Goal: Complete application form: Complete application form

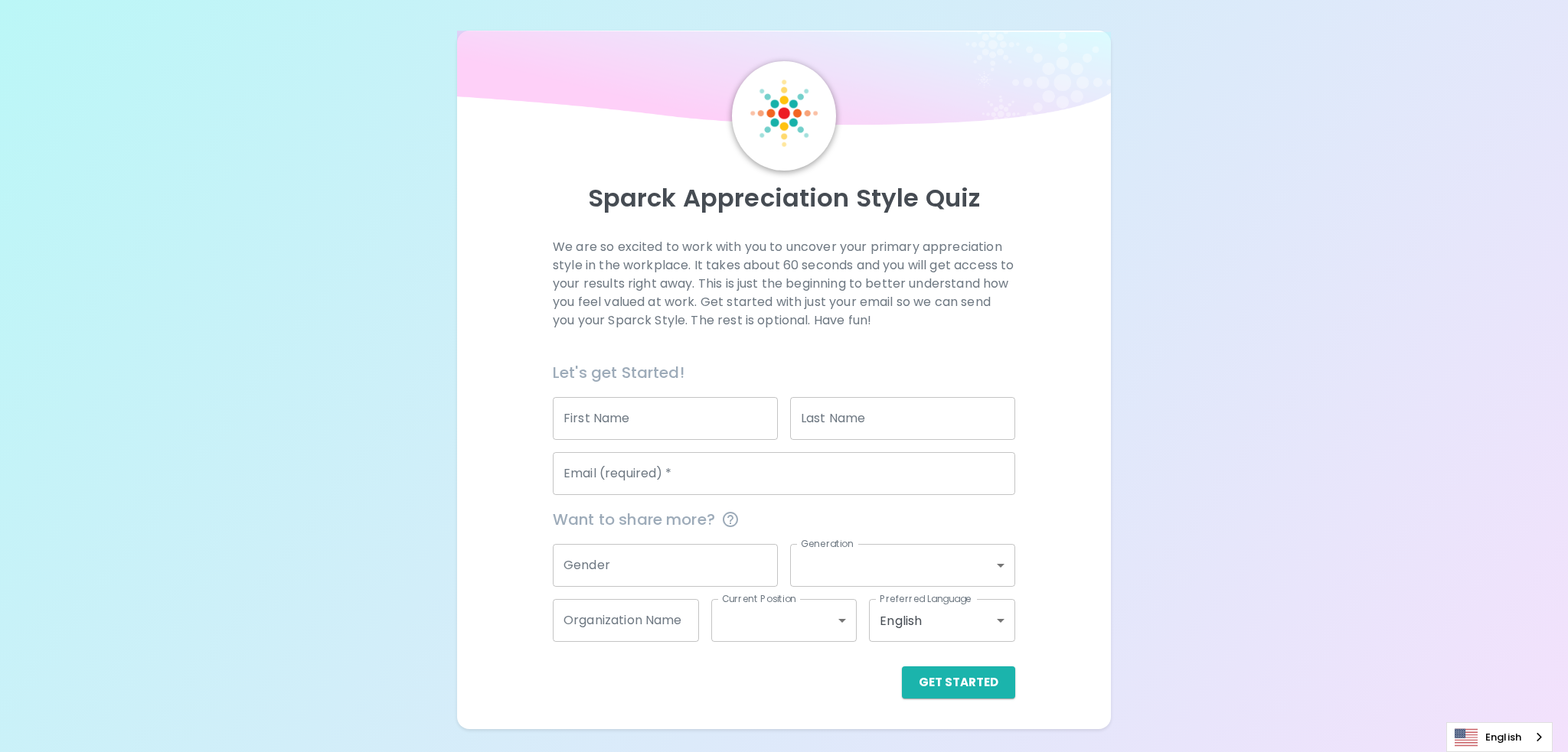
click at [724, 412] on input "First Name" at bounding box center [666, 418] width 225 height 42
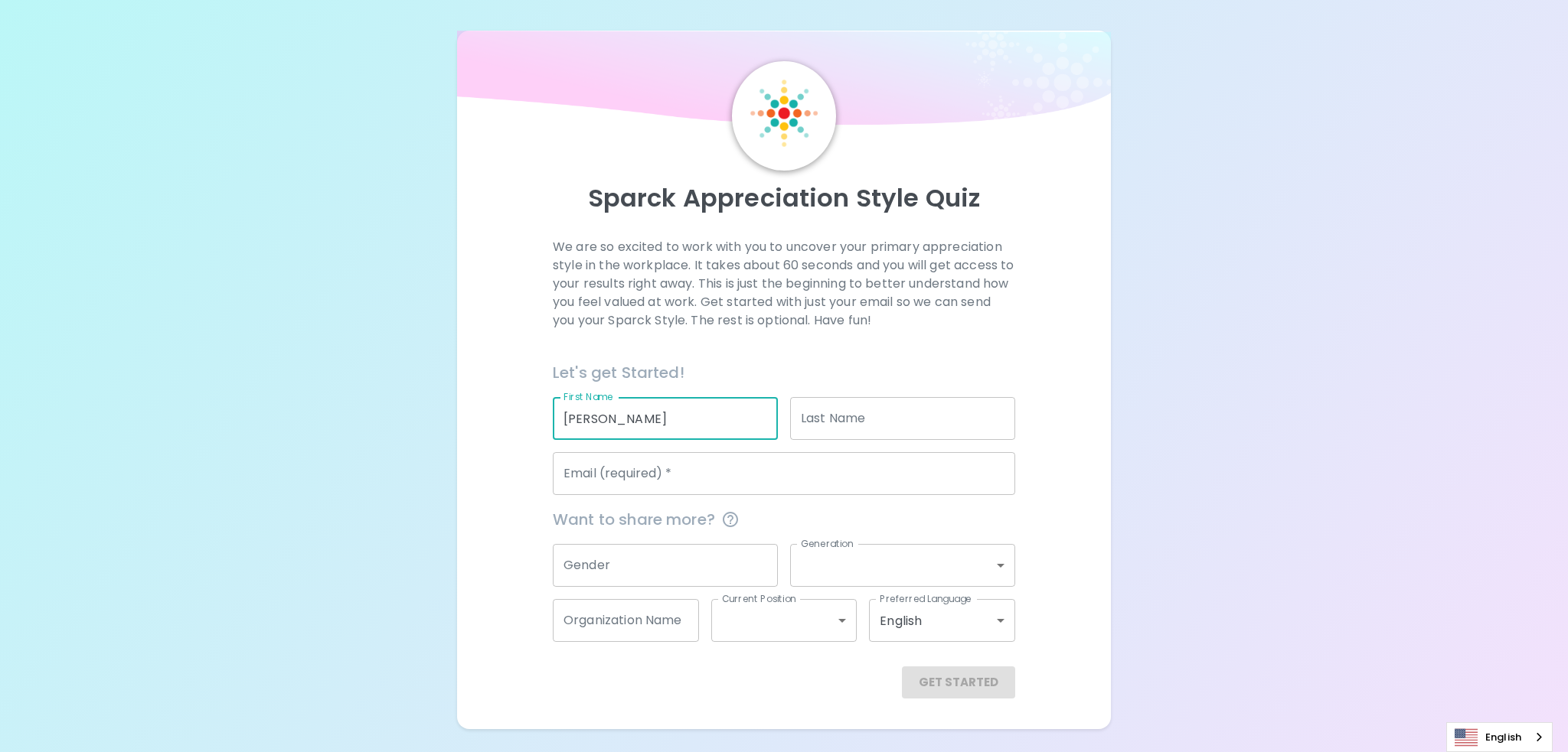
type input "[PERSON_NAME]"
type input "Walcott"
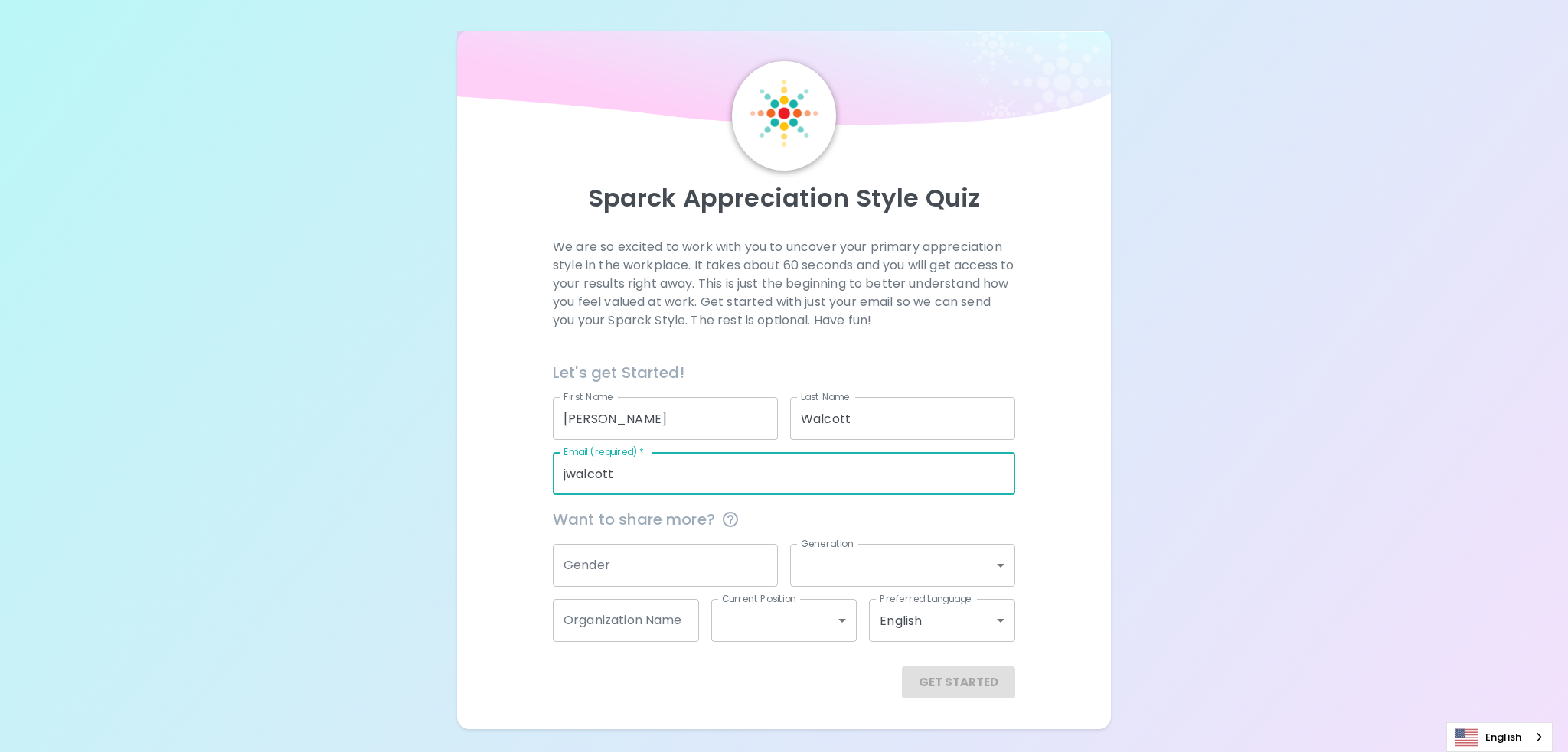
type input "[EMAIL_ADDRESS][DOMAIN_NAME]"
click at [625, 576] on input "Gender" at bounding box center [666, 565] width 225 height 42
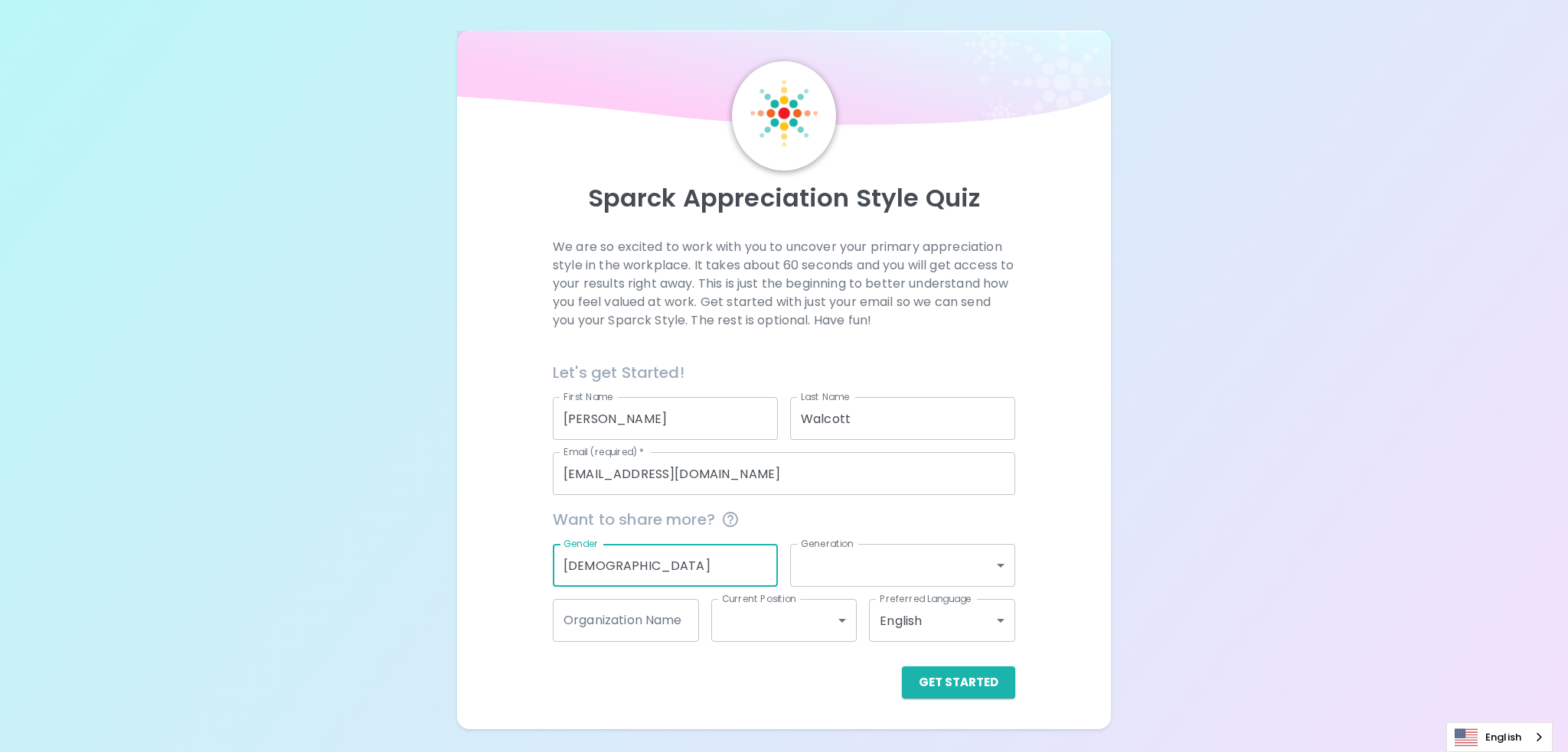
type input "[DEMOGRAPHIC_DATA]"
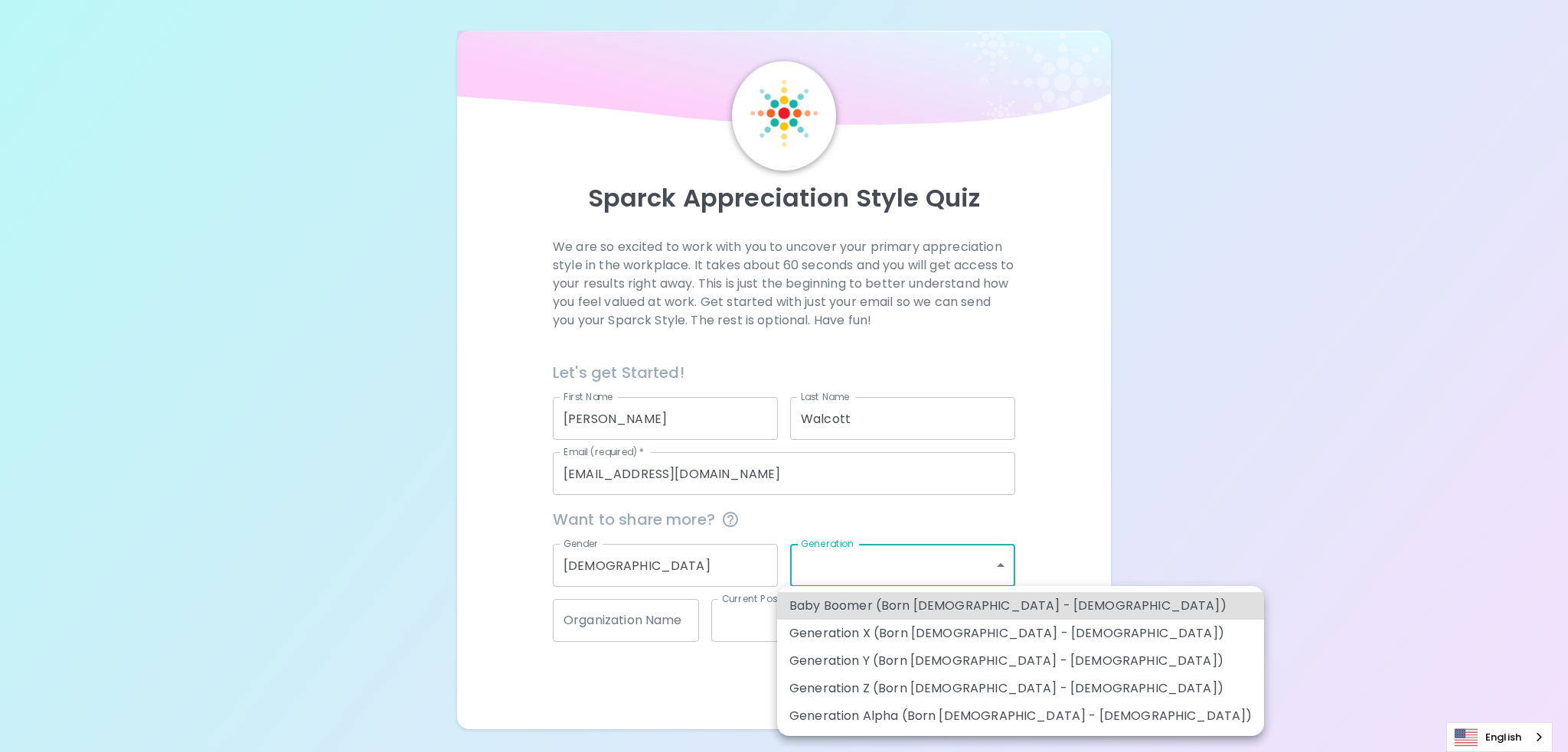
click at [918, 558] on body "Sparck Appreciation Style Quiz We are so excited to work with you to uncover yo…" at bounding box center [784, 376] width 1568 height 752
click at [930, 661] on li "Generation Y (Born [DEMOGRAPHIC_DATA] - [DEMOGRAPHIC_DATA])" at bounding box center [1020, 661] width 487 height 28
type input "generation_y"
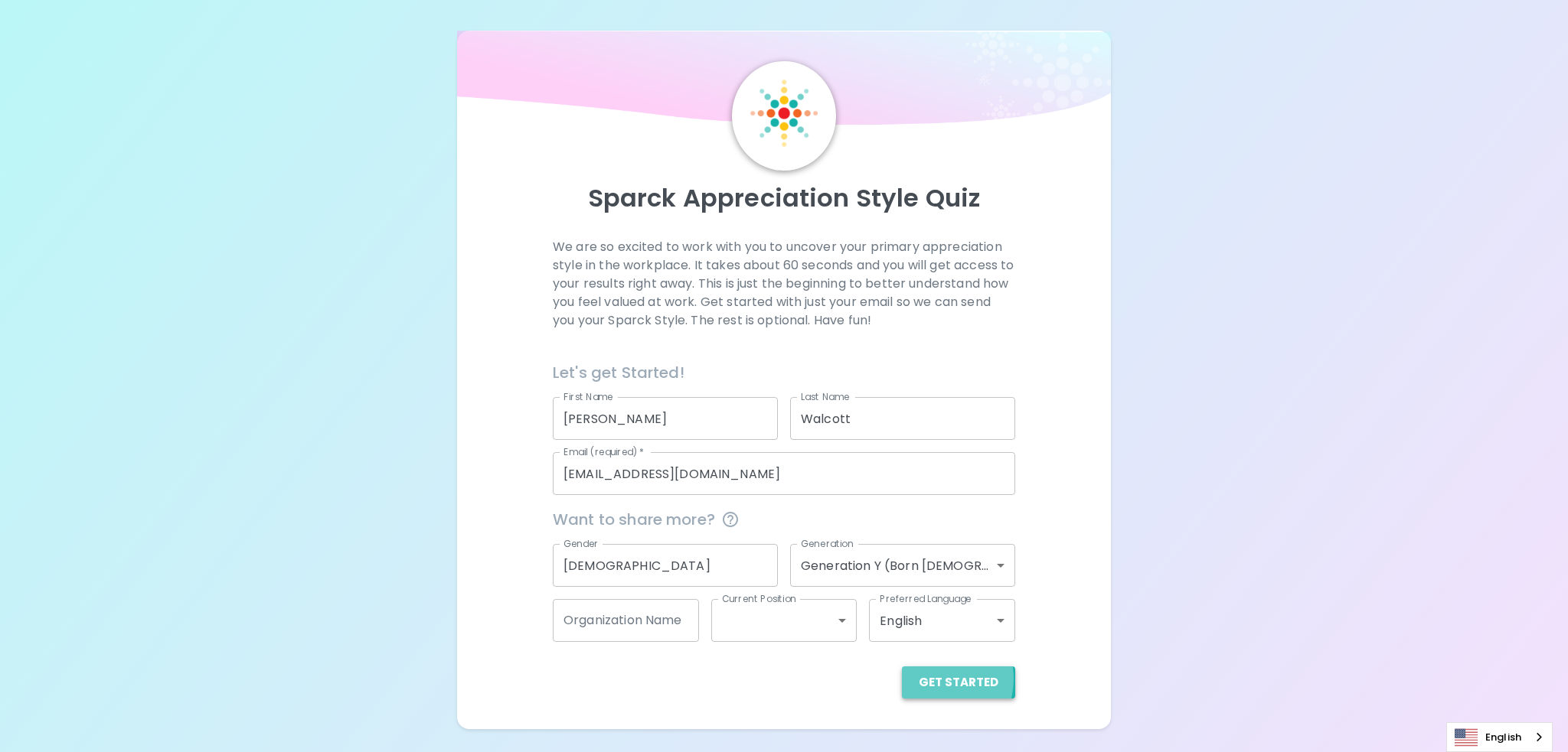
click at [933, 678] on button "Get Started" at bounding box center [958, 682] width 114 height 32
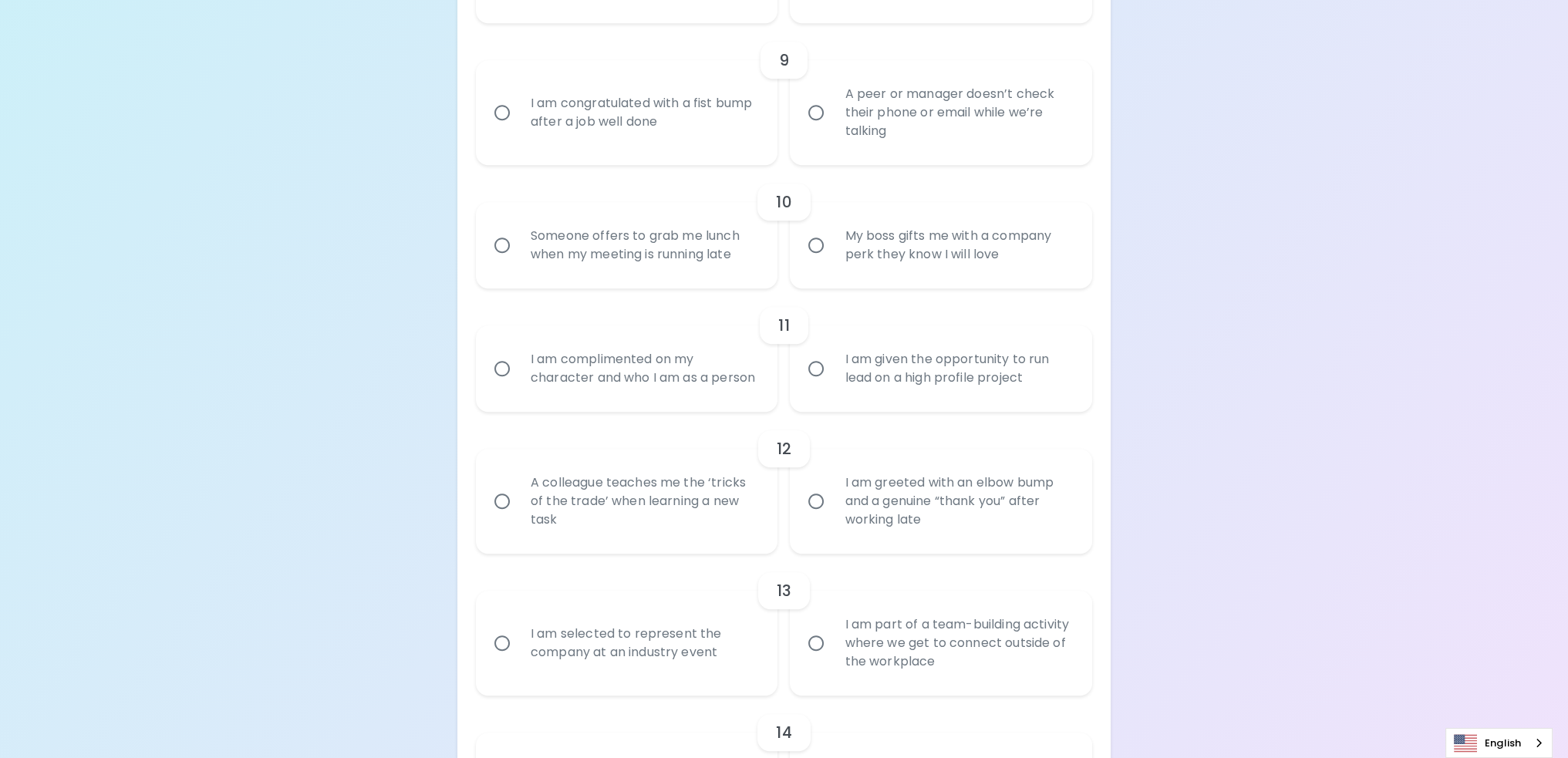
scroll to position [1466, 0]
click at [896, 366] on div "I am given the opportunity to run lead on a high profile project" at bounding box center [958, 366] width 252 height 74
click at [832, 366] on input "I am given the opportunity to run lead on a high profile project" at bounding box center [816, 366] width 32 height 32
radio input "true"
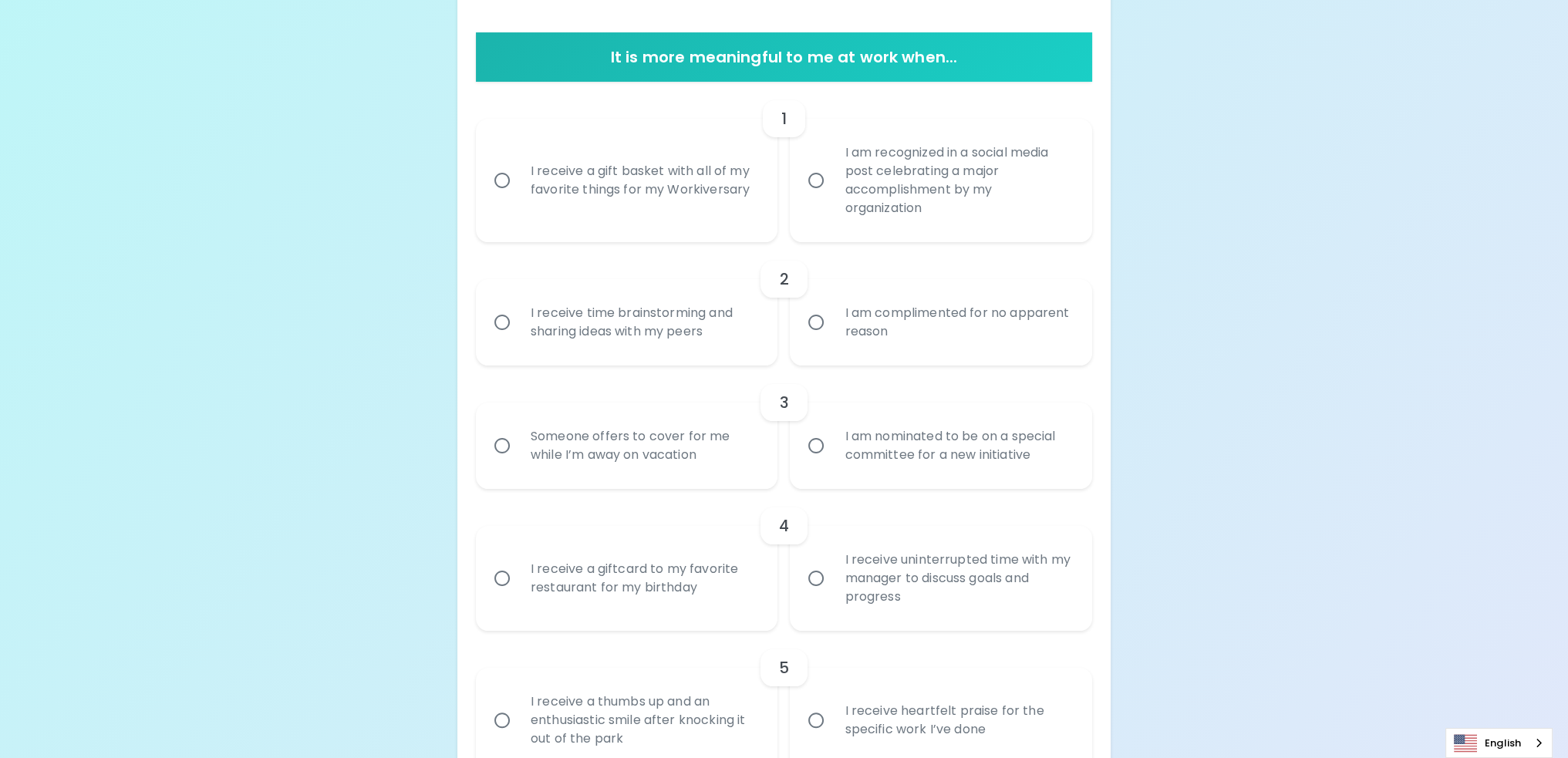
scroll to position [0, 0]
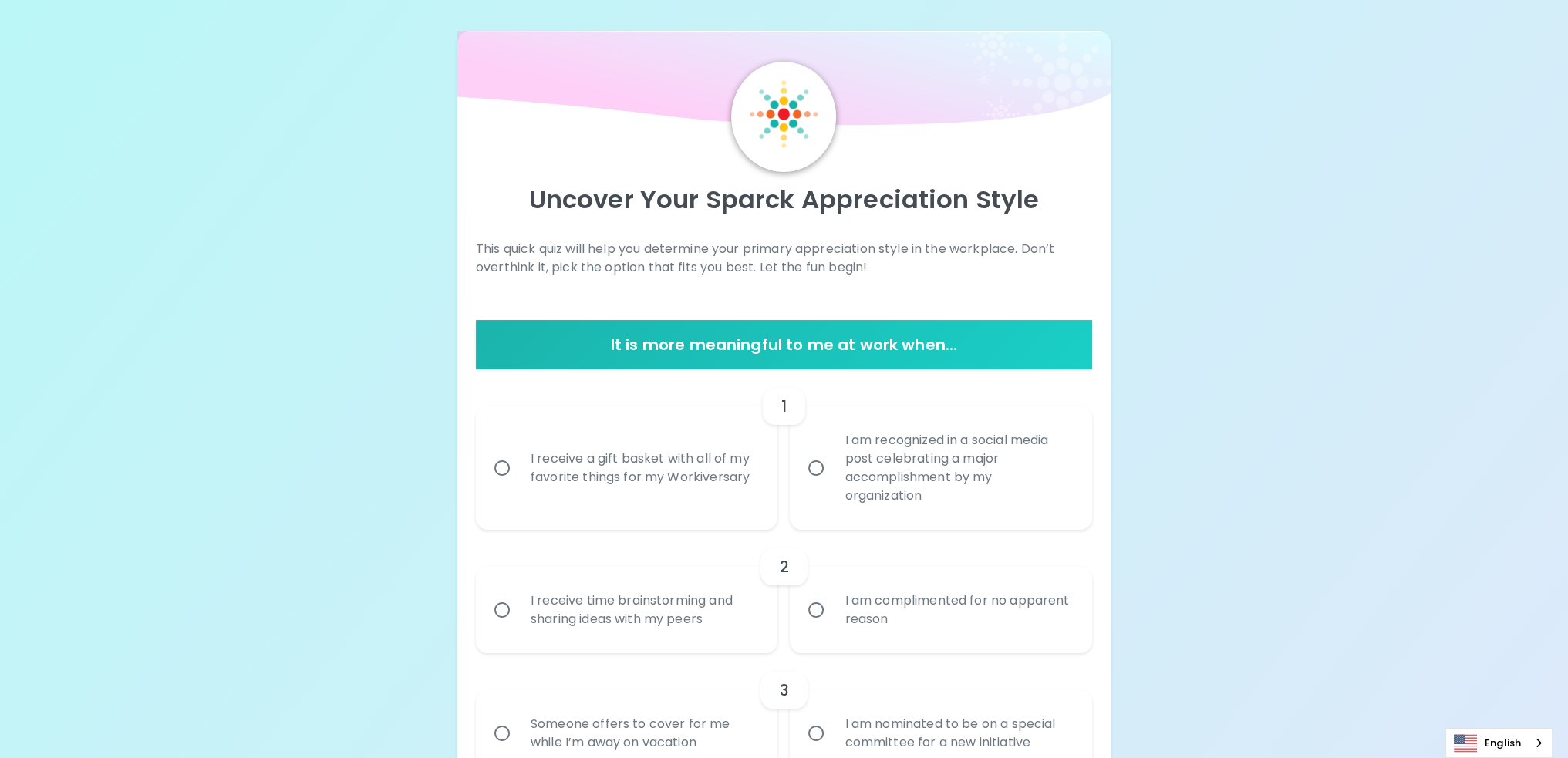
click at [965, 489] on div "I am recognized in a social media post celebrating a major accomplishment by my…" at bounding box center [958, 467] width 252 height 111
click at [832, 485] on input "I am recognized in a social media post celebrating a major accomplishment by my…" at bounding box center [816, 467] width 32 height 32
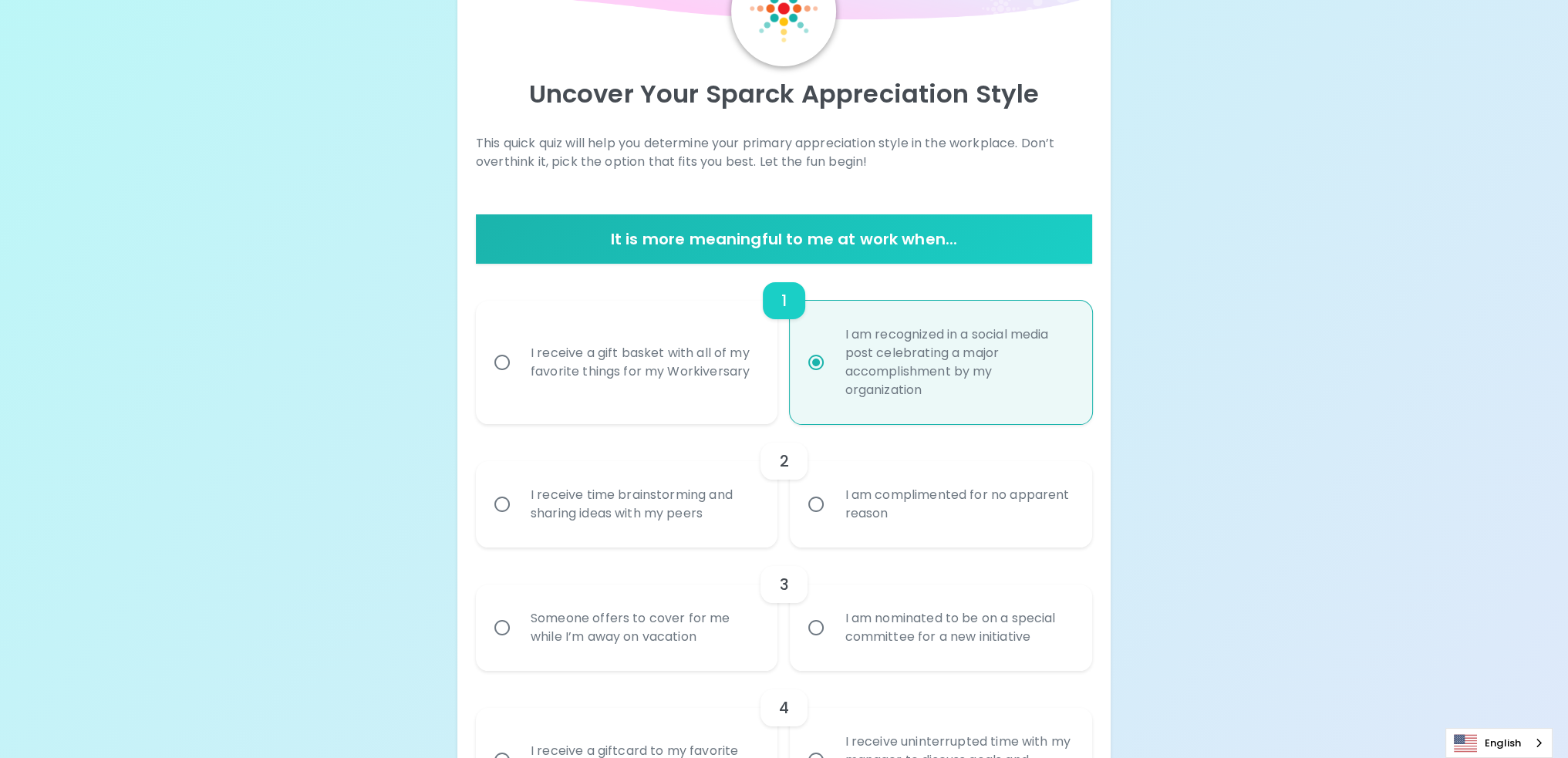
scroll to position [123, 0]
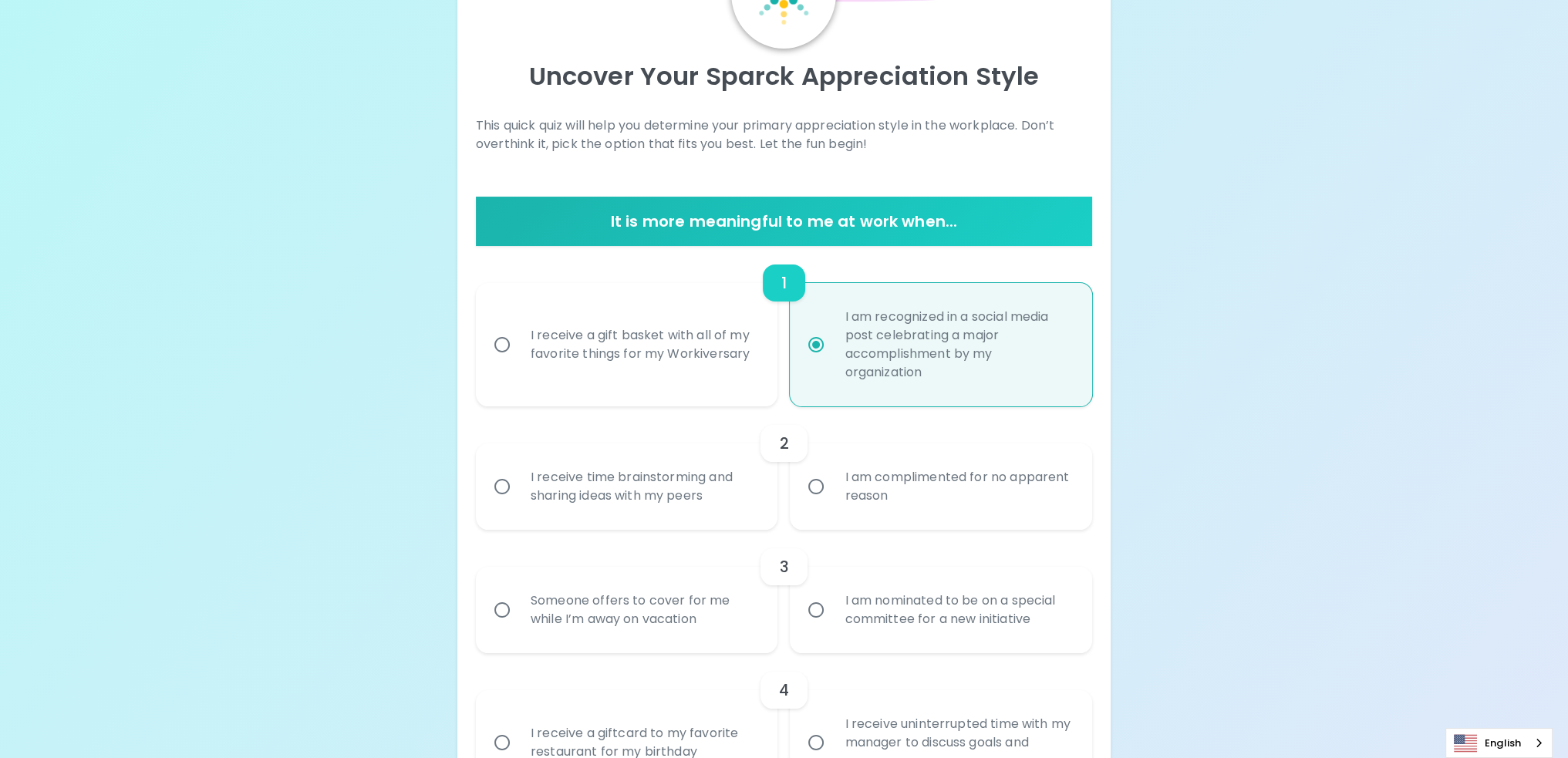
radio input "true"
click at [654, 484] on div "I receive time brainstorming and sharing ideas with my peers" at bounding box center [644, 486] width 252 height 74
click at [519, 484] on input "I receive time brainstorming and sharing ideas with my peers" at bounding box center [501, 486] width 32 height 32
radio input "false"
radio input "true"
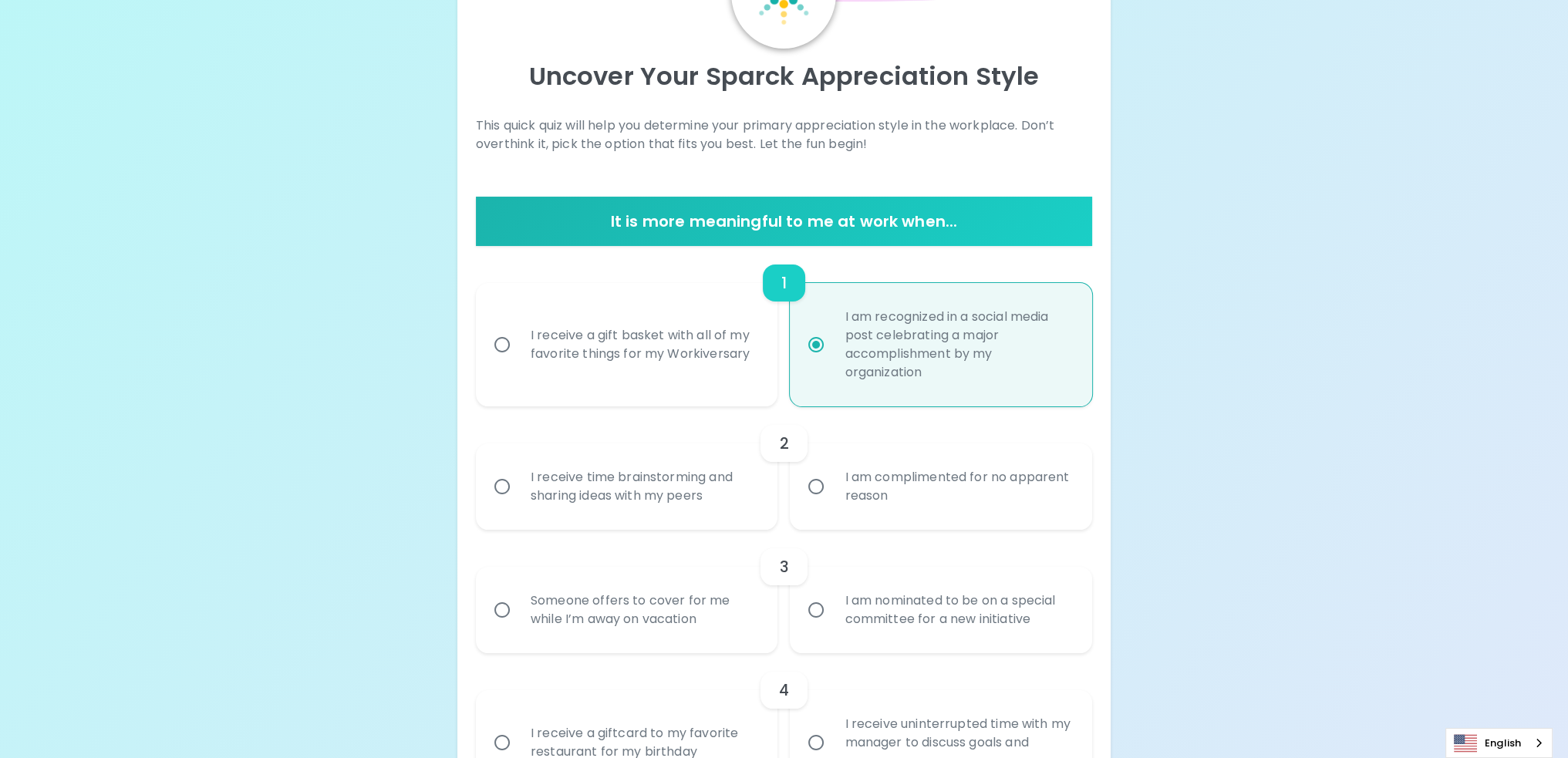
scroll to position [247, 0]
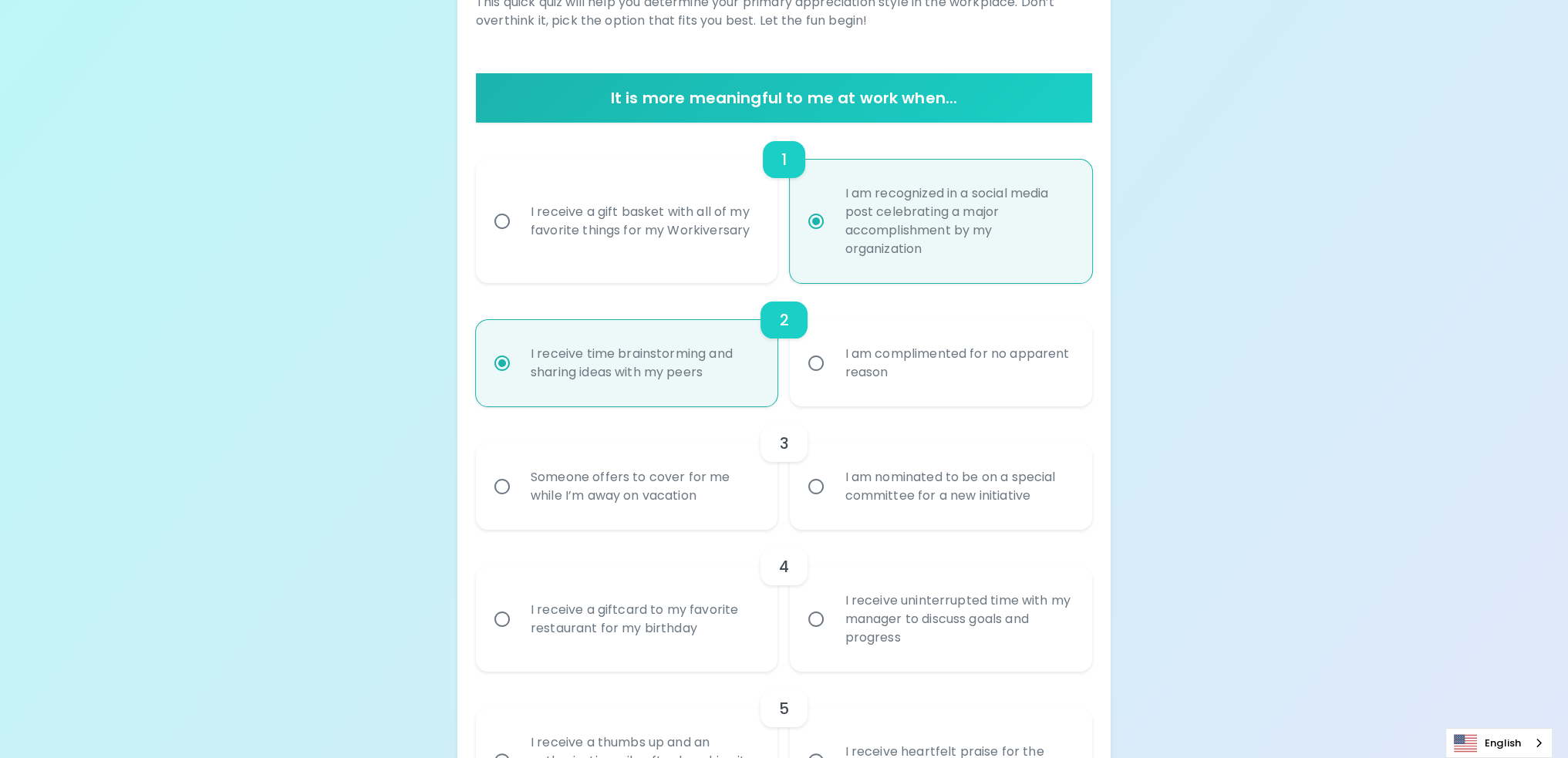
radio input "true"
click at [984, 489] on div "I am nominated to be on a special committee for a new initiative" at bounding box center [958, 486] width 252 height 74
click at [832, 489] on input "I am nominated to be on a special committee for a new initiative" at bounding box center [816, 486] width 32 height 32
radio input "false"
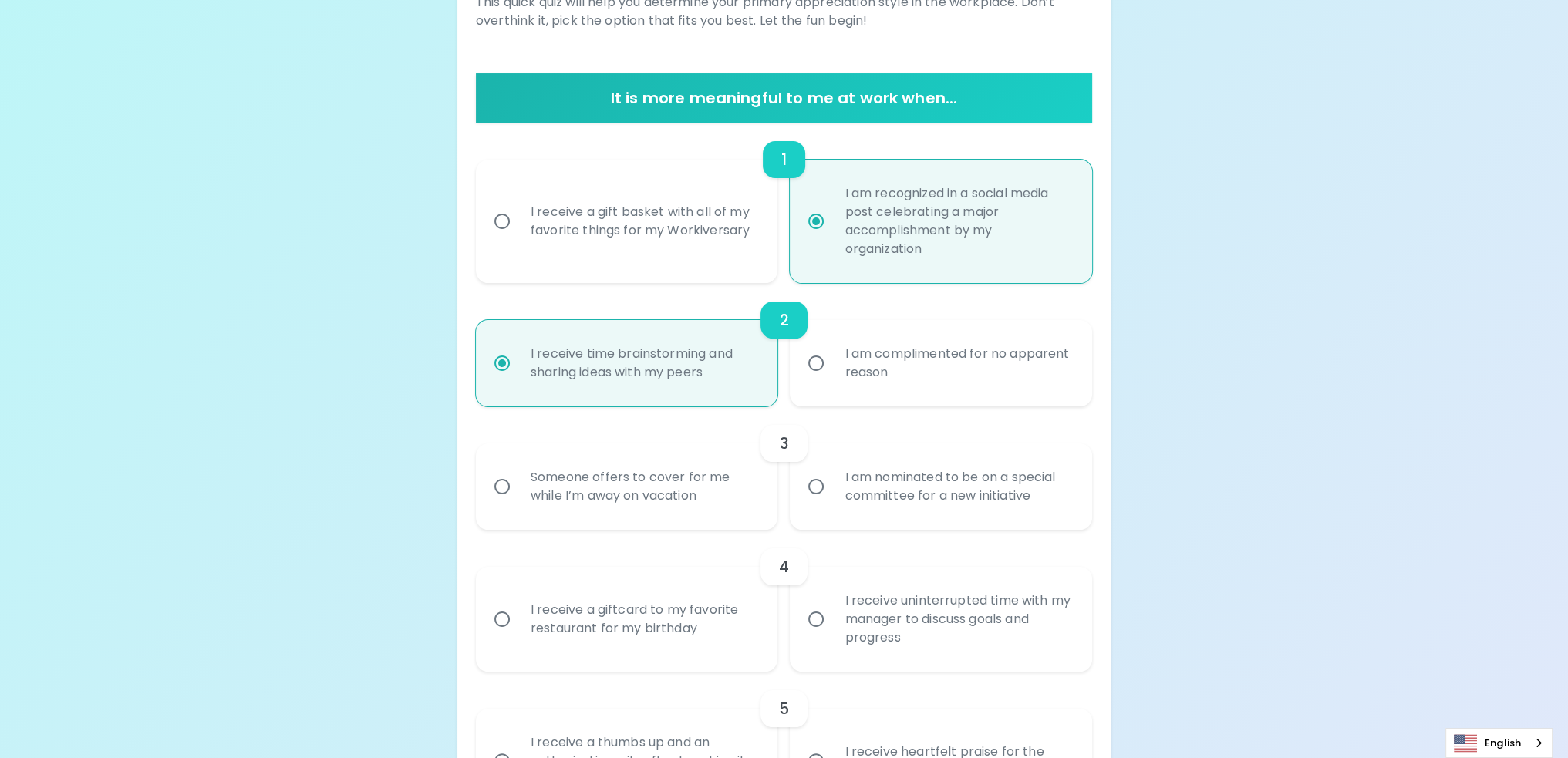
radio input "true"
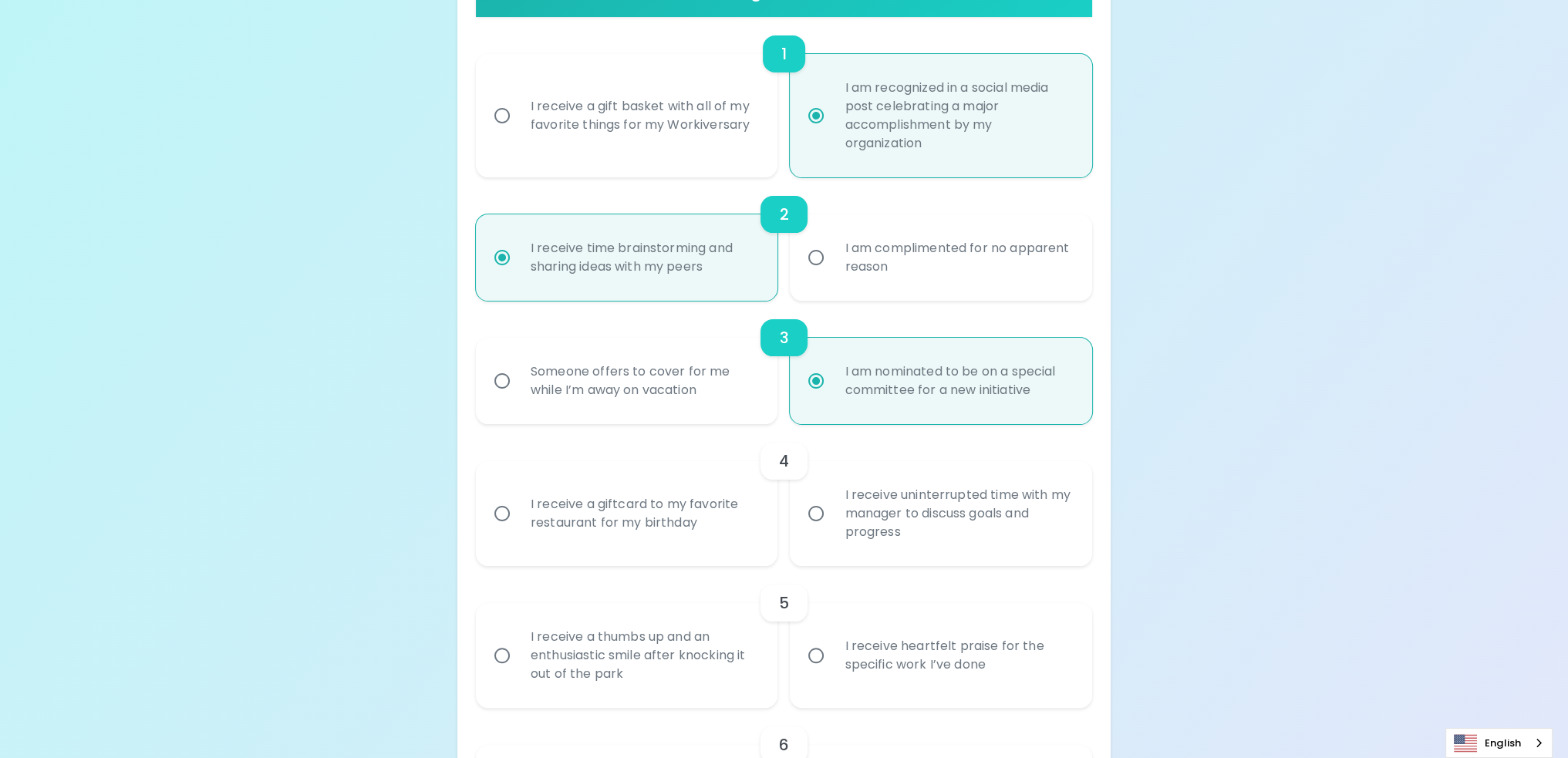
scroll to position [370, 0]
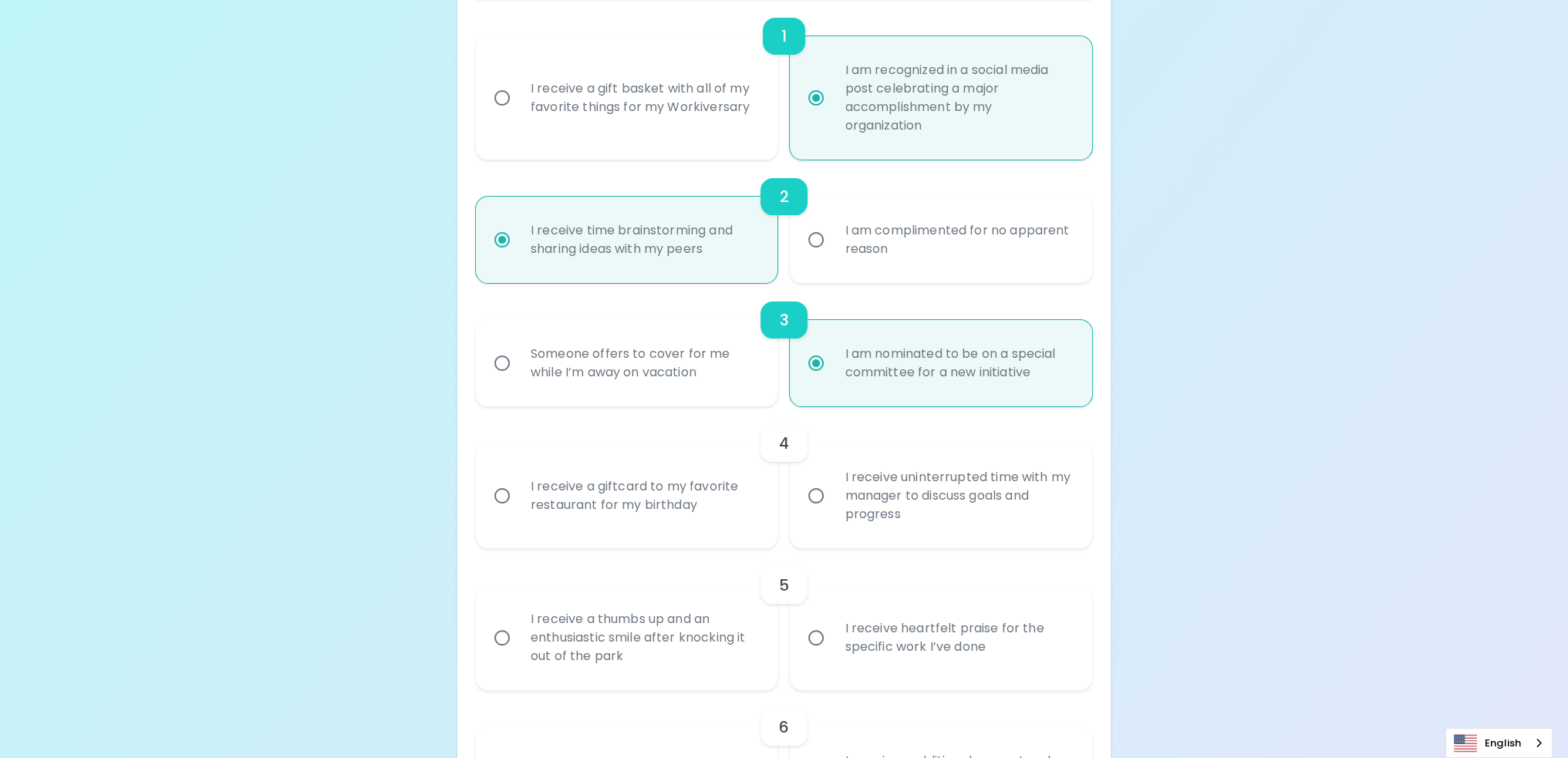
radio input "true"
click at [978, 491] on div "I receive uninterrupted time with my manager to discuss goals and progress" at bounding box center [958, 495] width 252 height 92
click at [832, 491] on input "I receive uninterrupted time with my manager to discuss goals and progress" at bounding box center [816, 495] width 32 height 32
radio input "false"
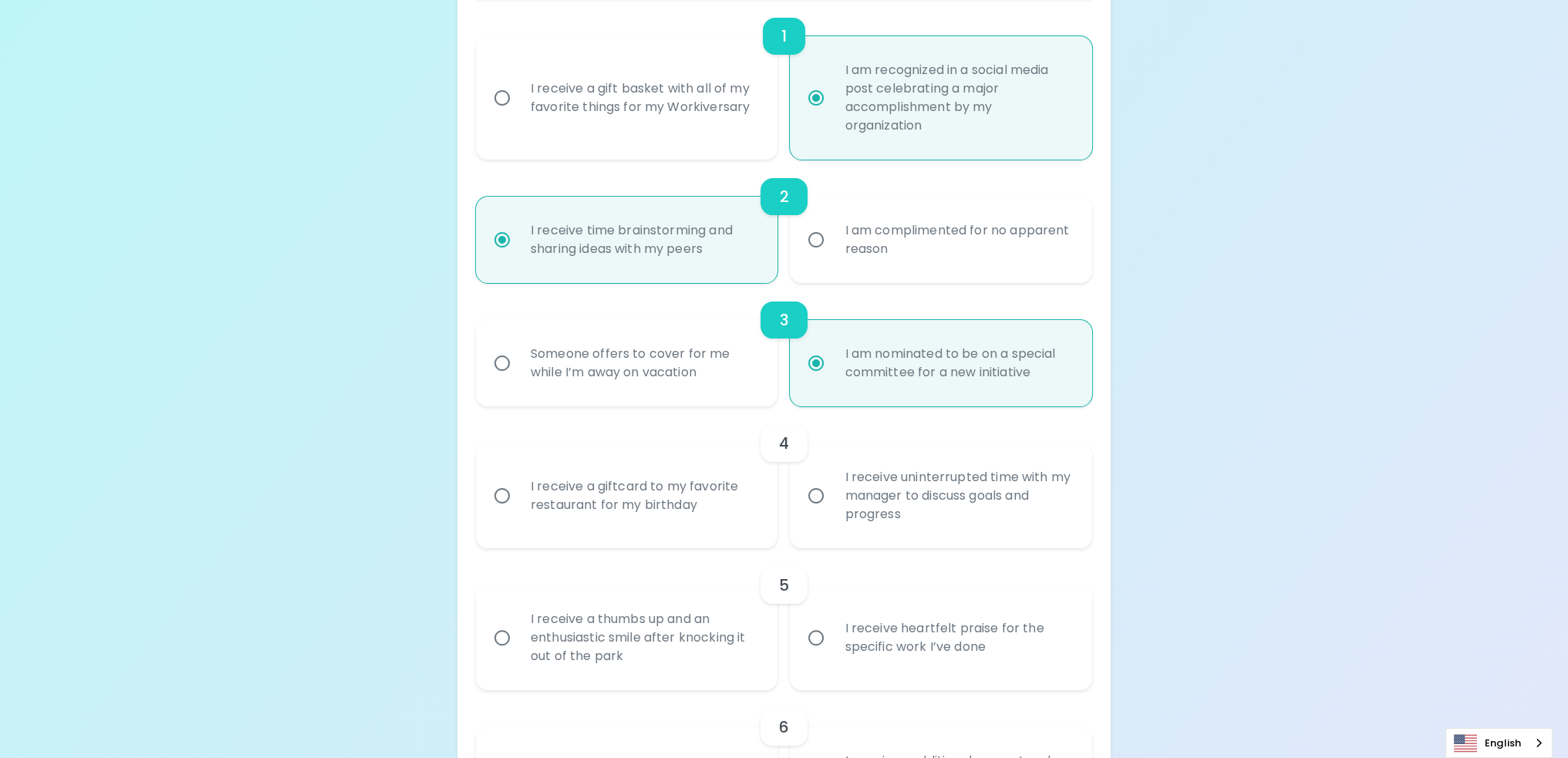
radio input "false"
radio input "true"
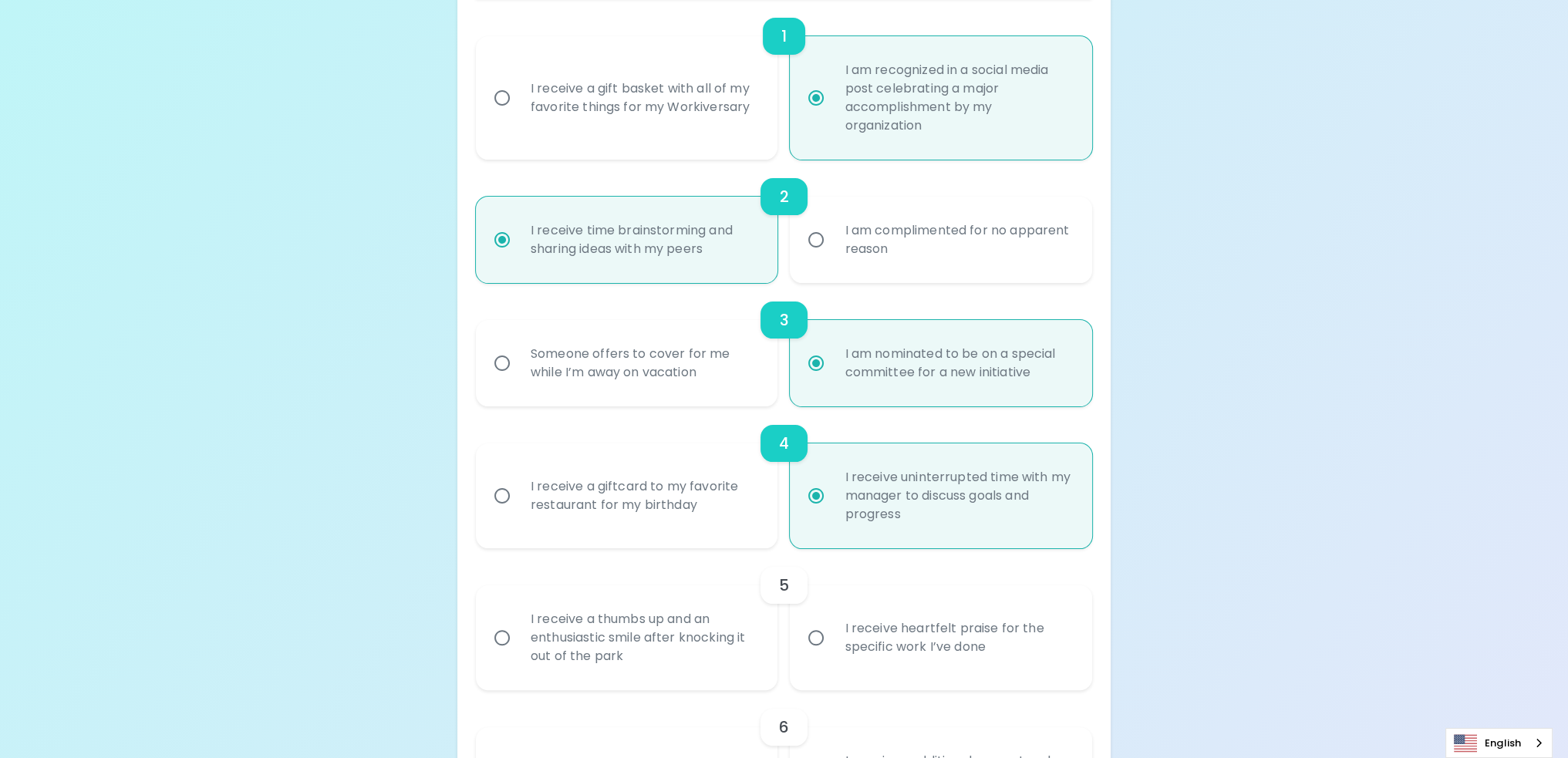
scroll to position [494, 0]
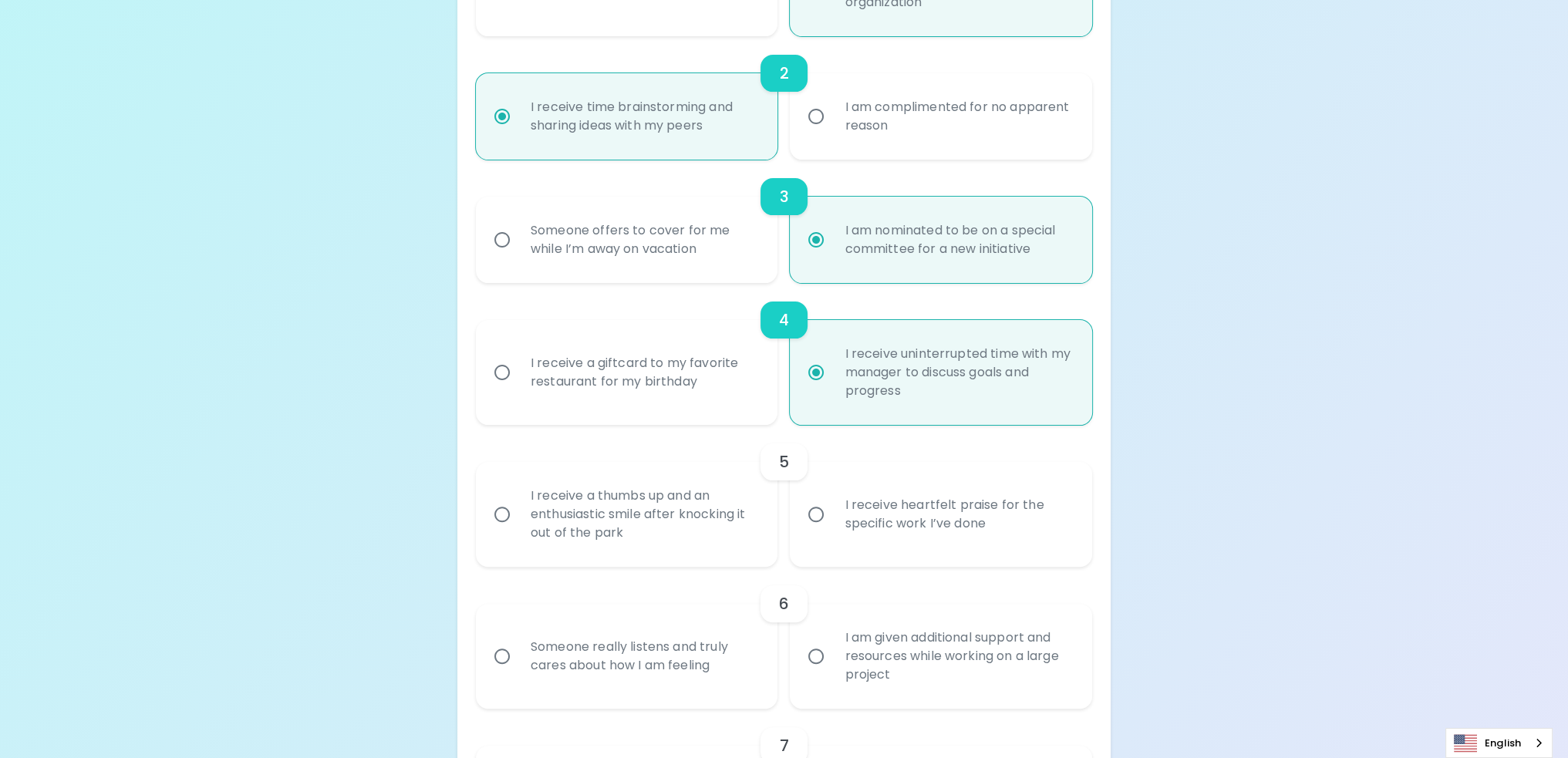
radio input "true"
click at [701, 514] on div "I receive a thumbs up and an enthusiastic smile after knocking it out of the pa…" at bounding box center [644, 514] width 252 height 92
click at [519, 514] on input "I receive a thumbs up and an enthusiastic smile after knocking it out of the pa…" at bounding box center [501, 514] width 32 height 32
radio input "false"
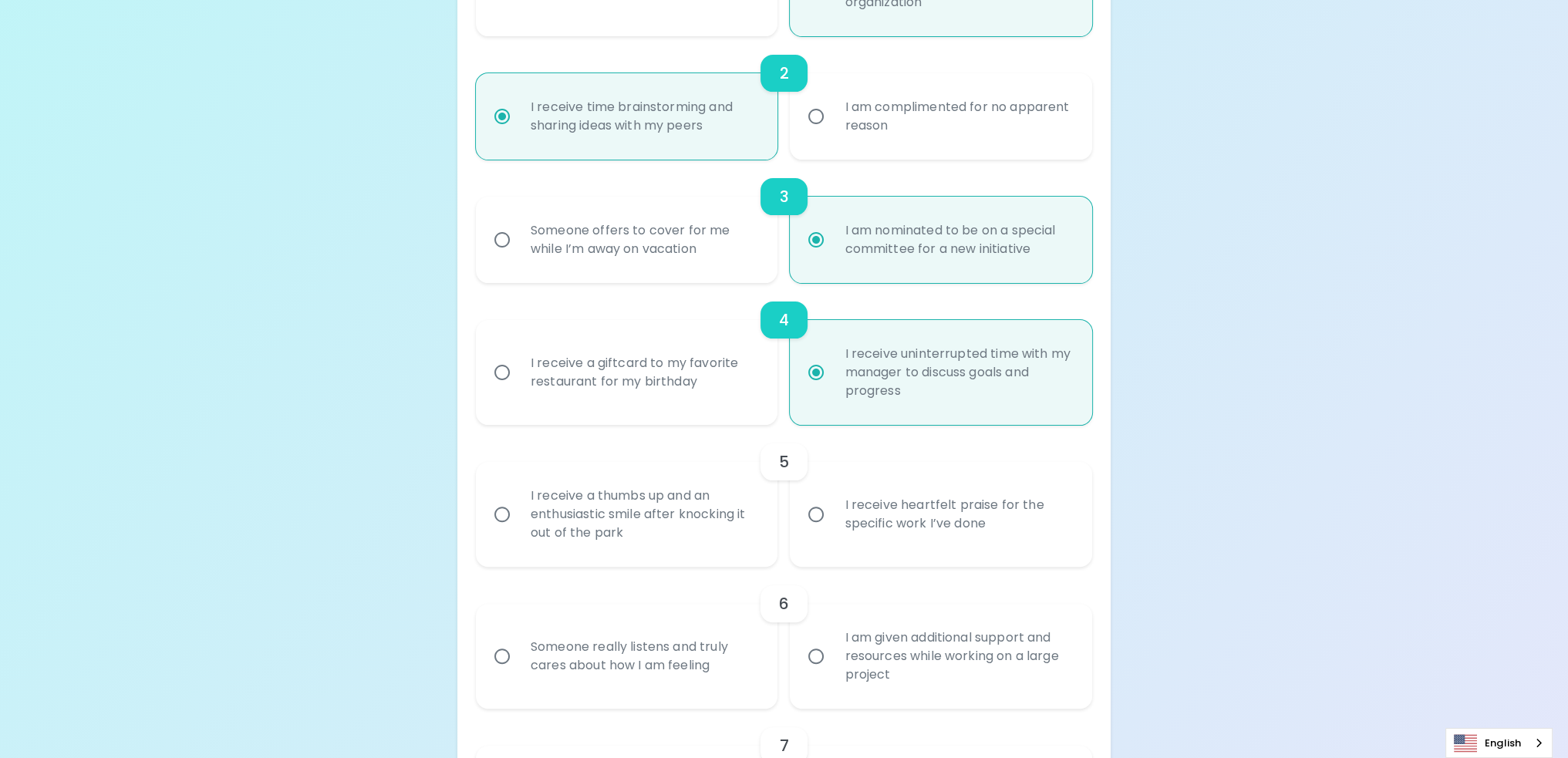
radio input "false"
radio input "true"
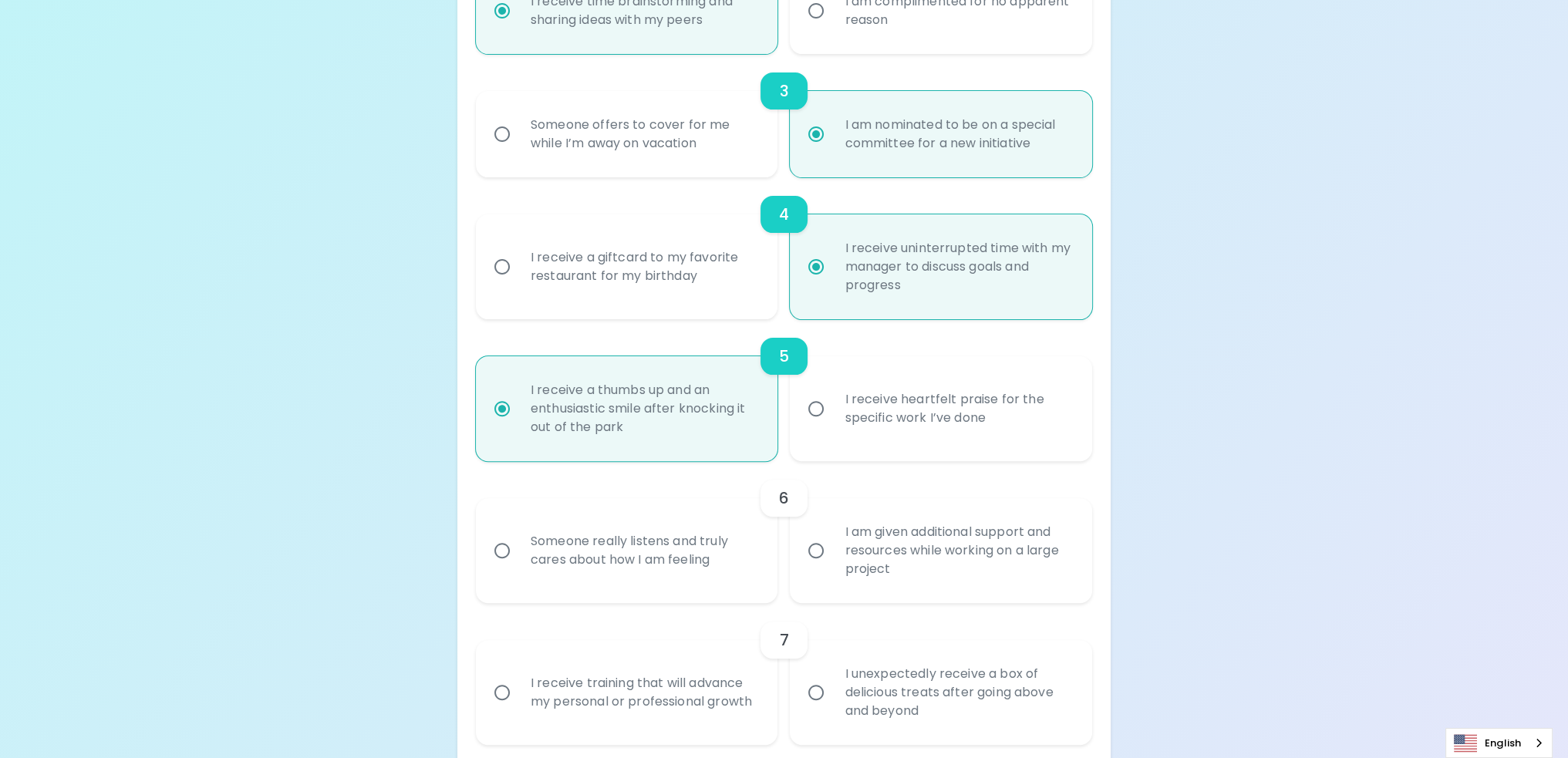
scroll to position [617, 0]
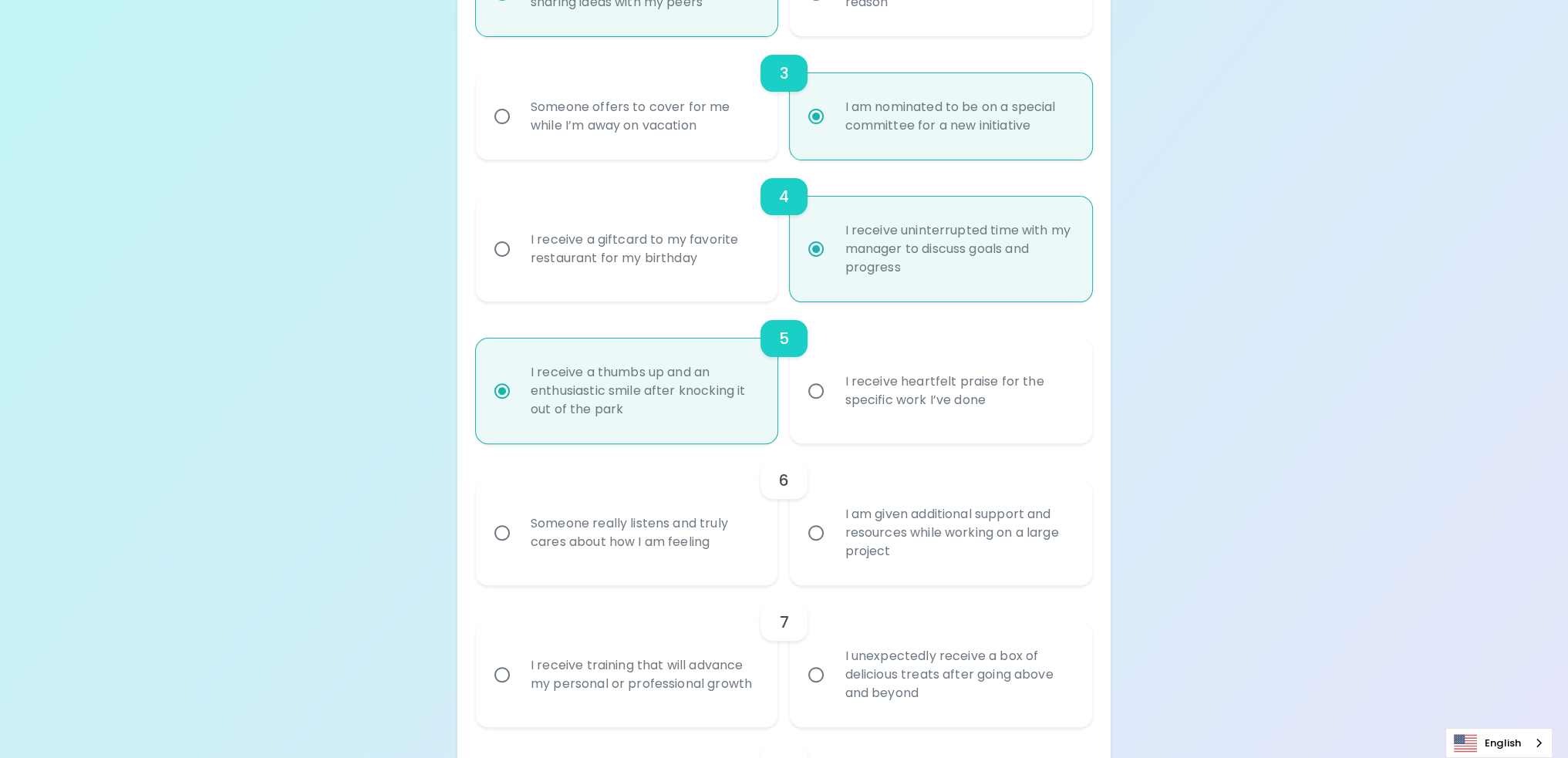
radio input "true"
click at [1025, 553] on div "I am given additional support and resources while working on a large project" at bounding box center [958, 532] width 252 height 92
click at [832, 549] on input "I am given additional support and resources while working on a large project" at bounding box center [816, 532] width 32 height 32
radio input "false"
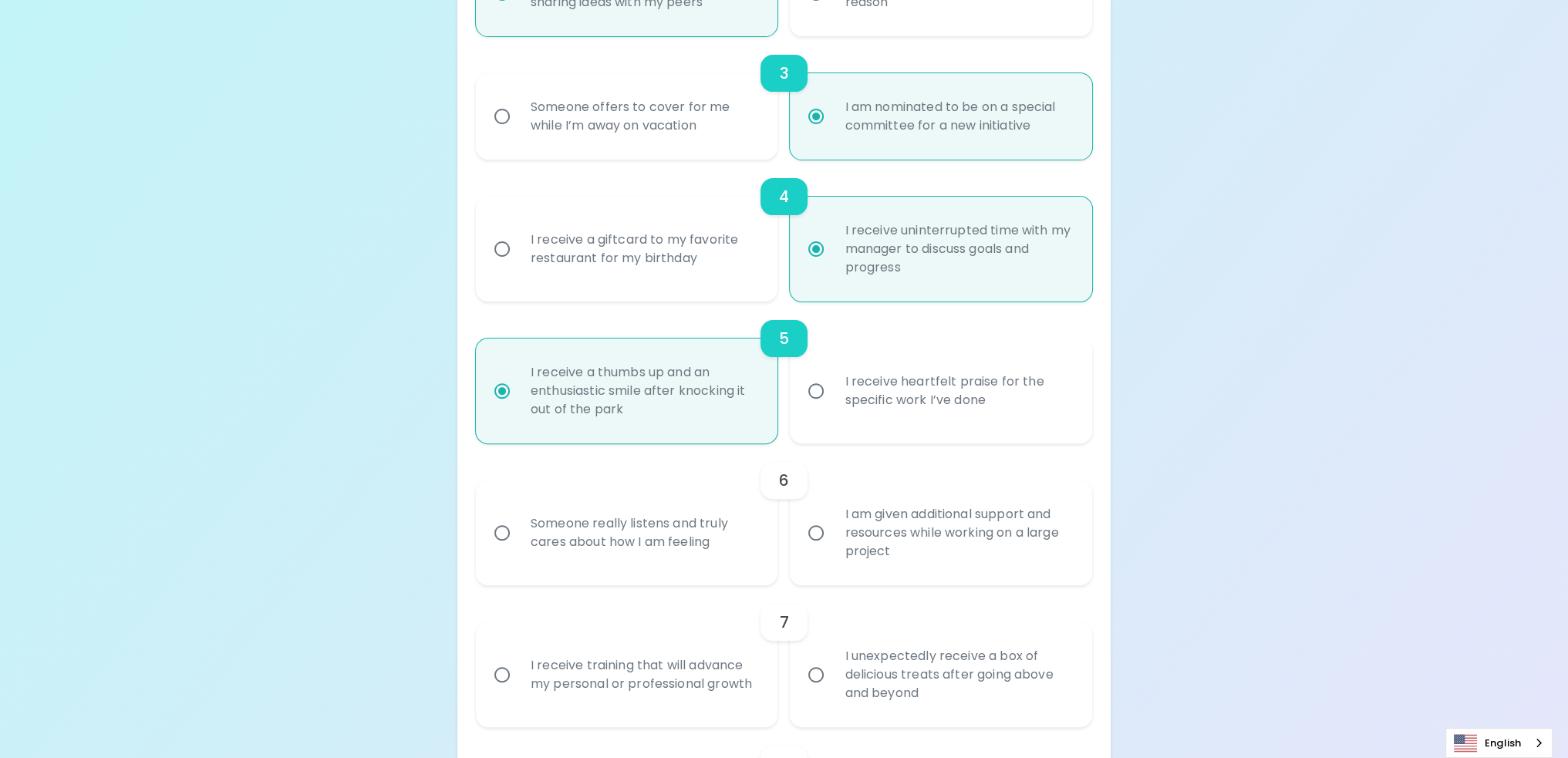
radio input "false"
radio input "true"
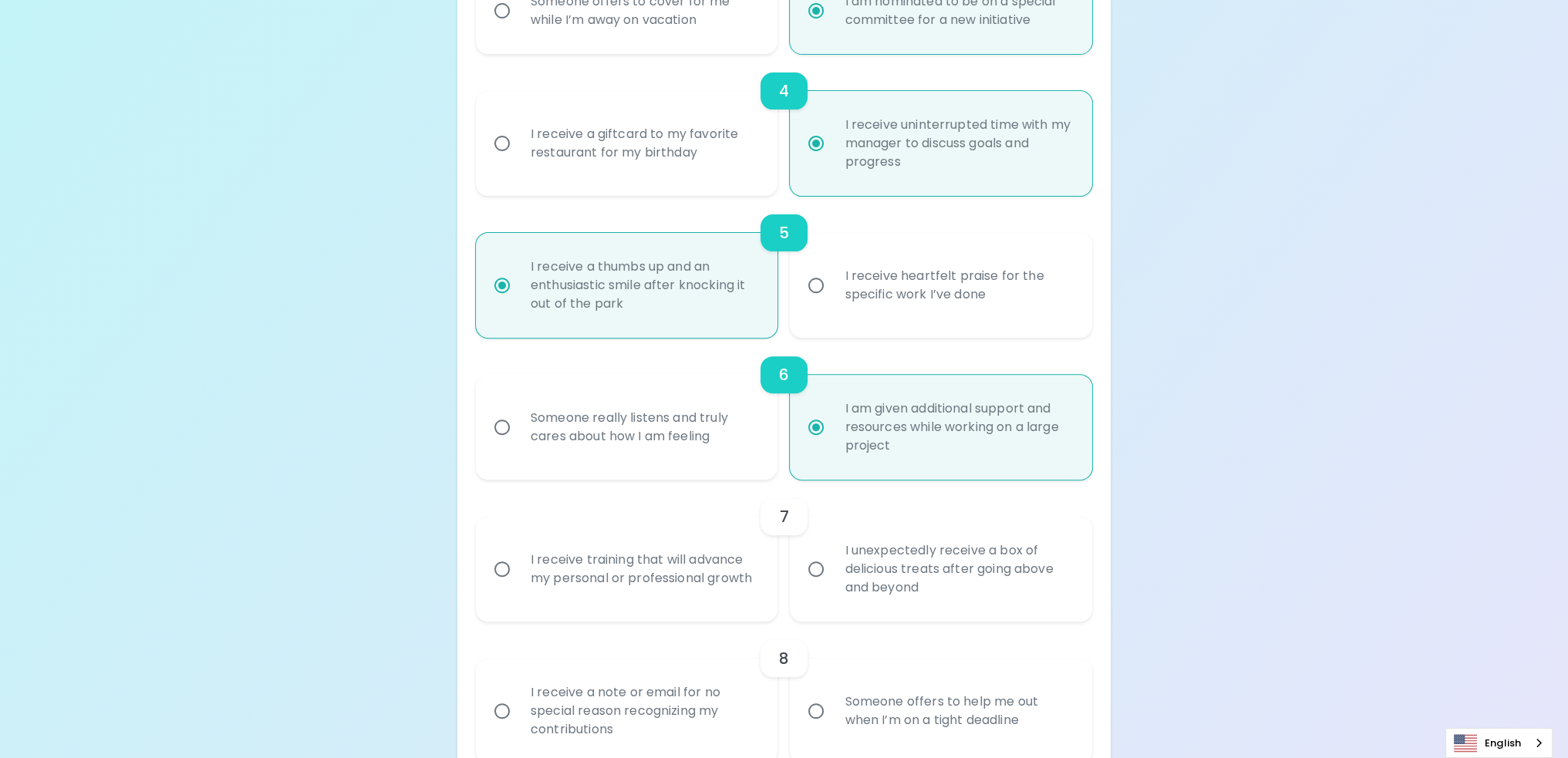
scroll to position [741, 0]
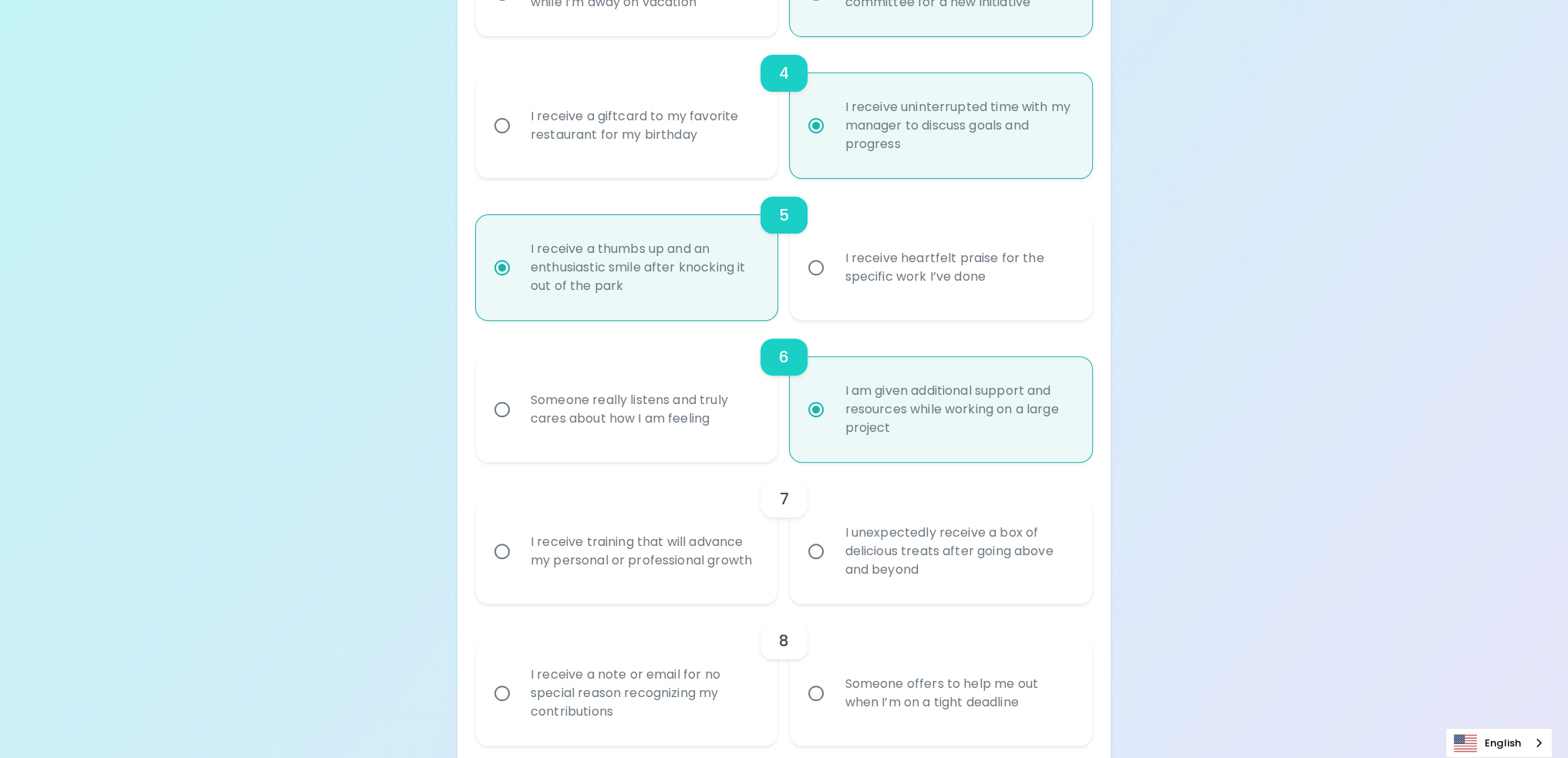
radio input "true"
click at [648, 548] on div "I receive training that will advance my personal or professional growth" at bounding box center [644, 551] width 252 height 74
click at [519, 548] on input "I receive training that will advance my personal or professional growth" at bounding box center [501, 551] width 32 height 32
radio input "false"
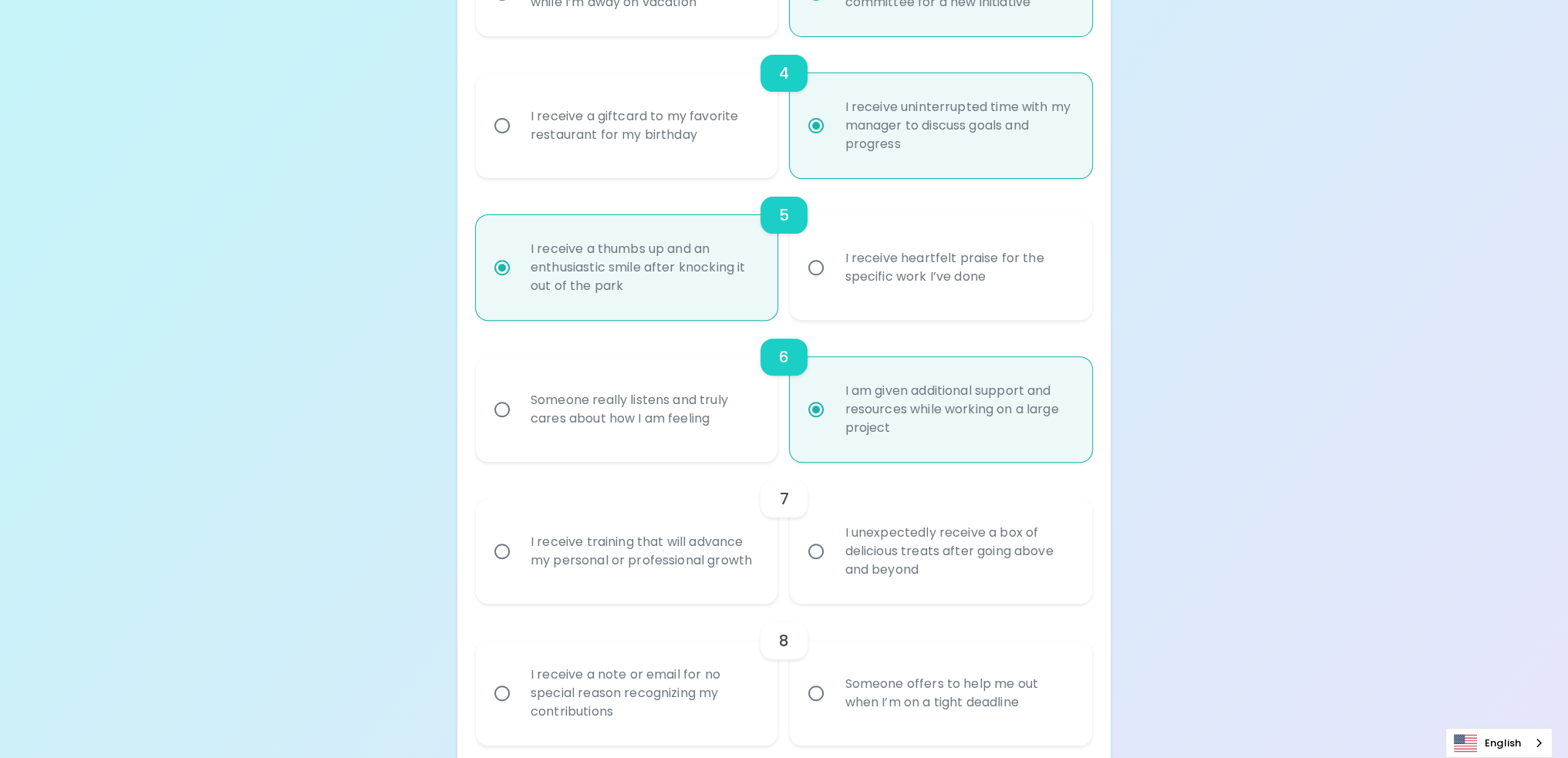
radio input "false"
radio input "true"
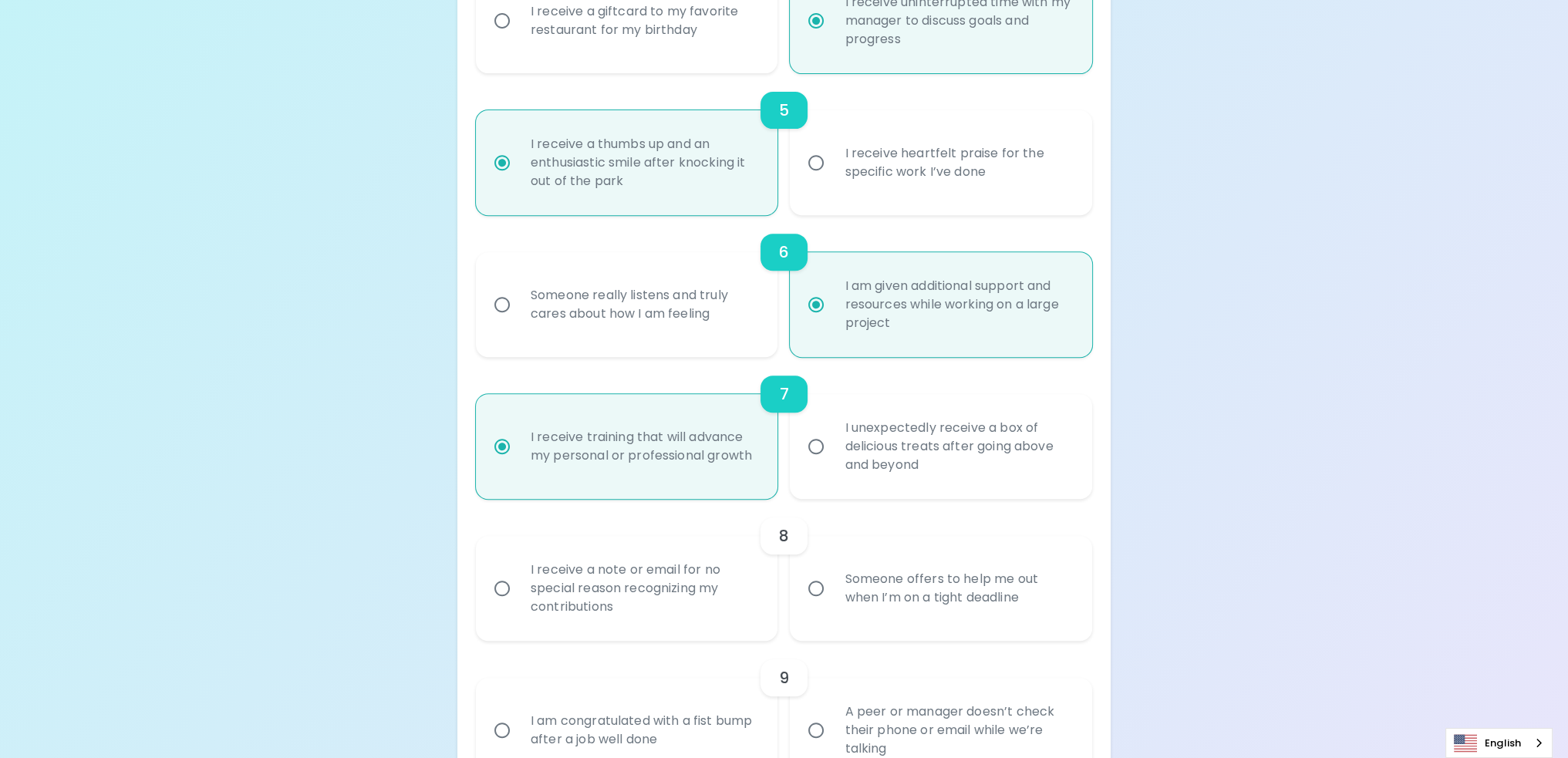
scroll to position [864, 0]
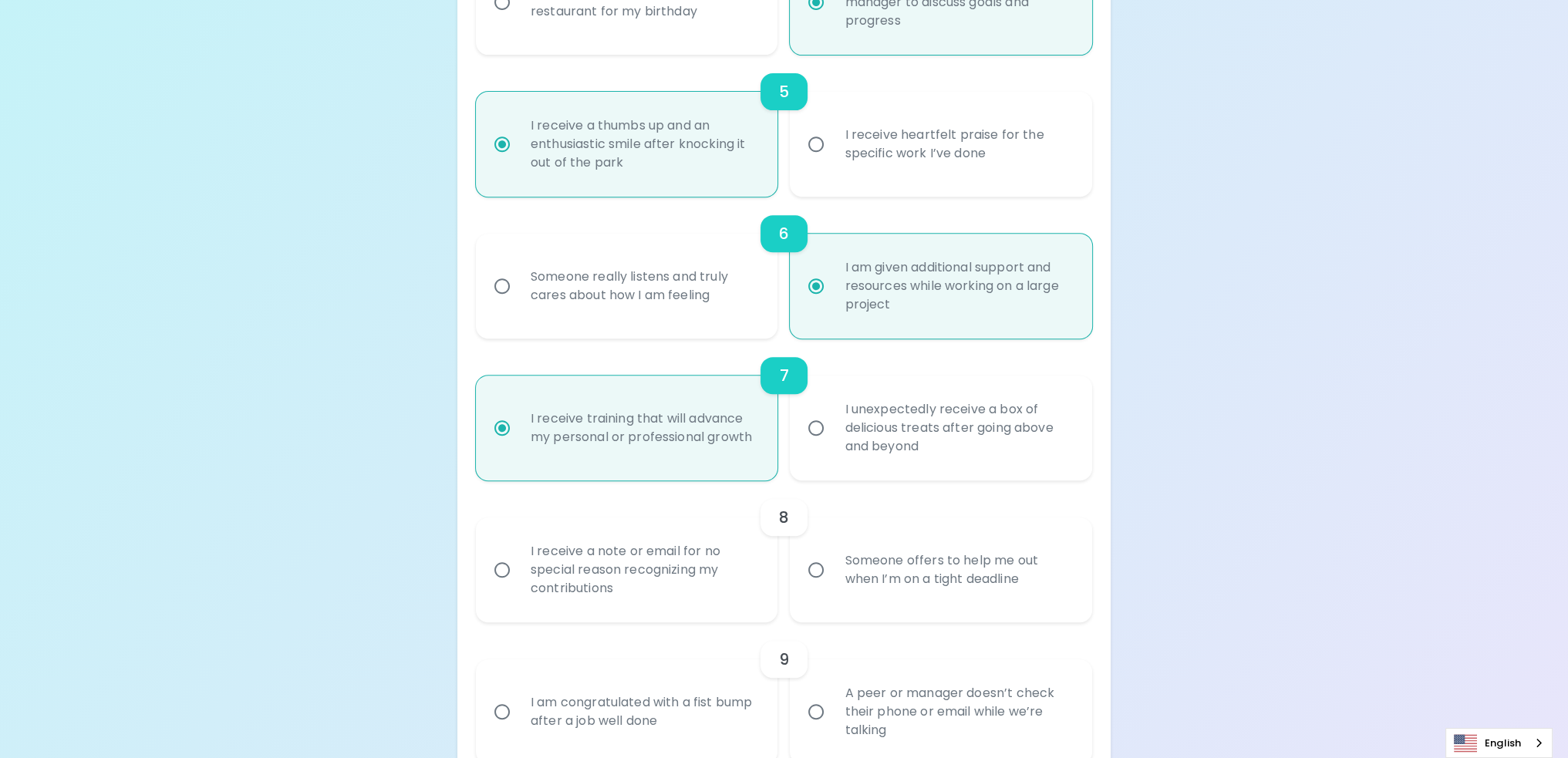
radio input "true"
click at [943, 583] on div "Someone offers to help me out when I’m on a tight deadline" at bounding box center [958, 570] width 252 height 74
click at [832, 583] on input "Someone offers to help me out when I’m on a tight deadline" at bounding box center [816, 570] width 32 height 32
radio input "false"
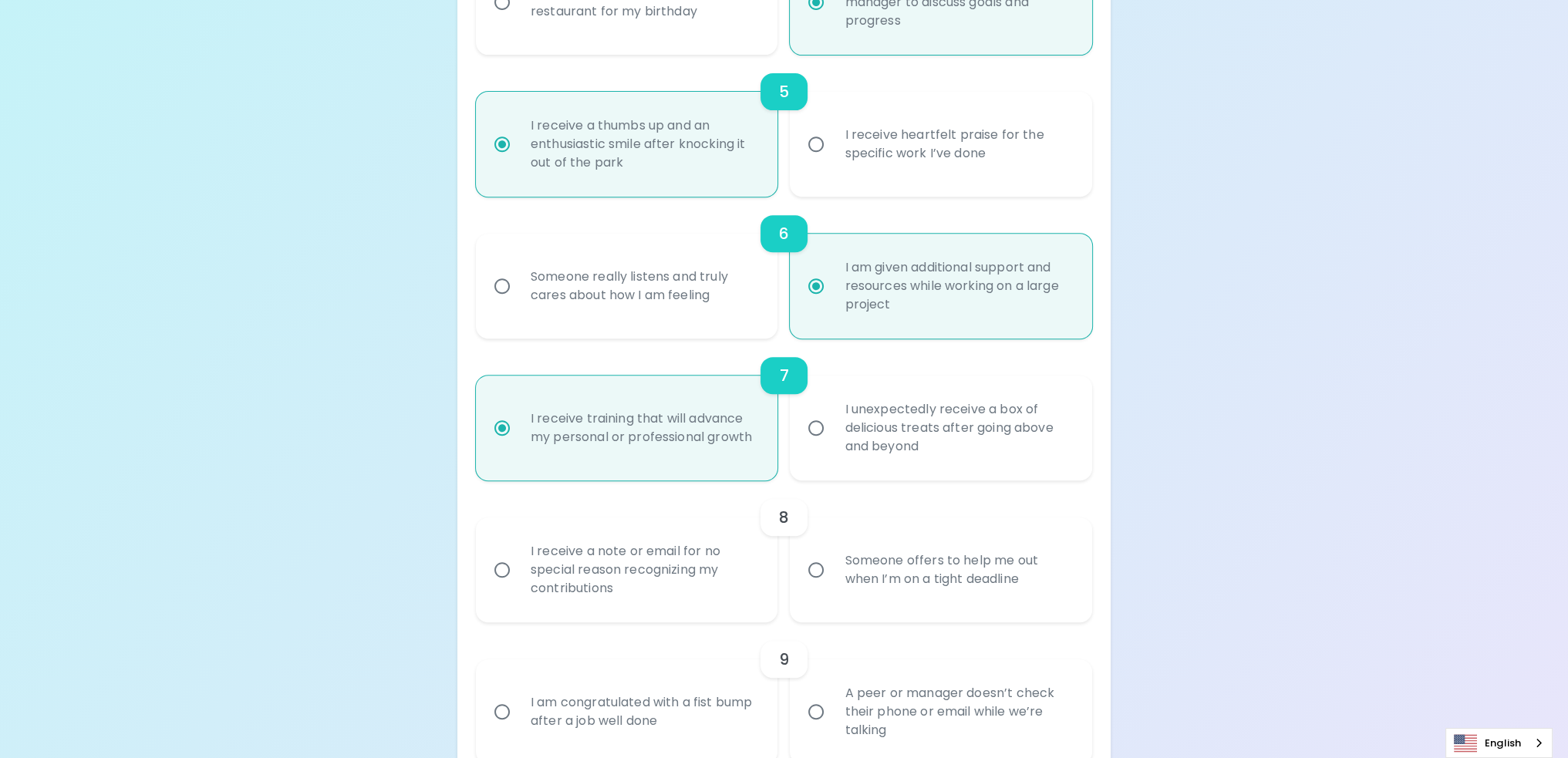
radio input "false"
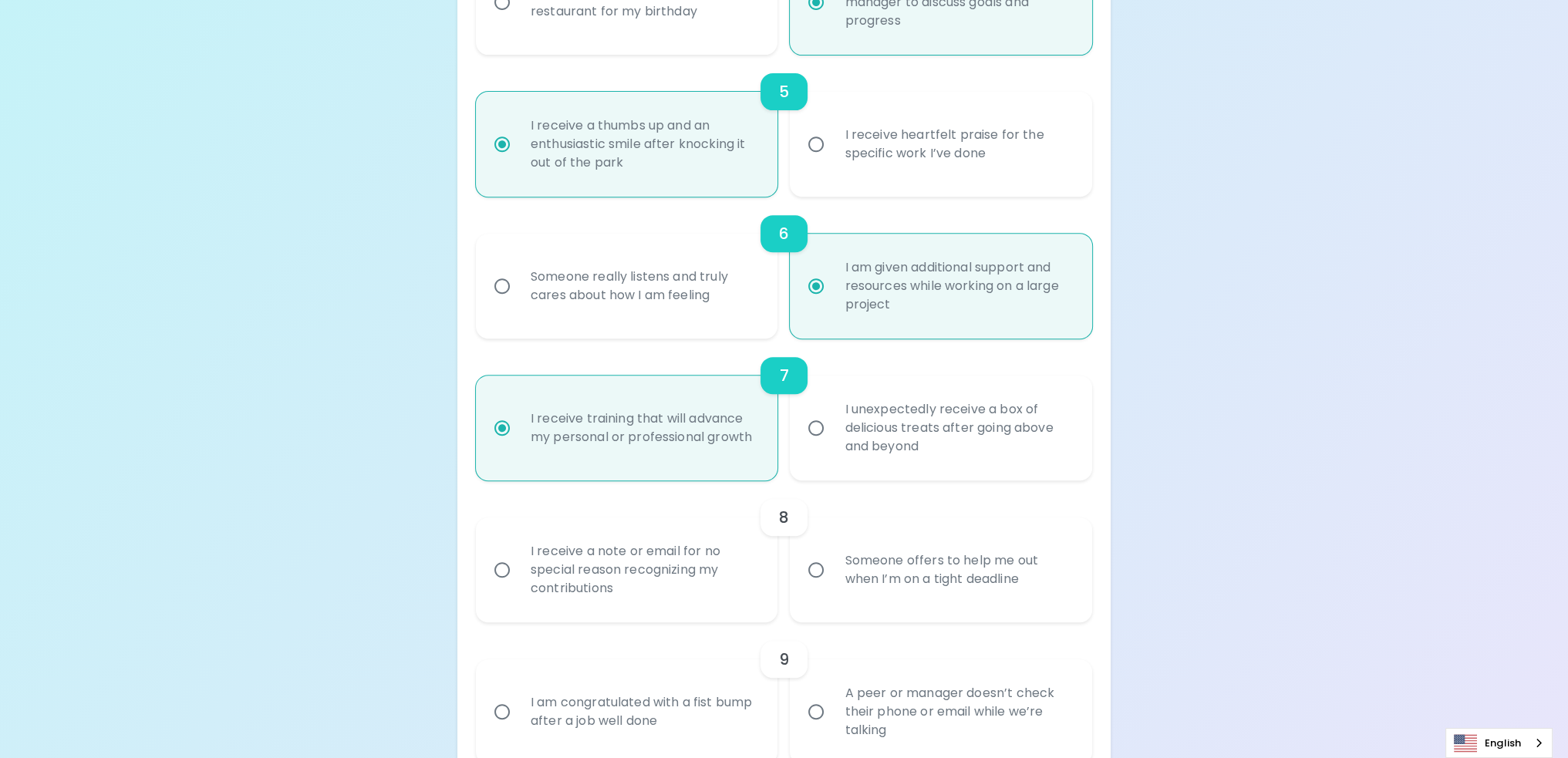
radio input "true"
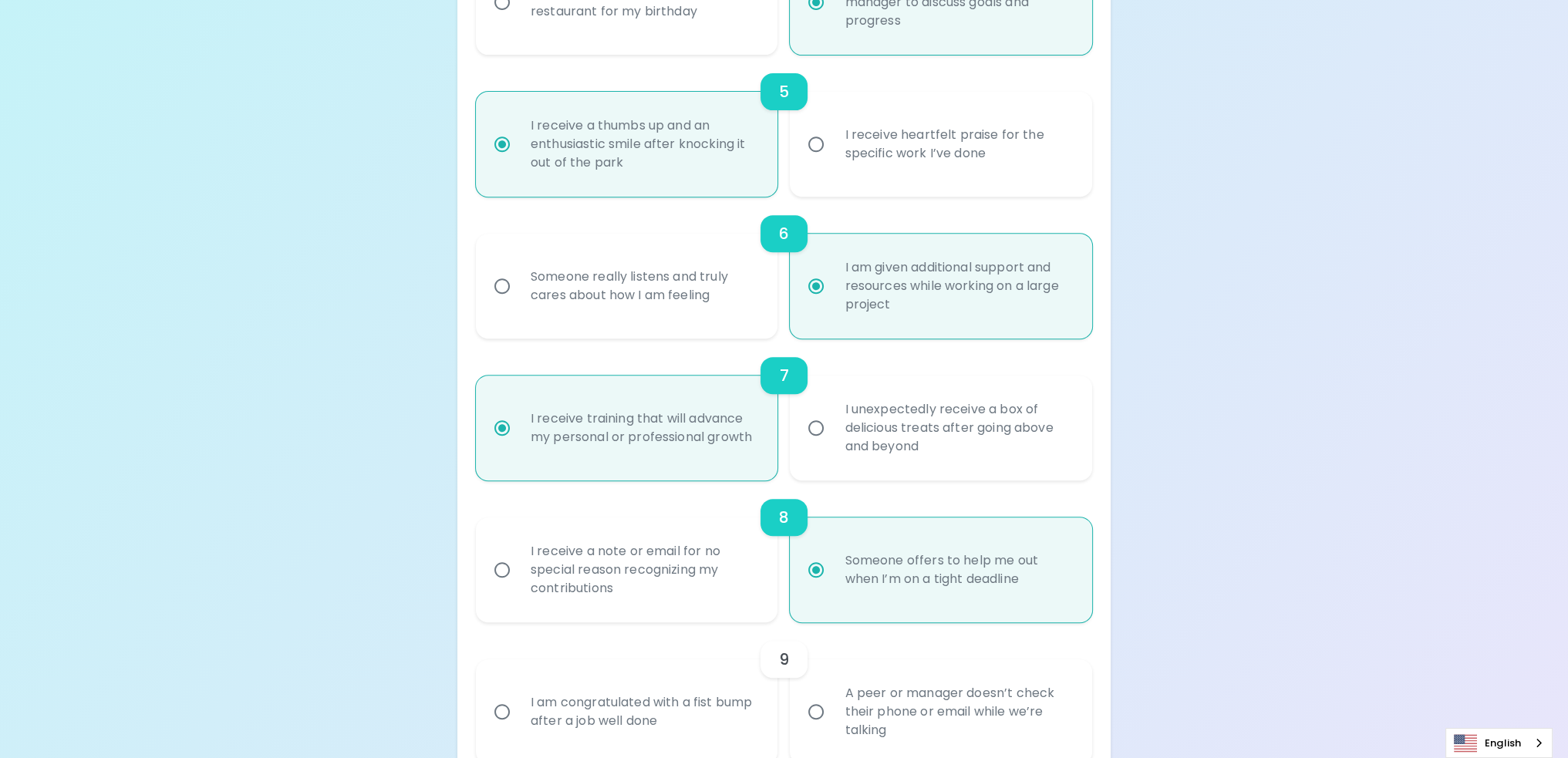
scroll to position [988, 0]
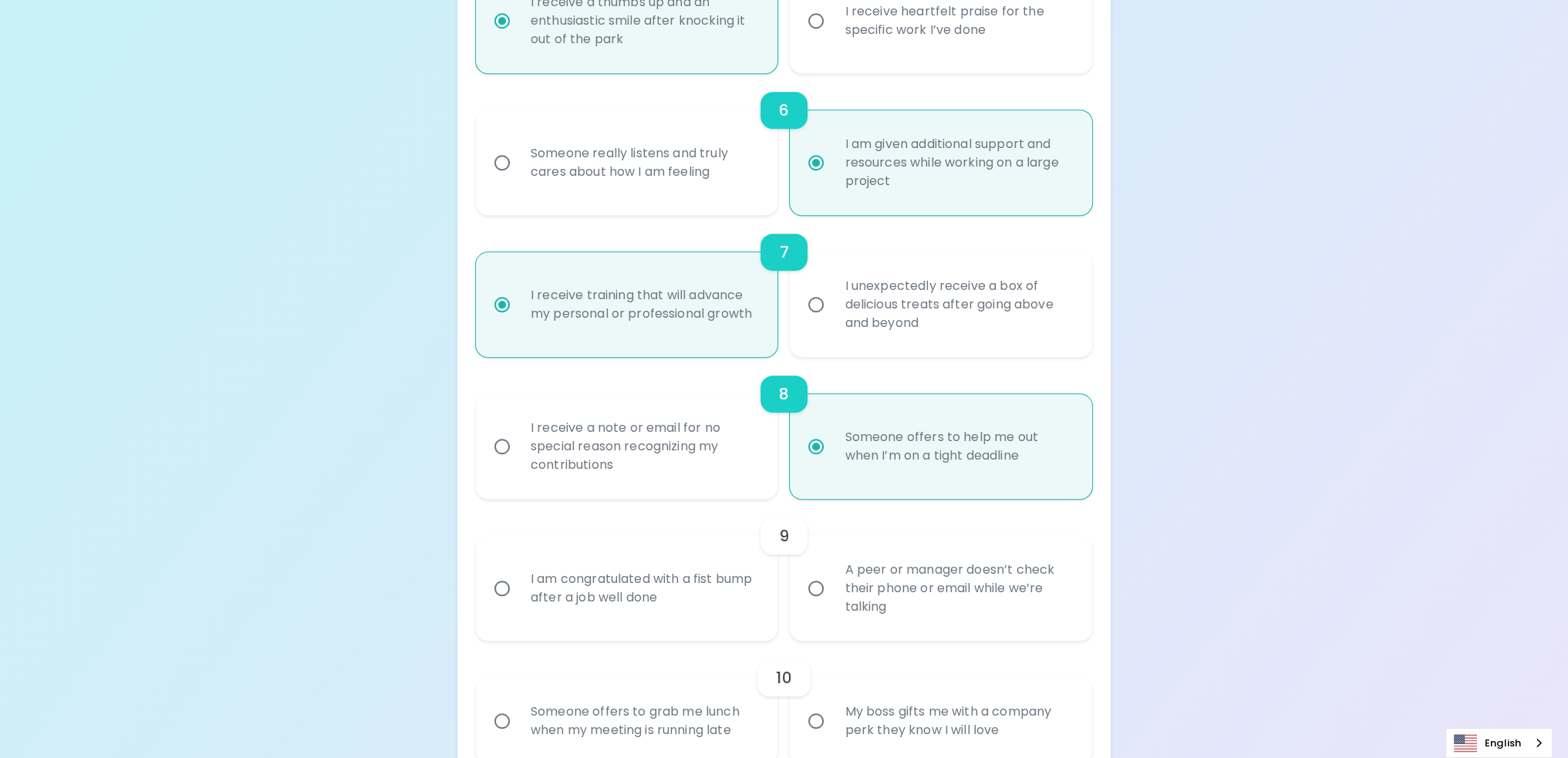
radio input "true"
click at [1000, 584] on div "A peer or manager doesn’t check their phone or email while we’re talking" at bounding box center [958, 588] width 252 height 92
click at [832, 584] on input "A peer or manager doesn’t check their phone or email while we’re talking" at bounding box center [816, 588] width 32 height 32
radio input "false"
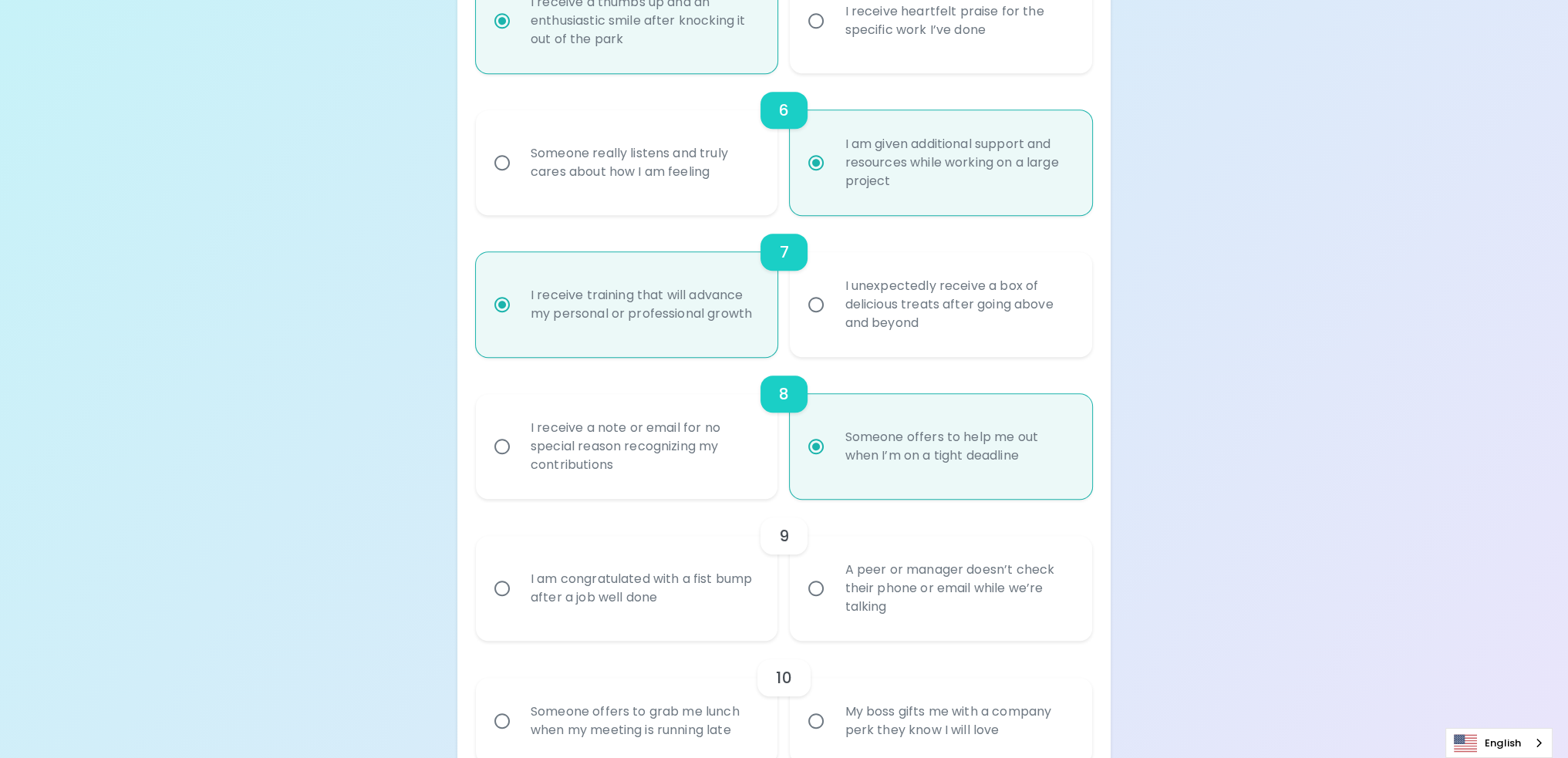
radio input "false"
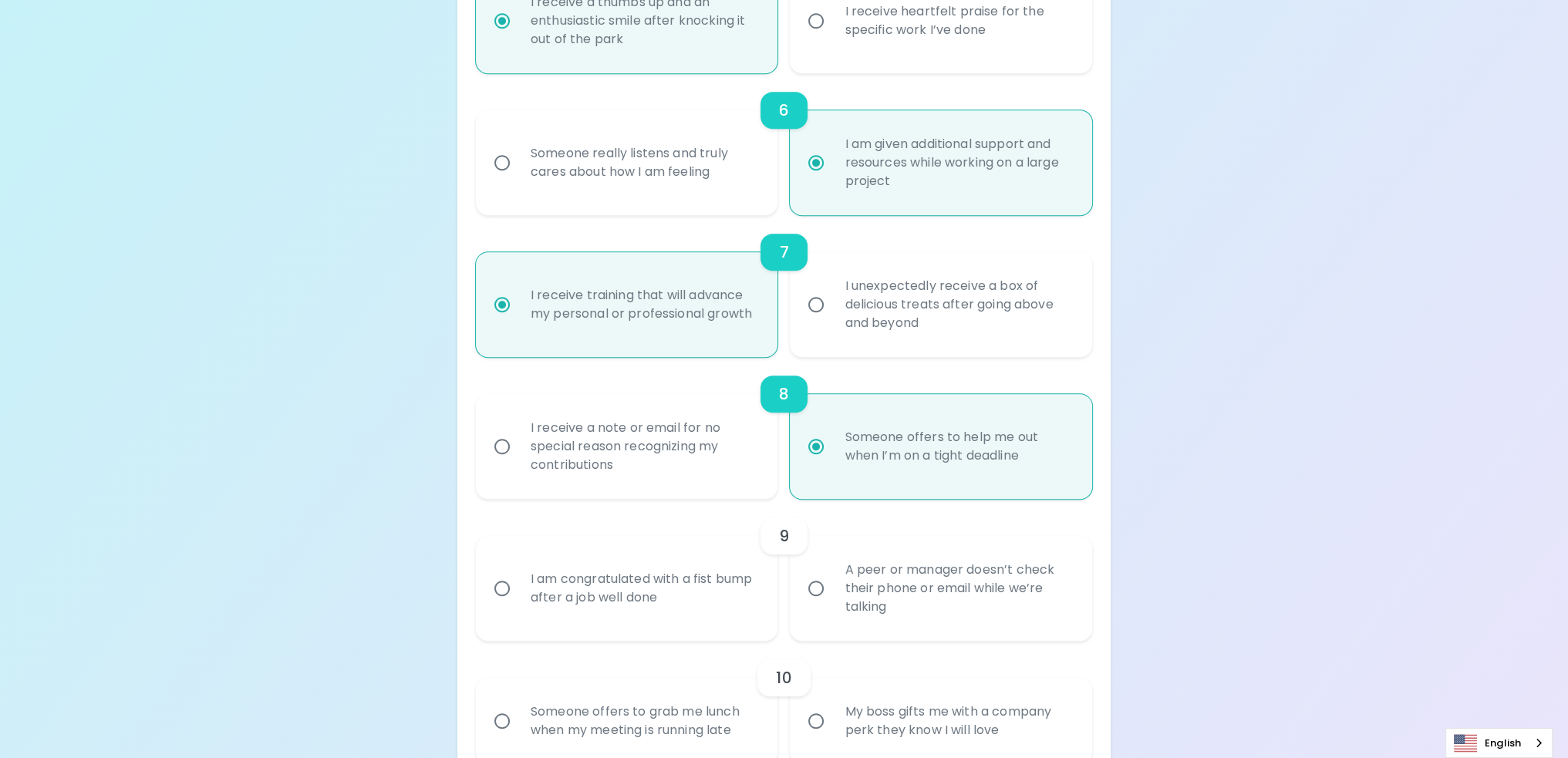
radio input "false"
radio input "true"
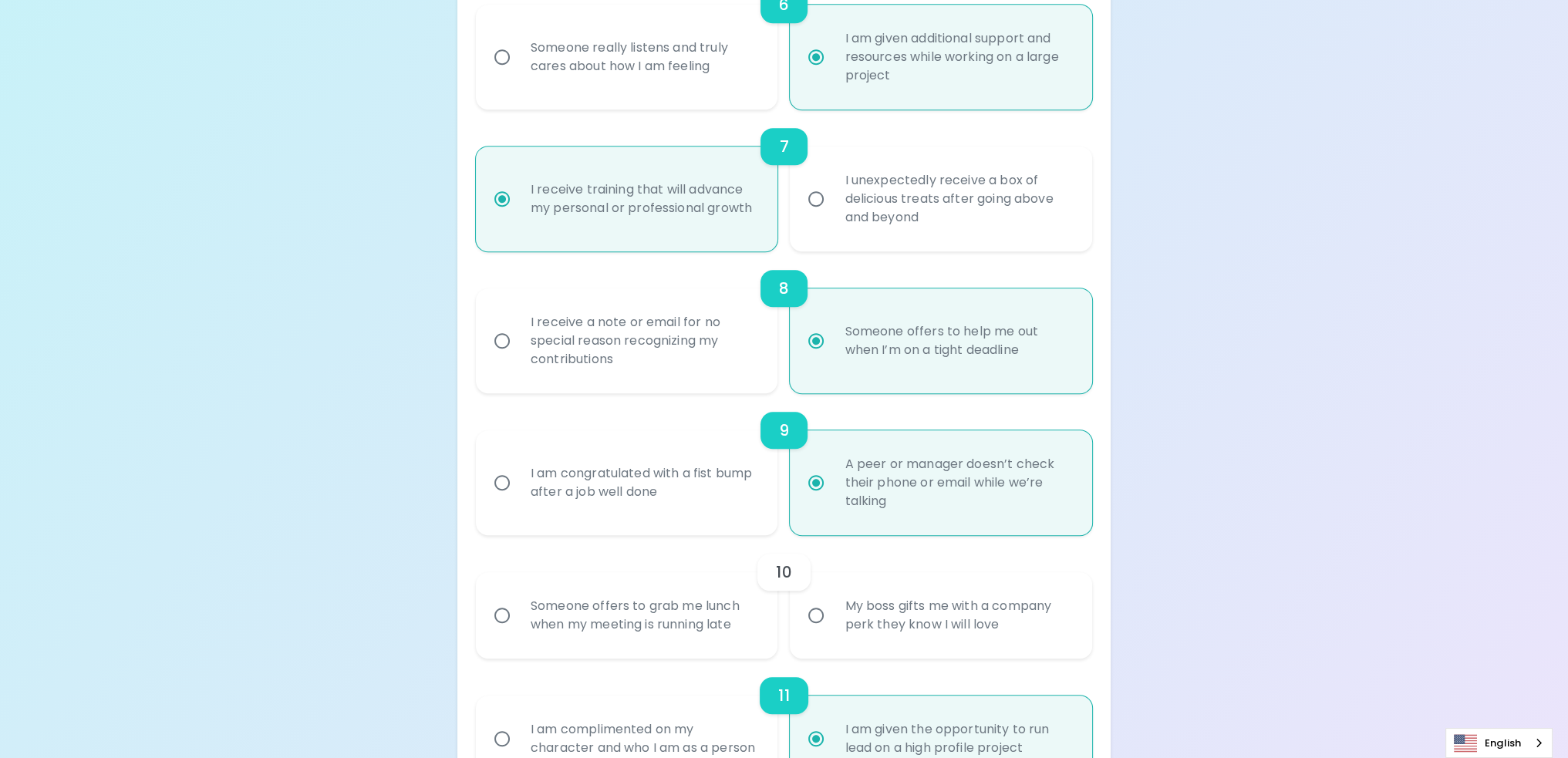
scroll to position [1111, 0]
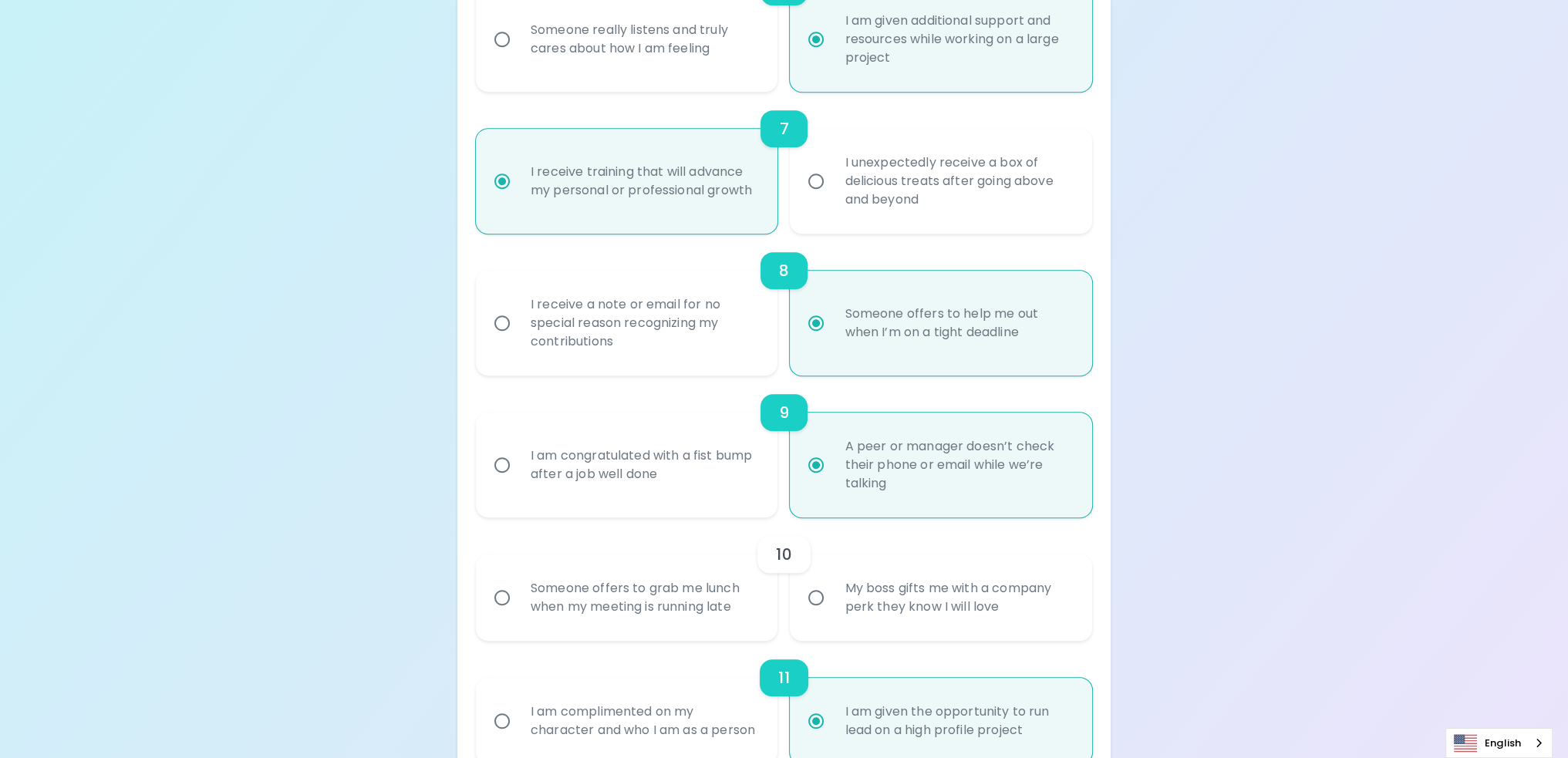
radio input "true"
click at [639, 563] on div "10" at bounding box center [784, 554] width 616 height 37
click at [648, 582] on div "Someone offers to grab me lunch when my meeting is running late" at bounding box center [644, 598] width 252 height 74
click at [519, 582] on input "Someone offers to grab me lunch when my meeting is running late" at bounding box center [501, 598] width 32 height 32
radio input "false"
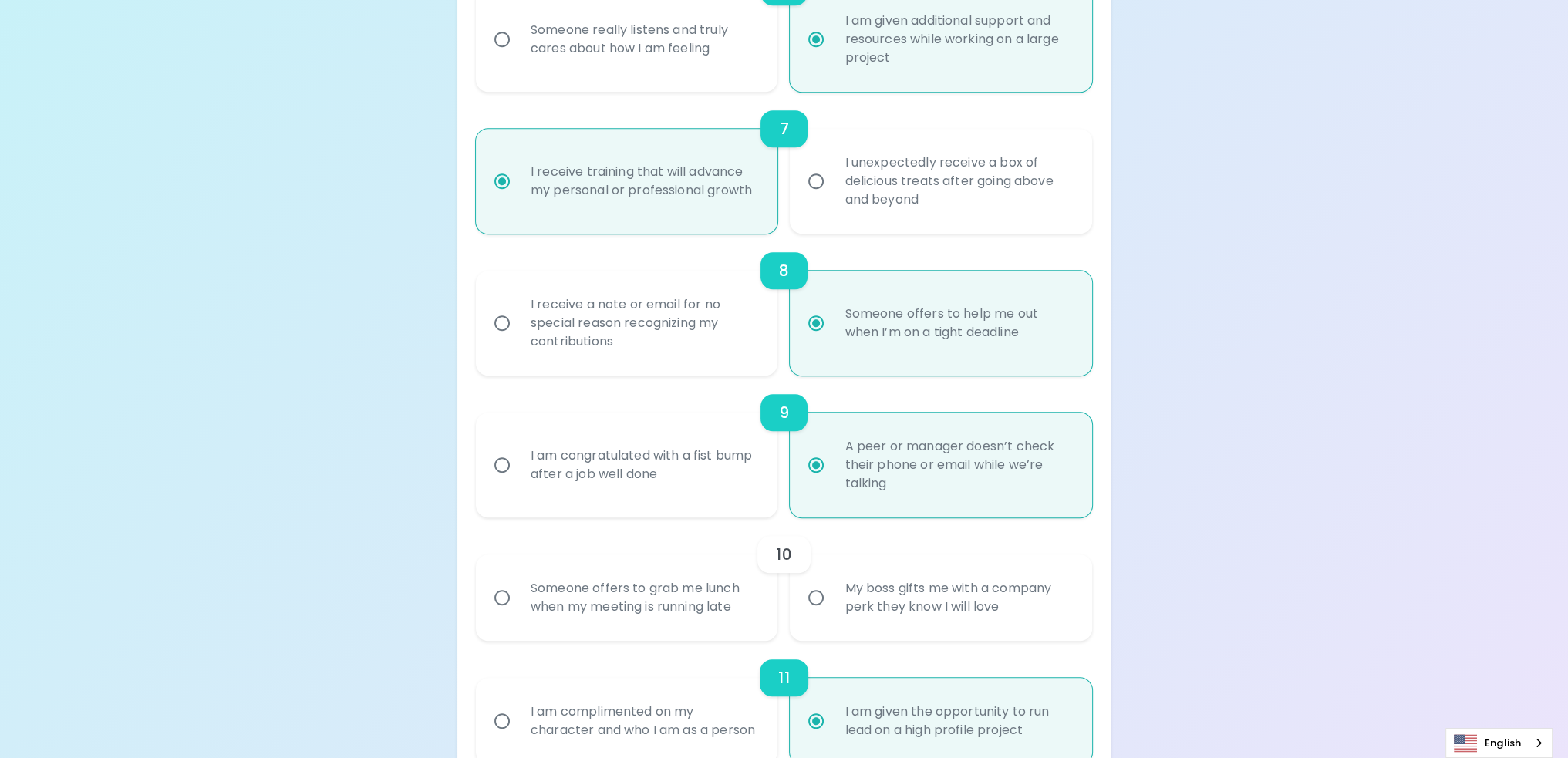
radio input "false"
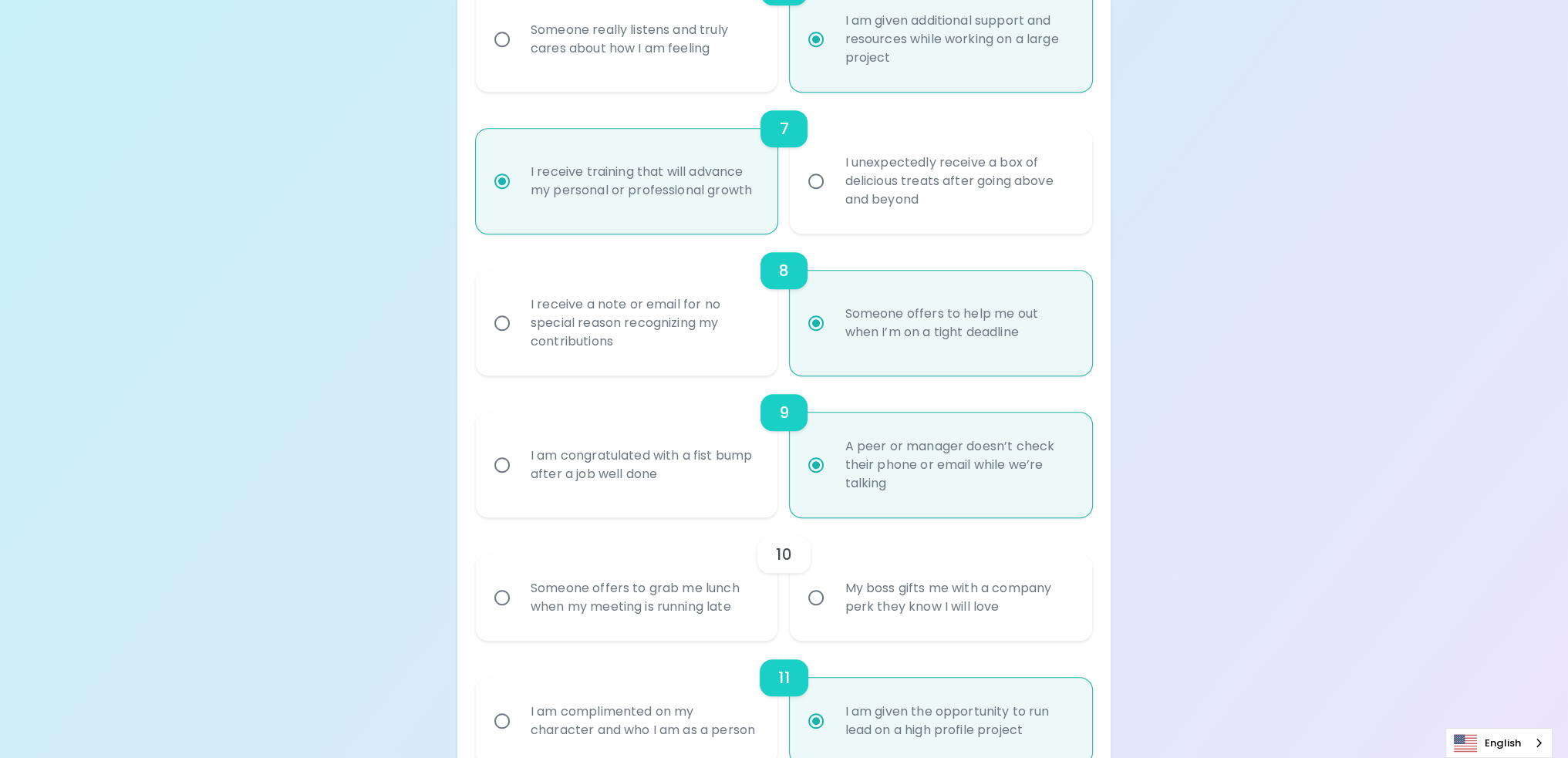
radio input "false"
radio input "true"
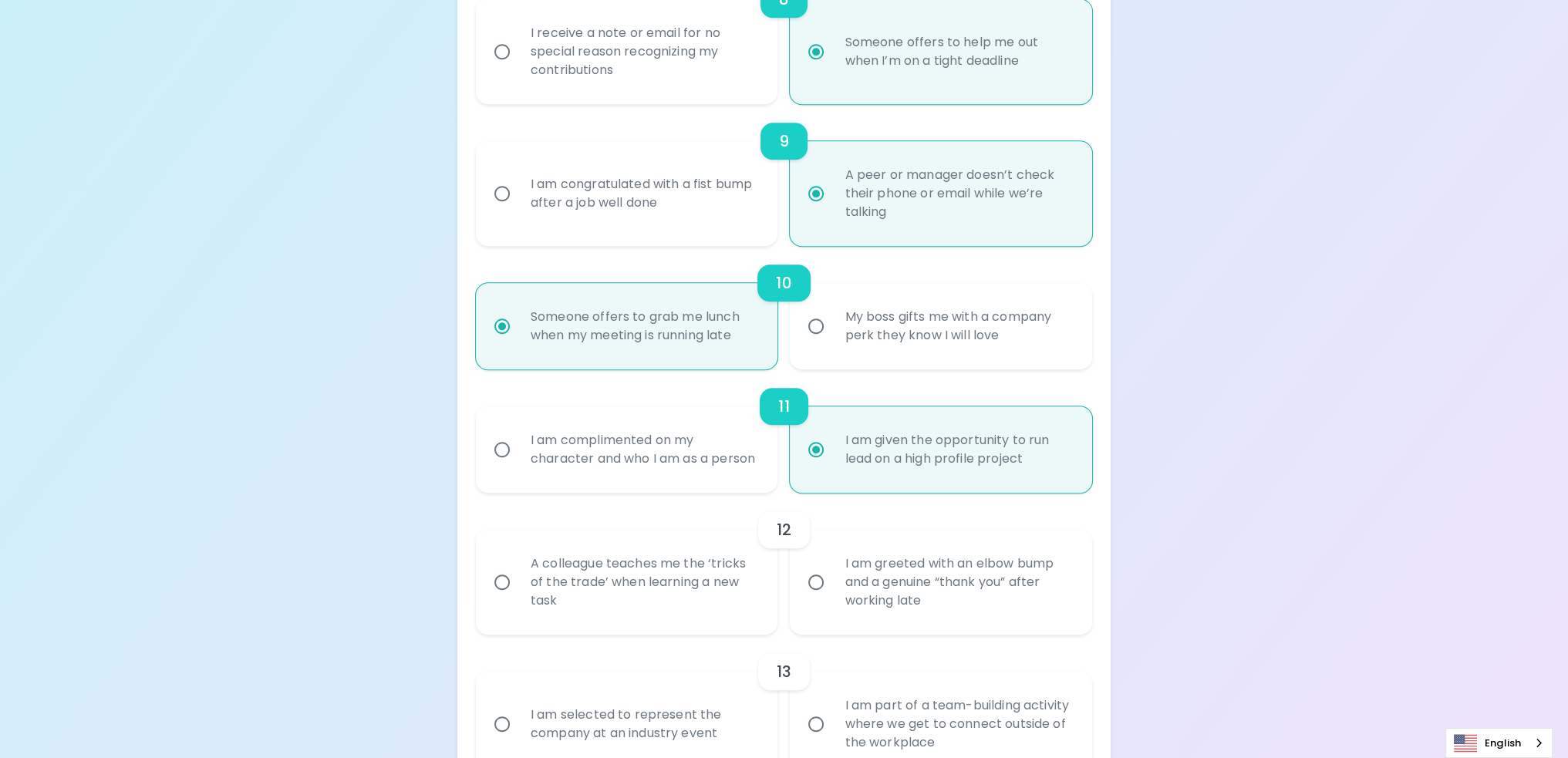
scroll to position [1388, 0]
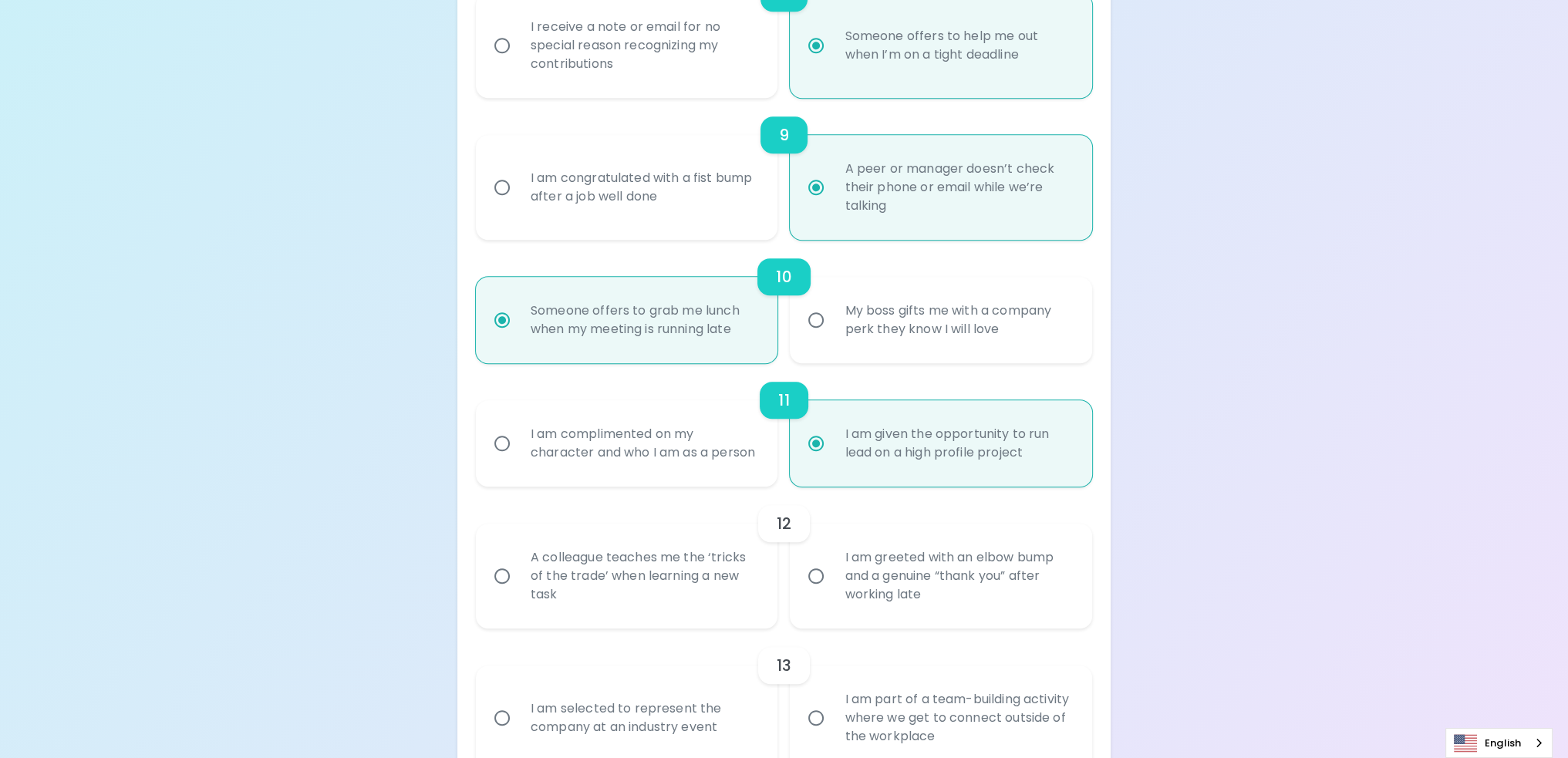
radio input "true"
click at [640, 604] on div "A colleague teaches me the ‘tricks of the trade’ when learning a new task" at bounding box center [644, 576] width 252 height 92
click at [519, 593] on input "A colleague teaches me the ‘tricks of the trade’ when learning a new task" at bounding box center [501, 575] width 32 height 32
radio input "false"
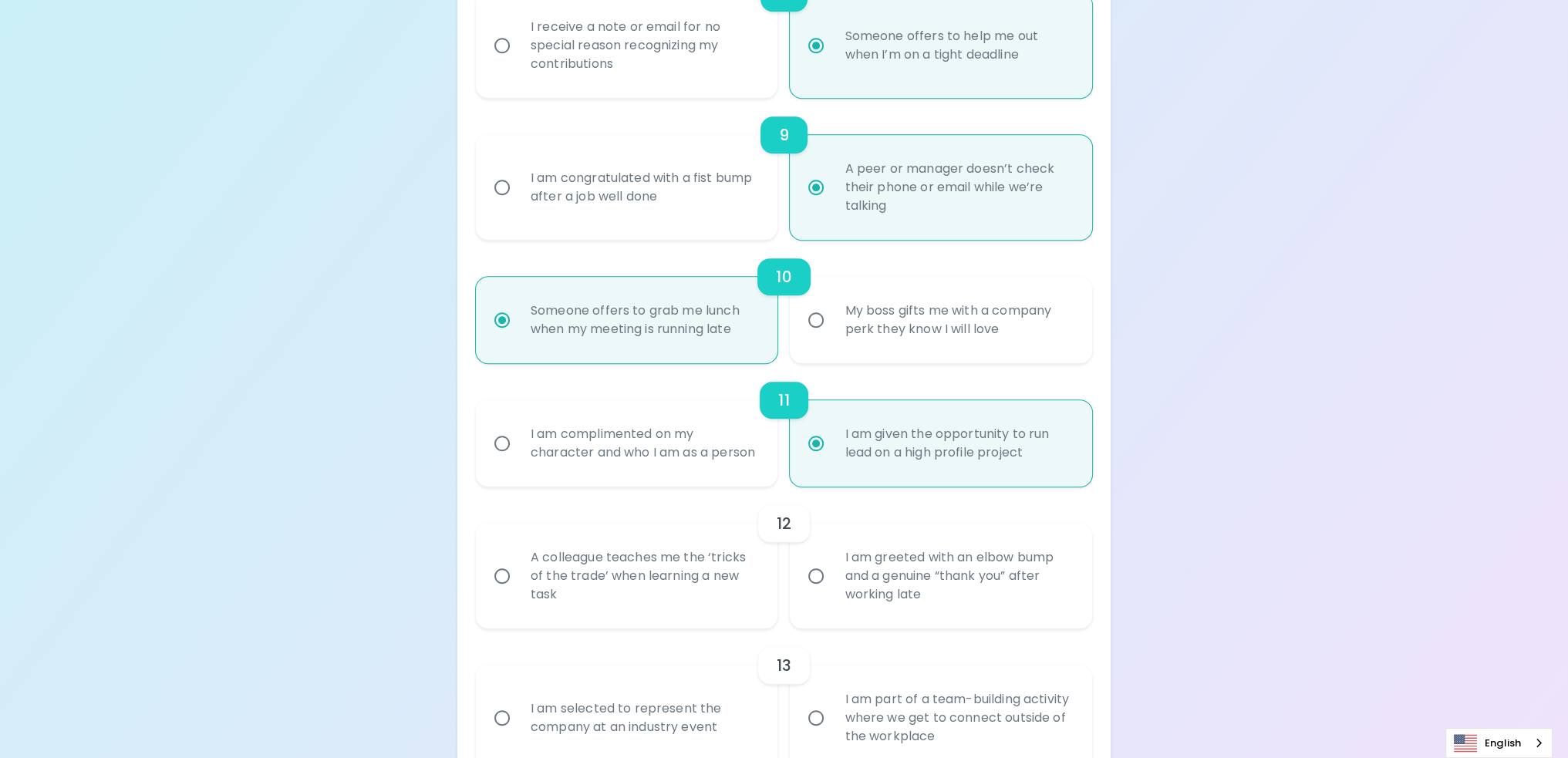
radio input "false"
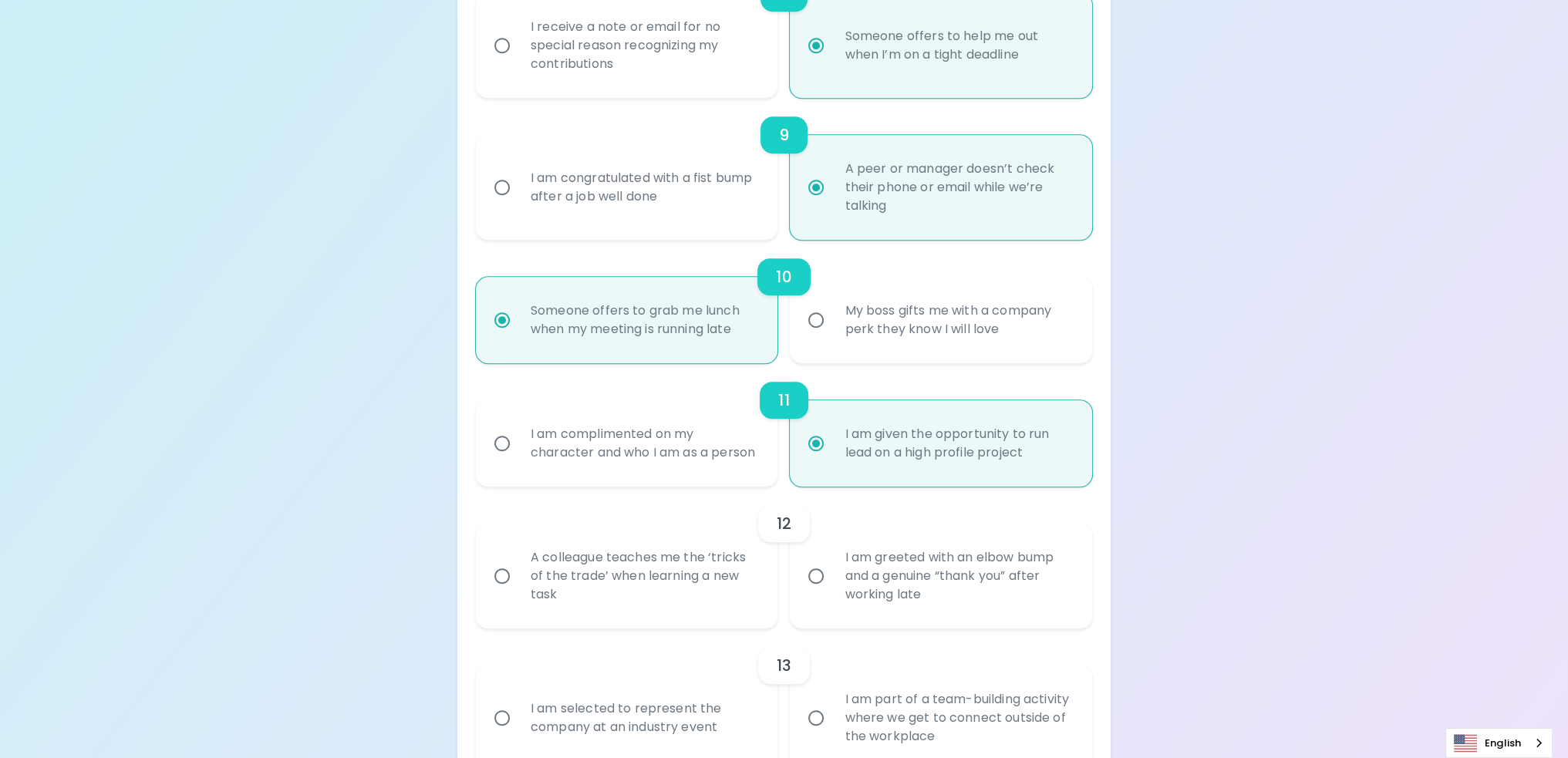
radio input "false"
radio input "true"
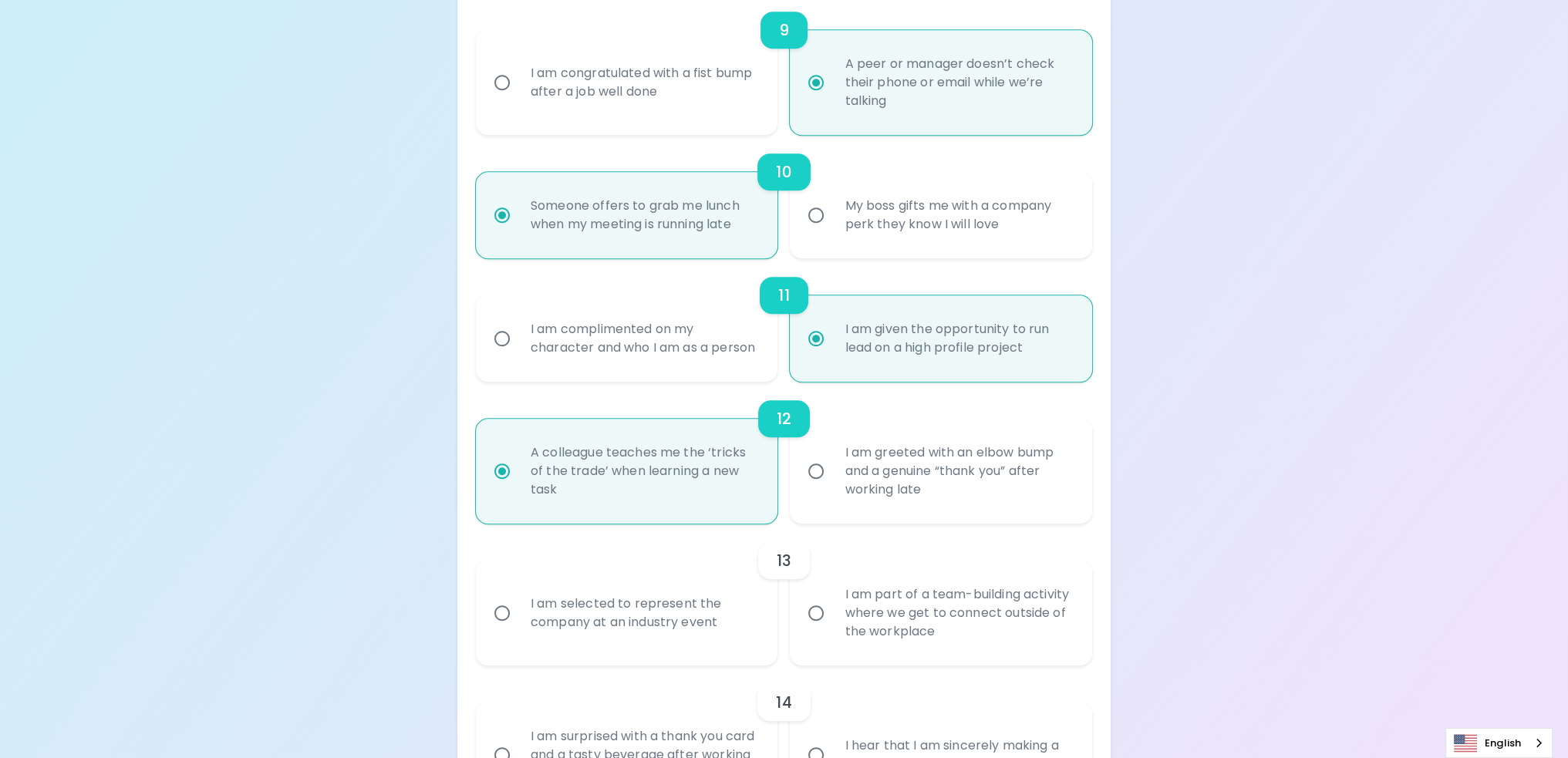
scroll to position [1512, 0]
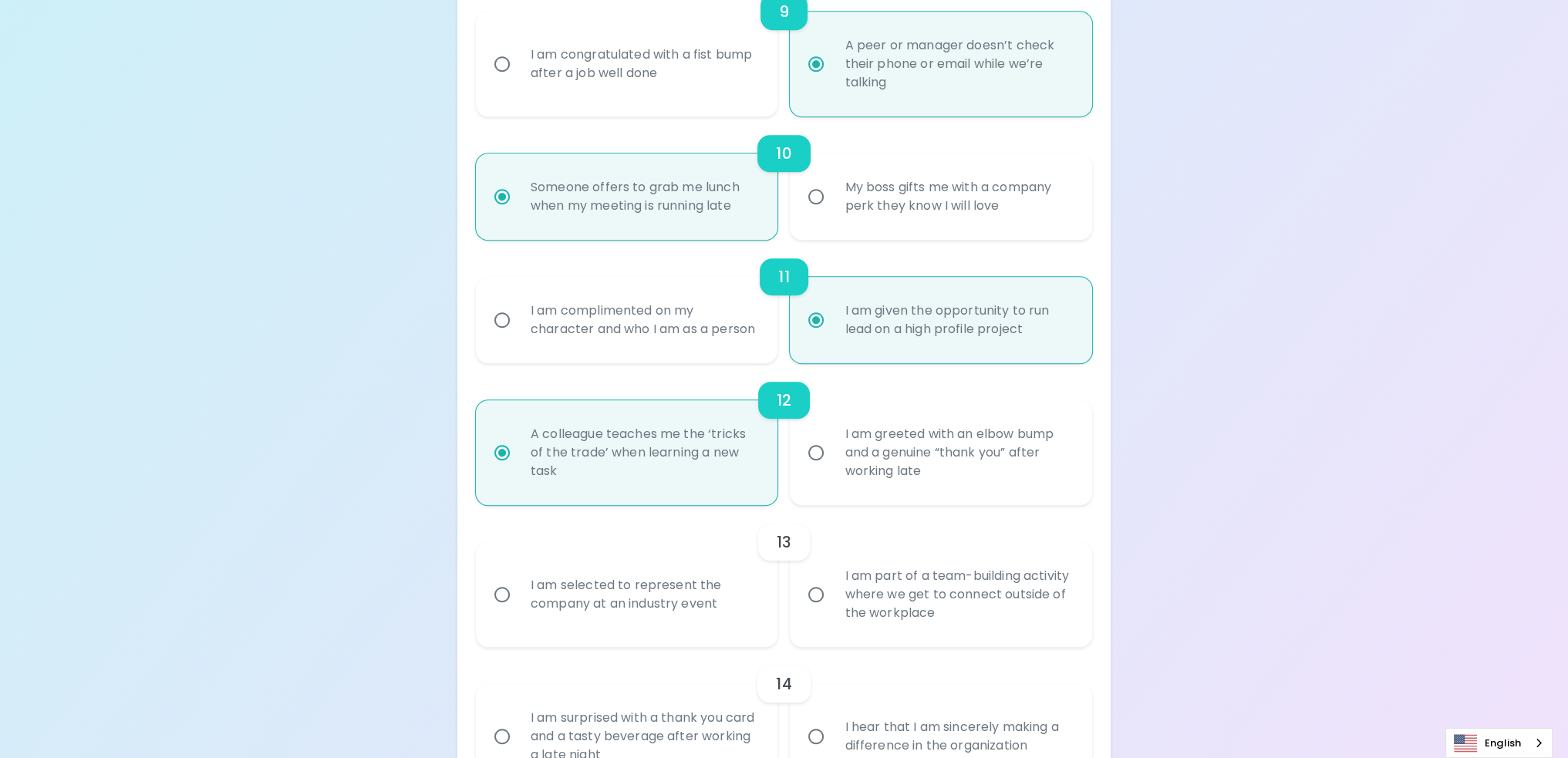
radio input "true"
click at [1012, 582] on div "I am part of a team-building activity where we get to connect outside of the wo…" at bounding box center [958, 594] width 252 height 92
click at [832, 582] on input "I am part of a team-building activity where we get to connect outside of the wo…" at bounding box center [816, 594] width 32 height 32
radio input "false"
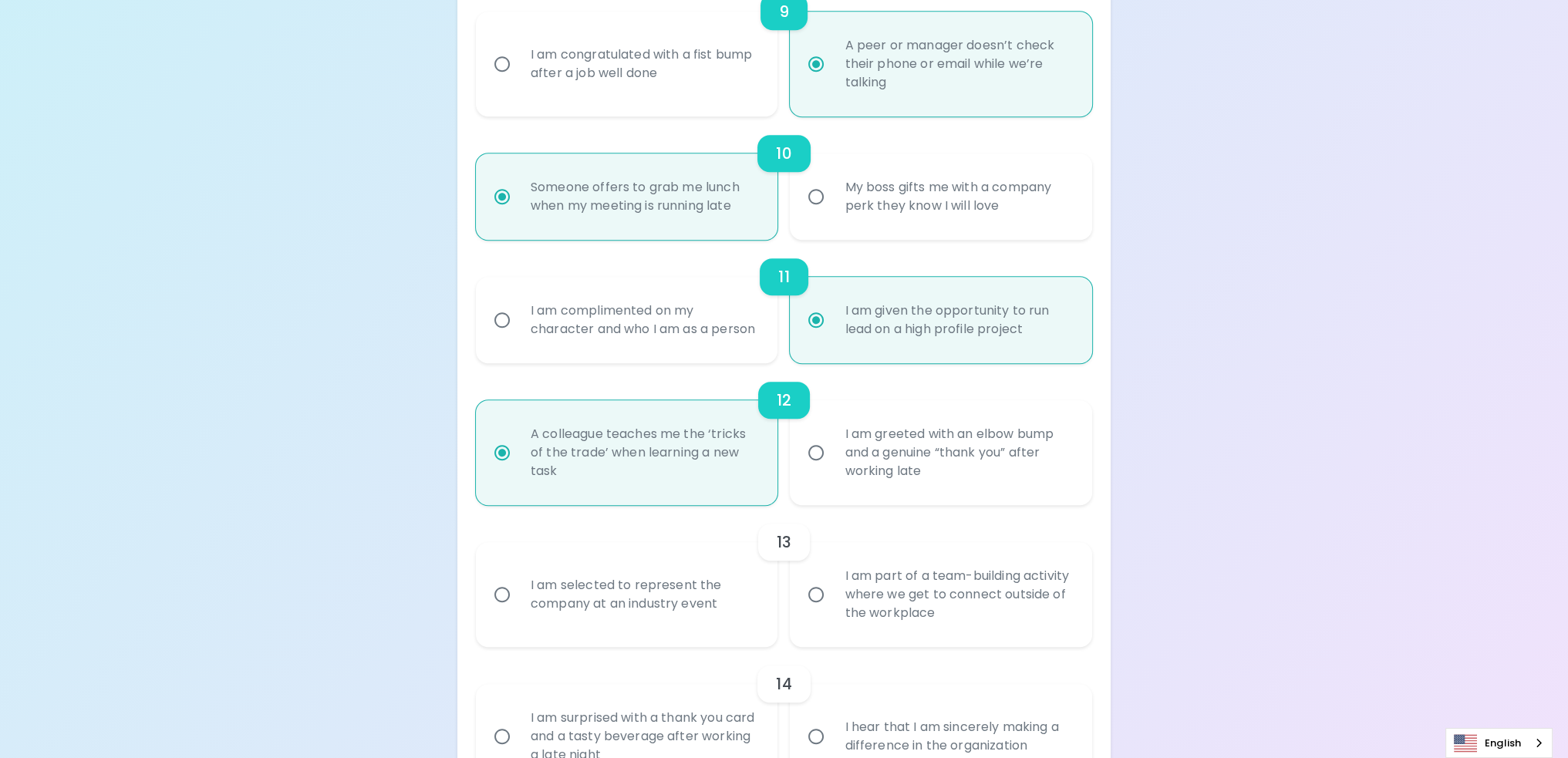
radio input "false"
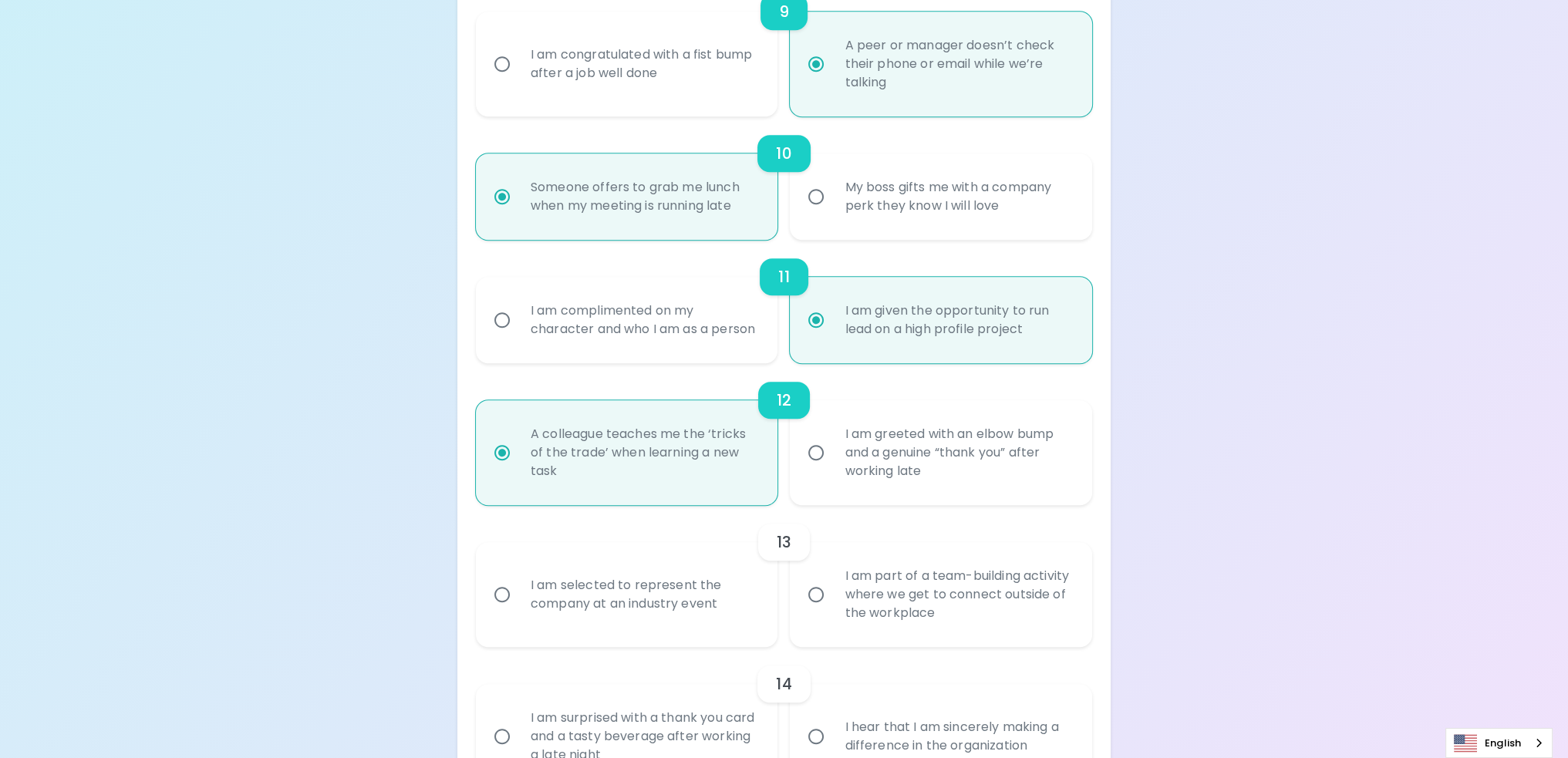
radio input "false"
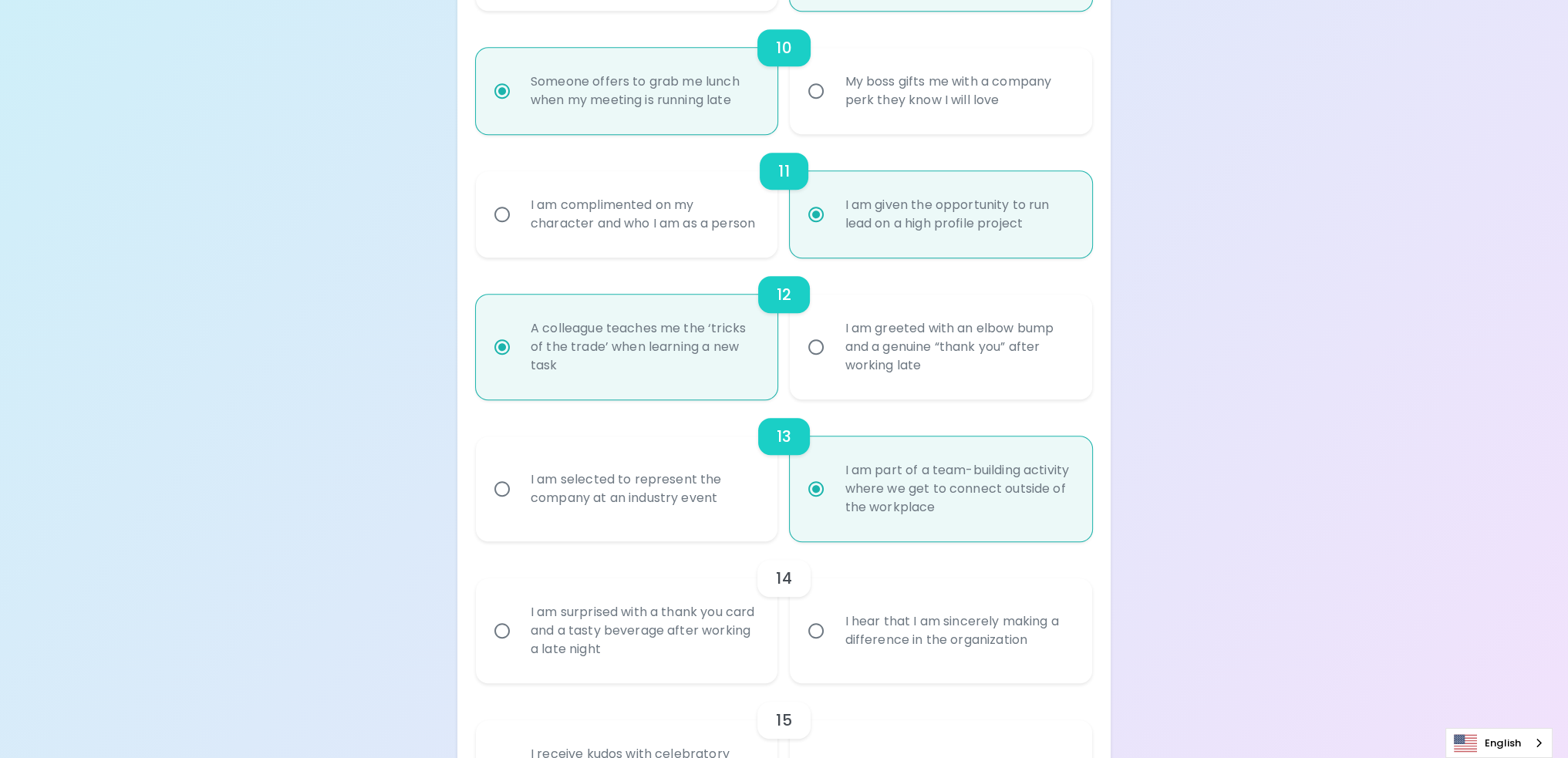
scroll to position [1635, 0]
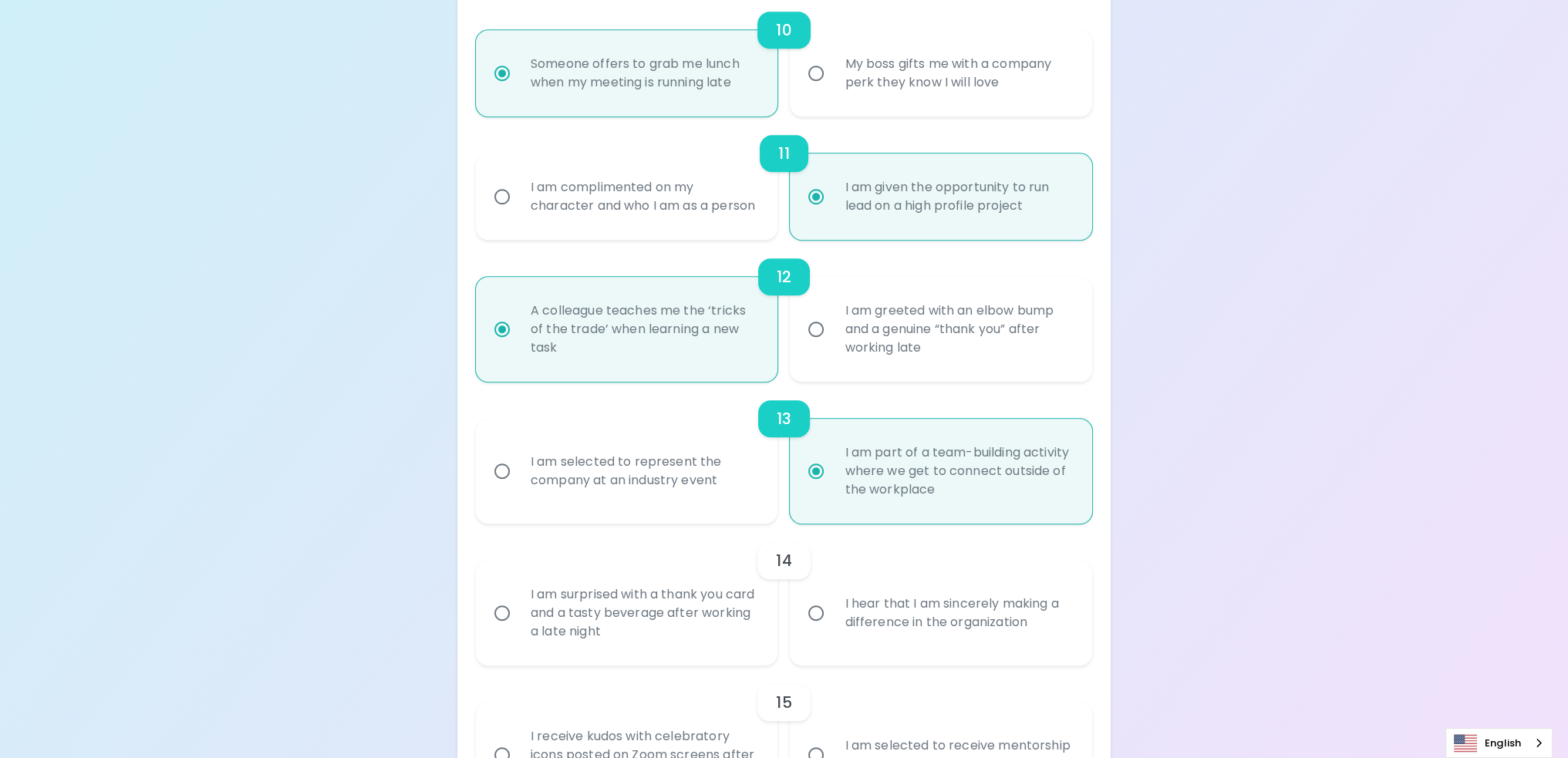
radio input "true"
click at [1012, 644] on div "I hear that I am sincerely making a difference in the organization" at bounding box center [958, 613] width 252 height 74
click at [832, 630] on input "I hear that I am sincerely making a difference in the organization" at bounding box center [816, 612] width 32 height 32
radio input "false"
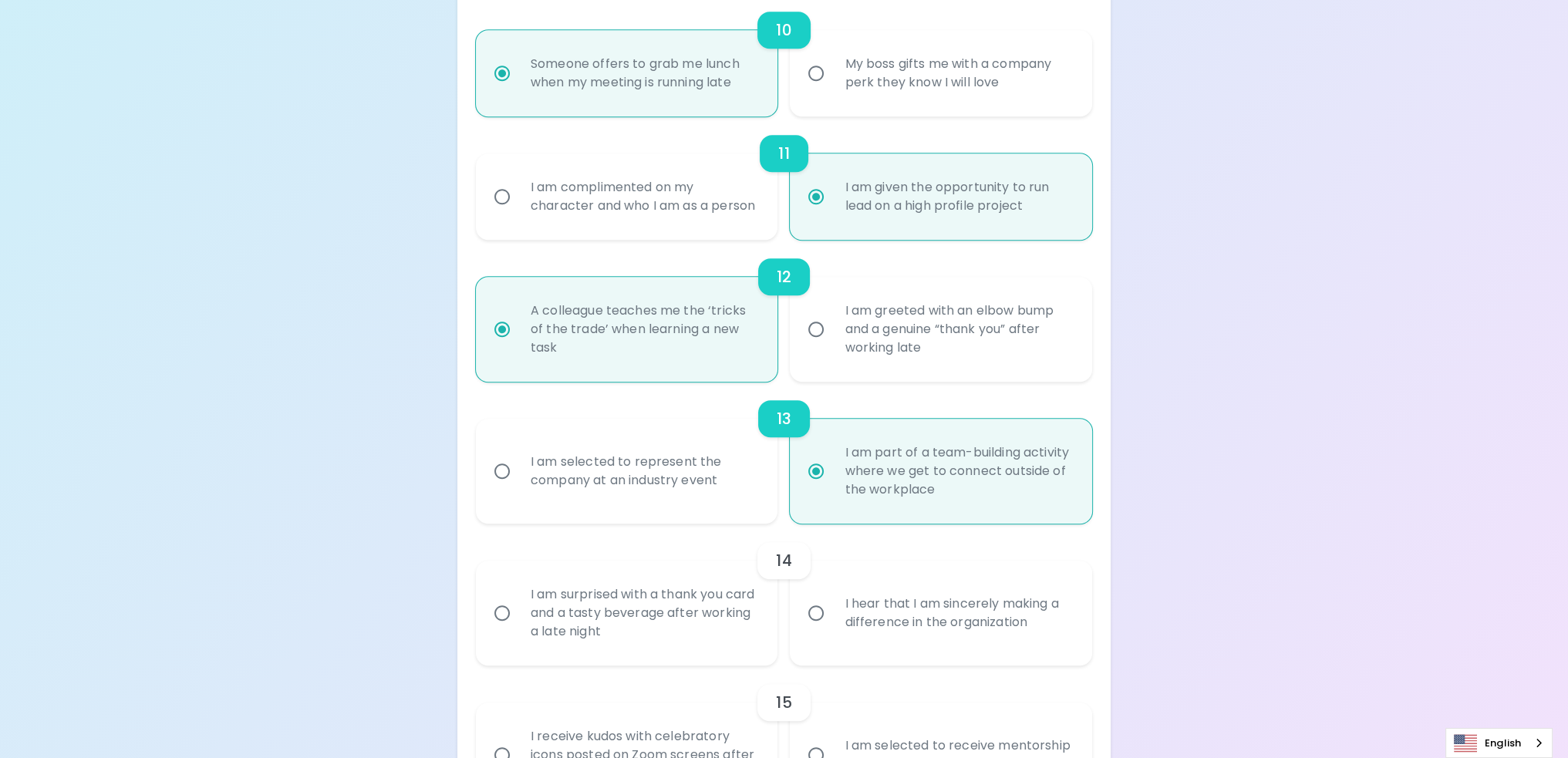
radio input "false"
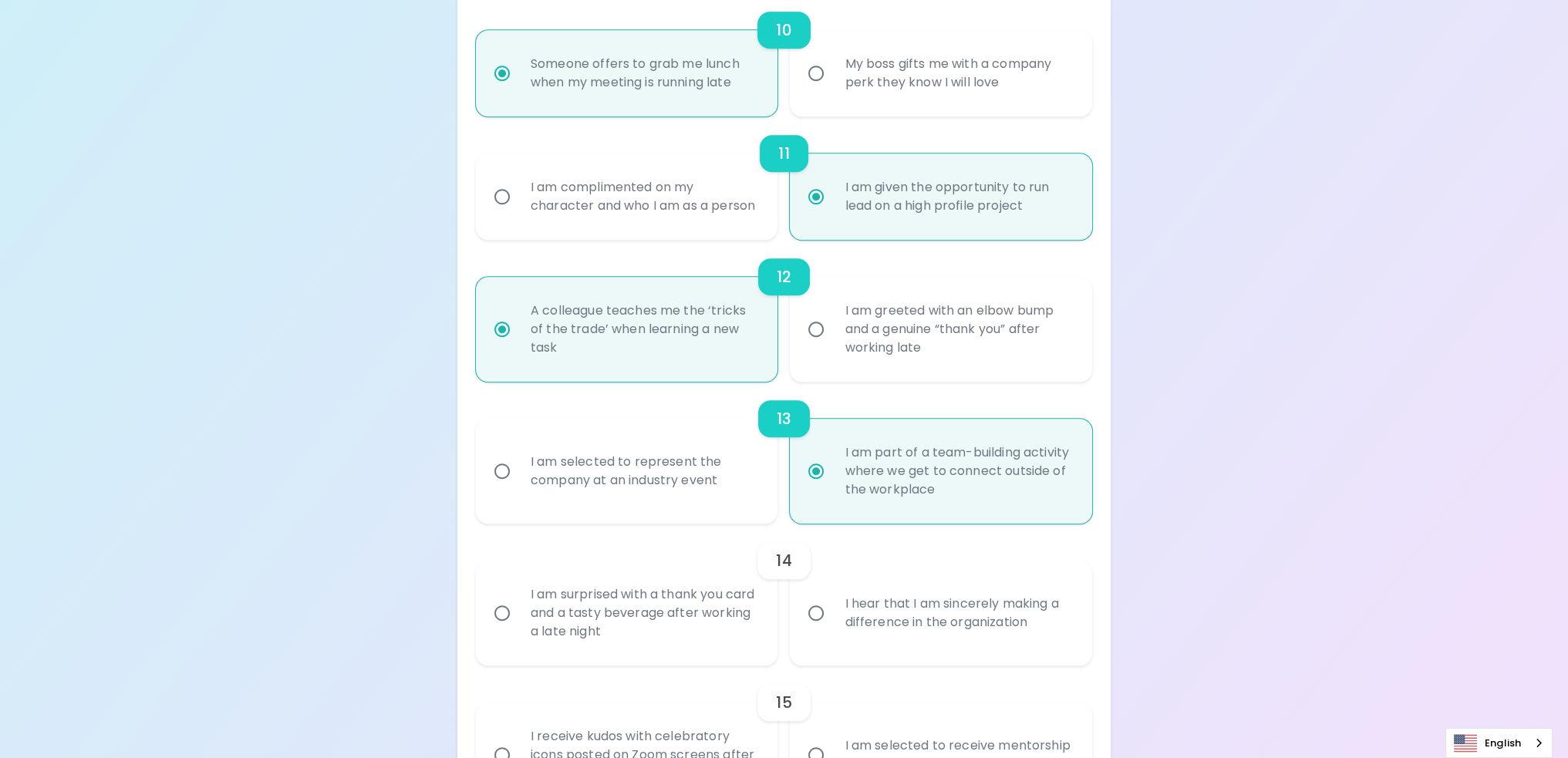
radio input "false"
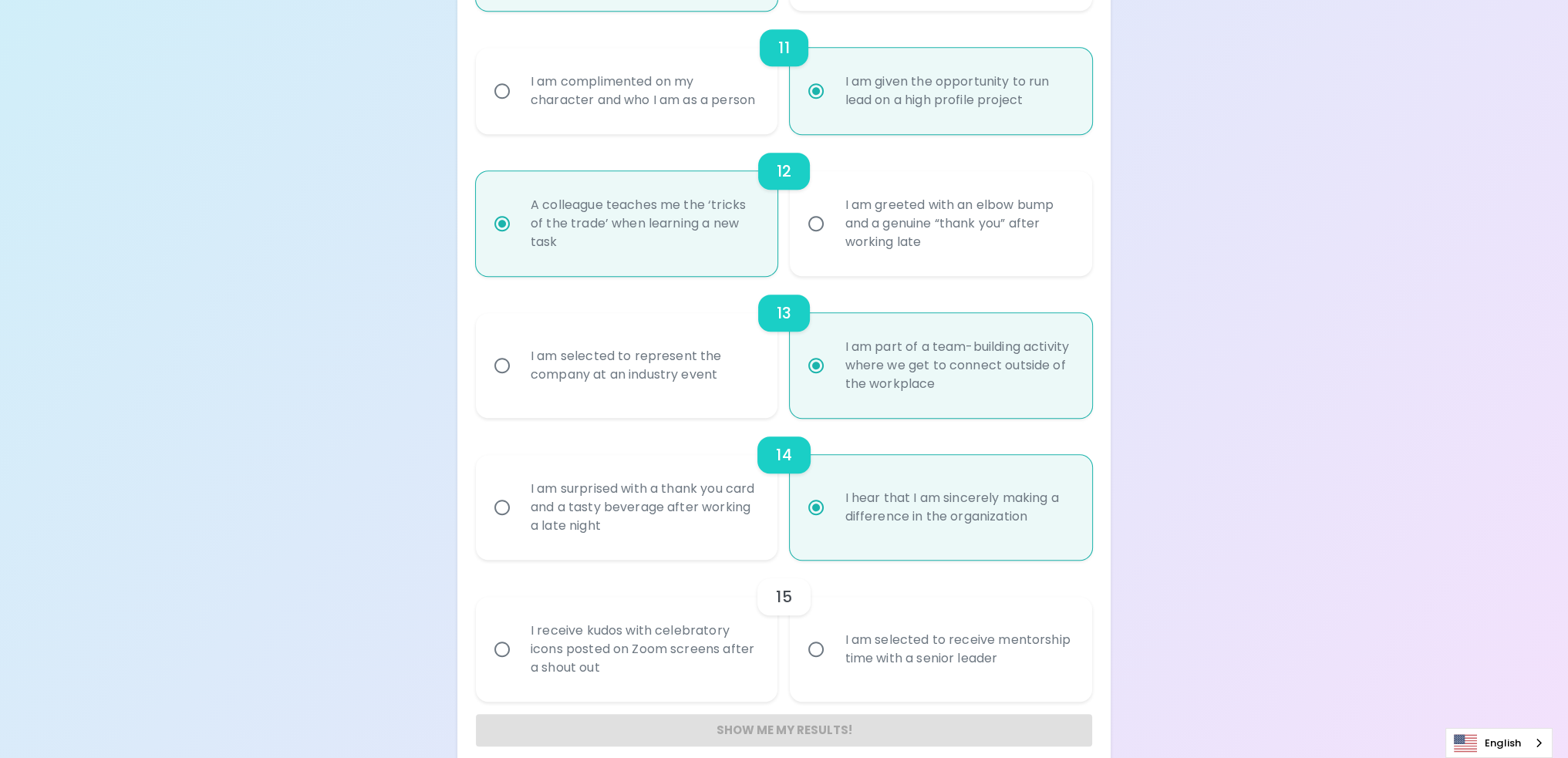
scroll to position [1759, 0]
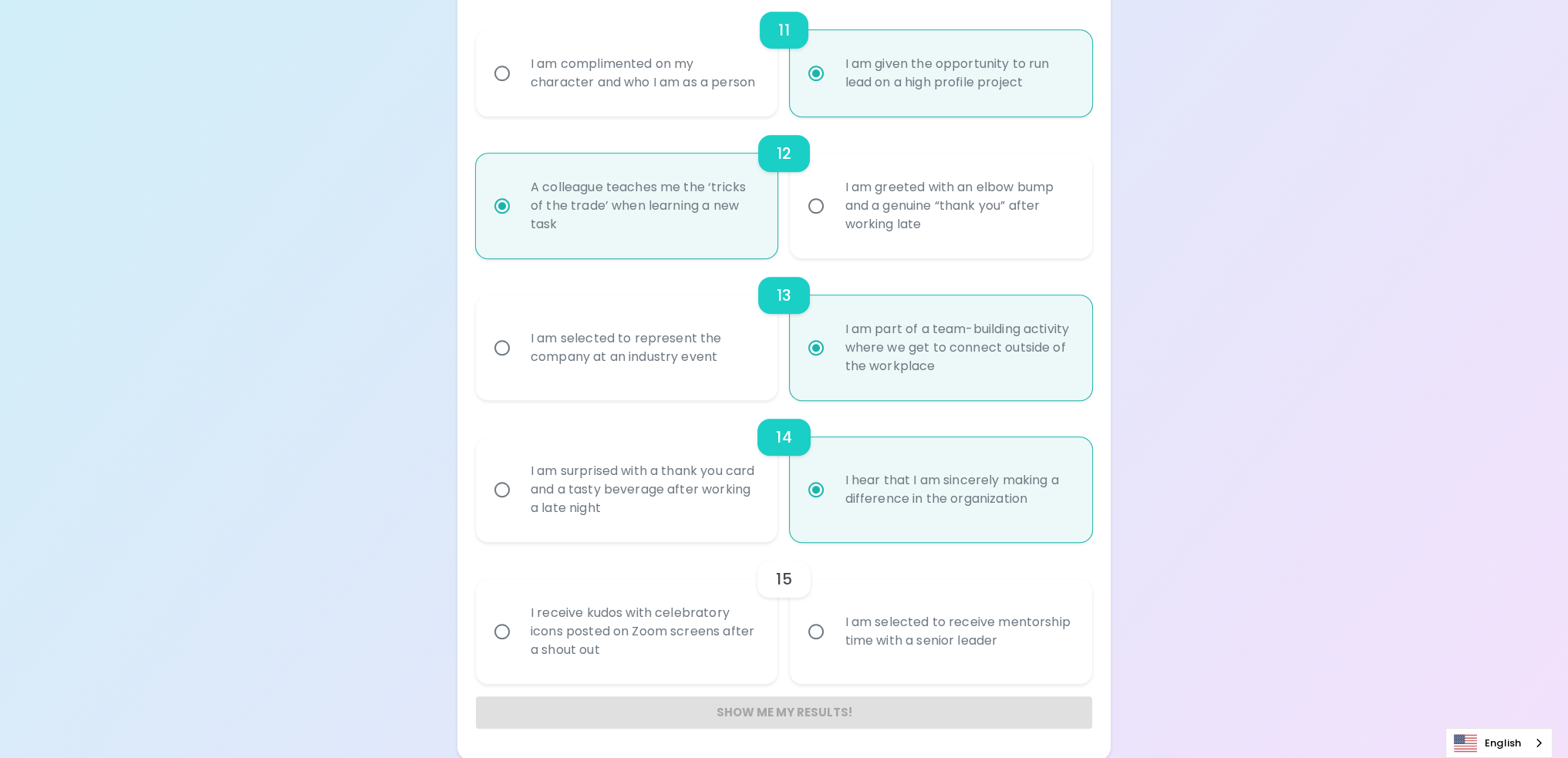
radio input "true"
click at [989, 669] on div "I am selected to receive mentorship time with a senior leader" at bounding box center [958, 632] width 252 height 74
click at [832, 648] on input "I am selected to receive mentorship time with a senior leader" at bounding box center [816, 631] width 32 height 32
radio input "false"
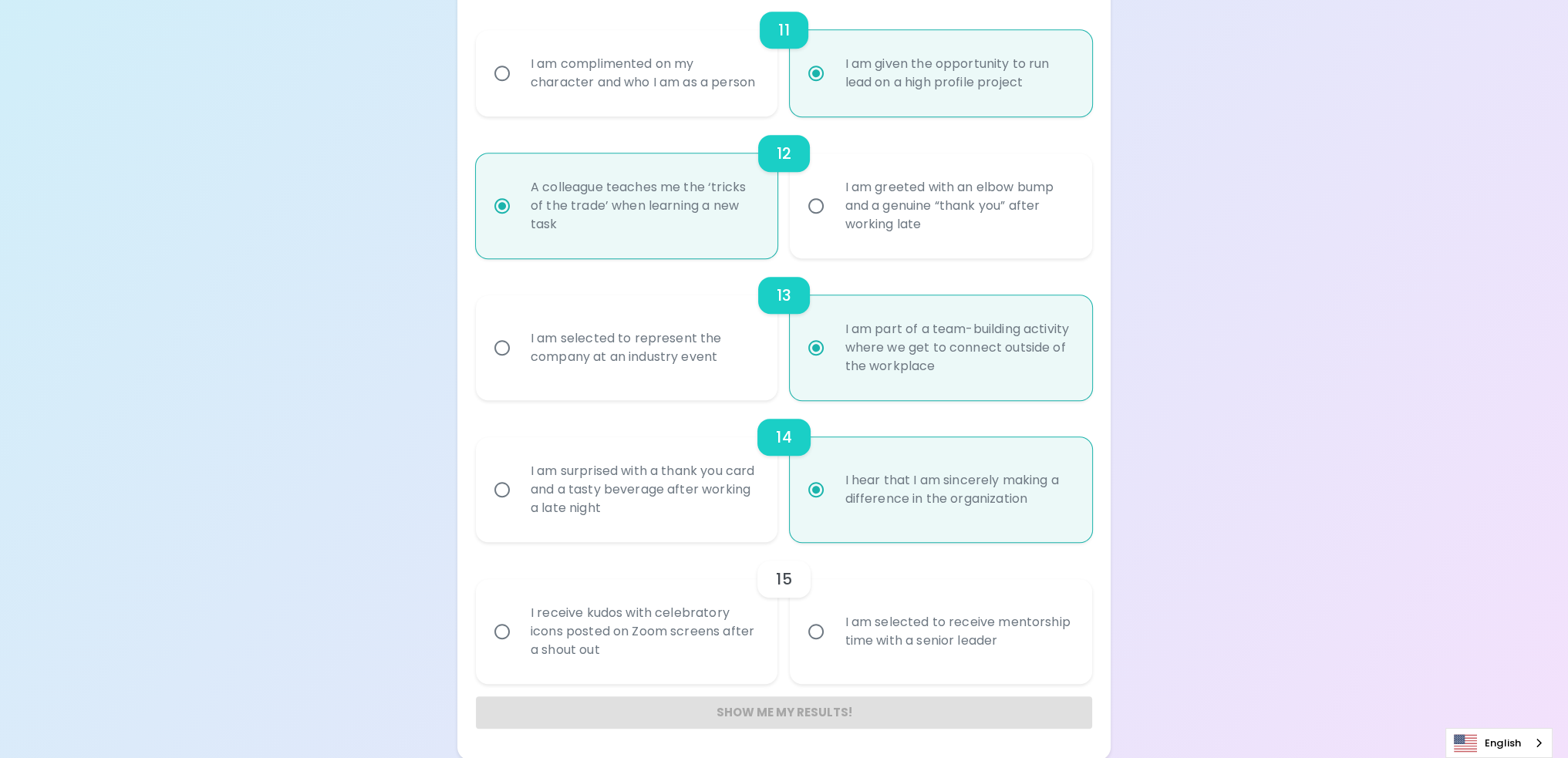
radio input "false"
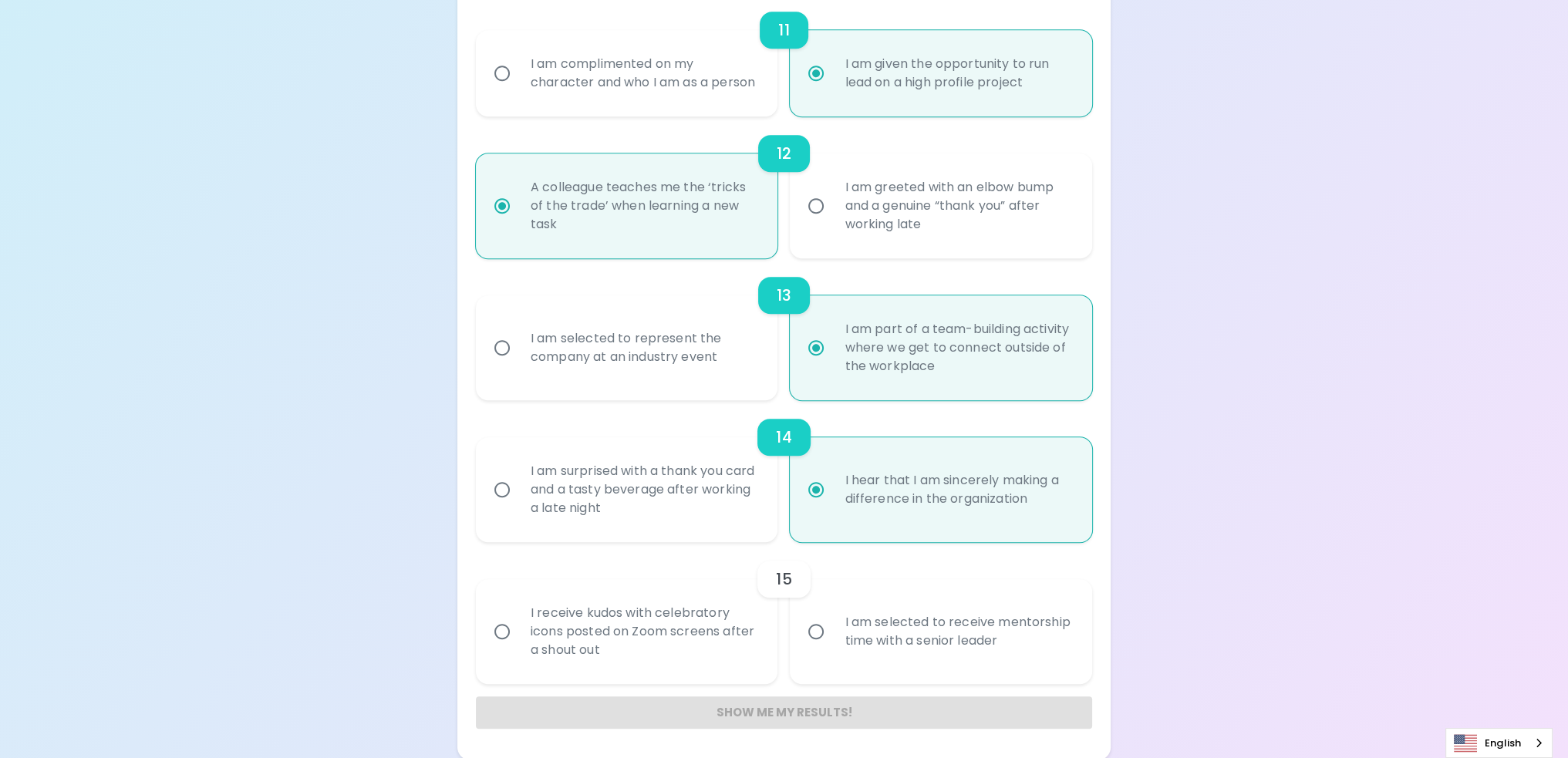
radio input "false"
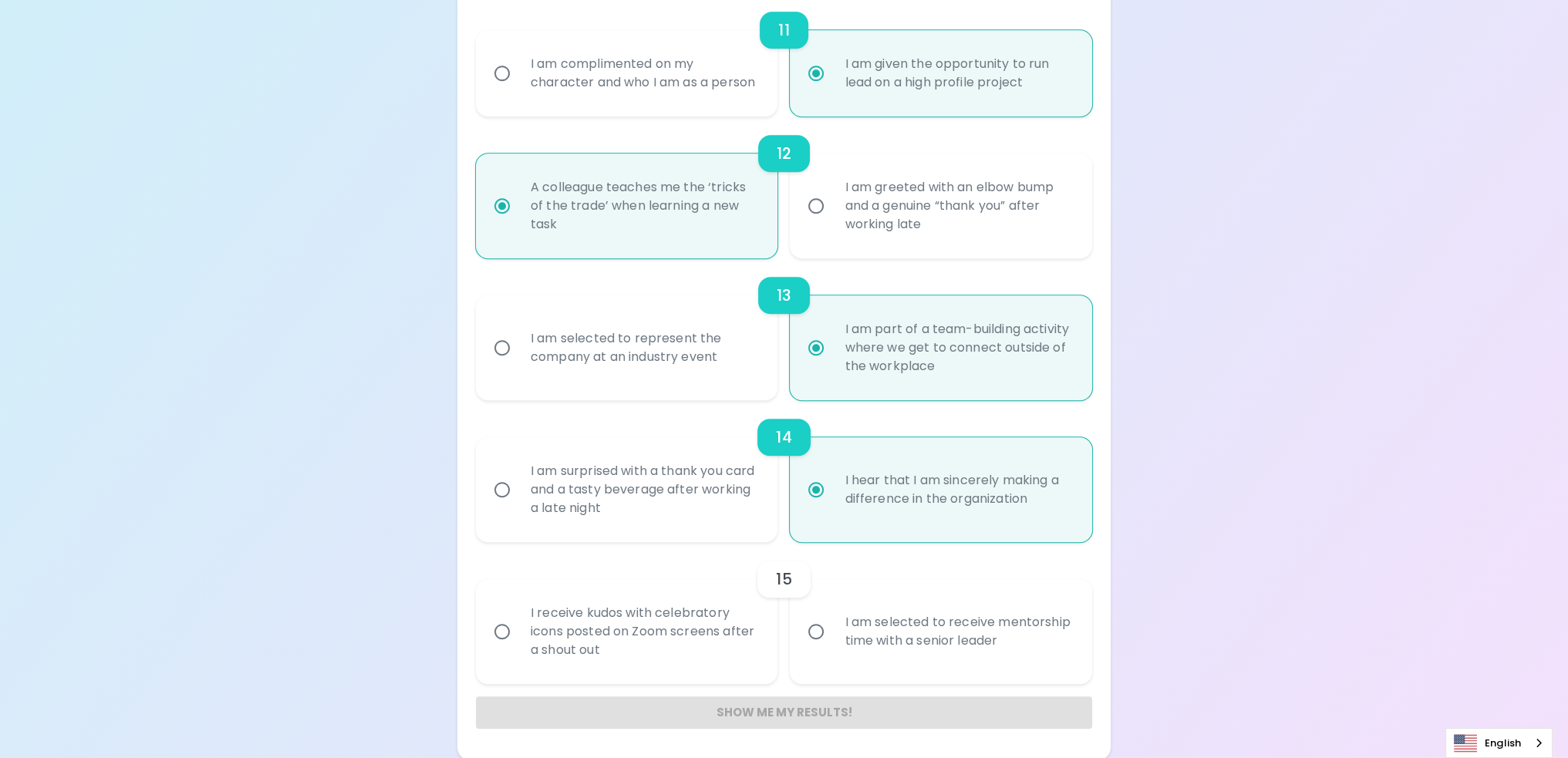
radio input "false"
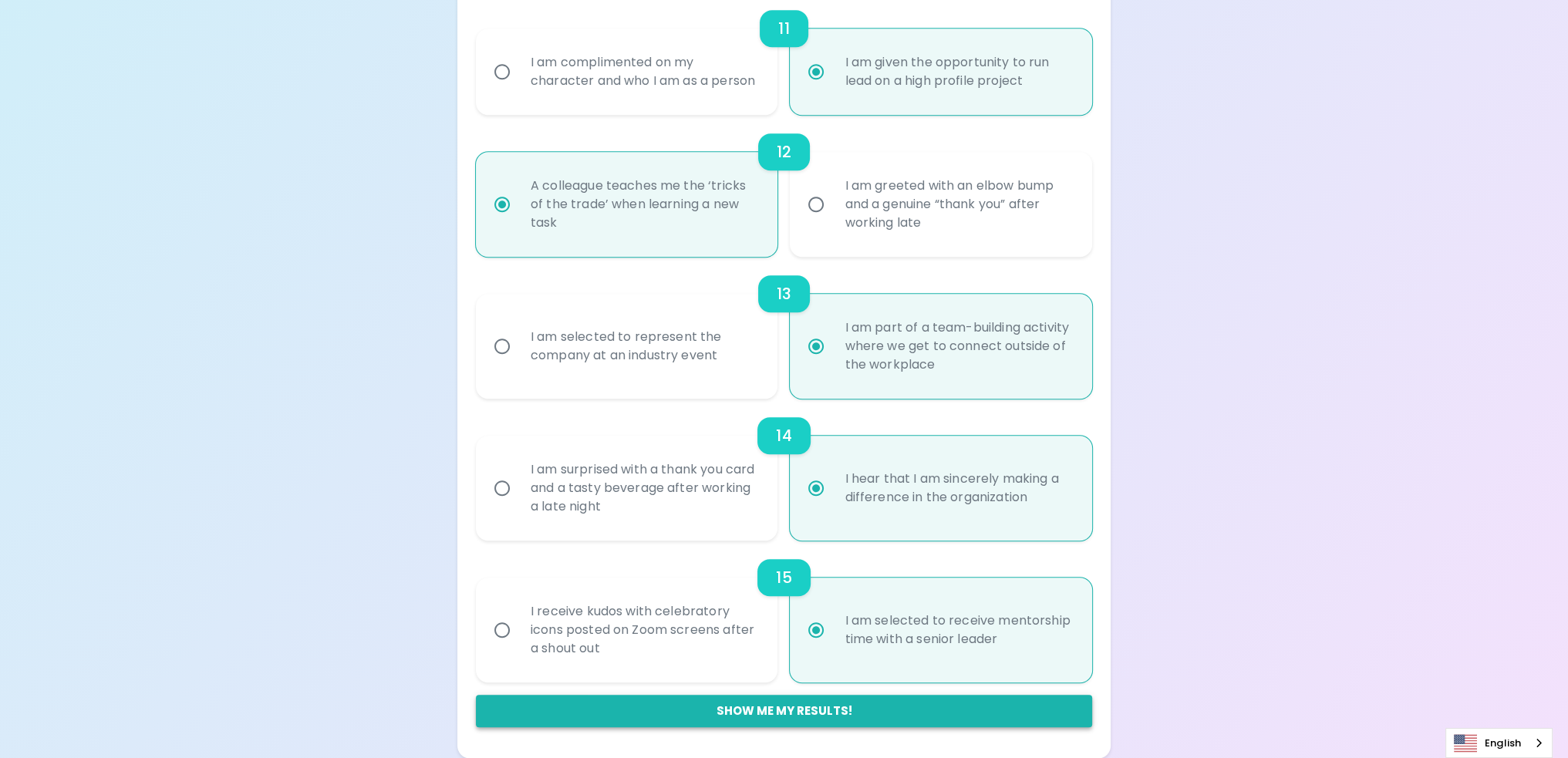
radio input "true"
click at [795, 701] on button "Show me my results!" at bounding box center [784, 710] width 616 height 32
radio input "false"
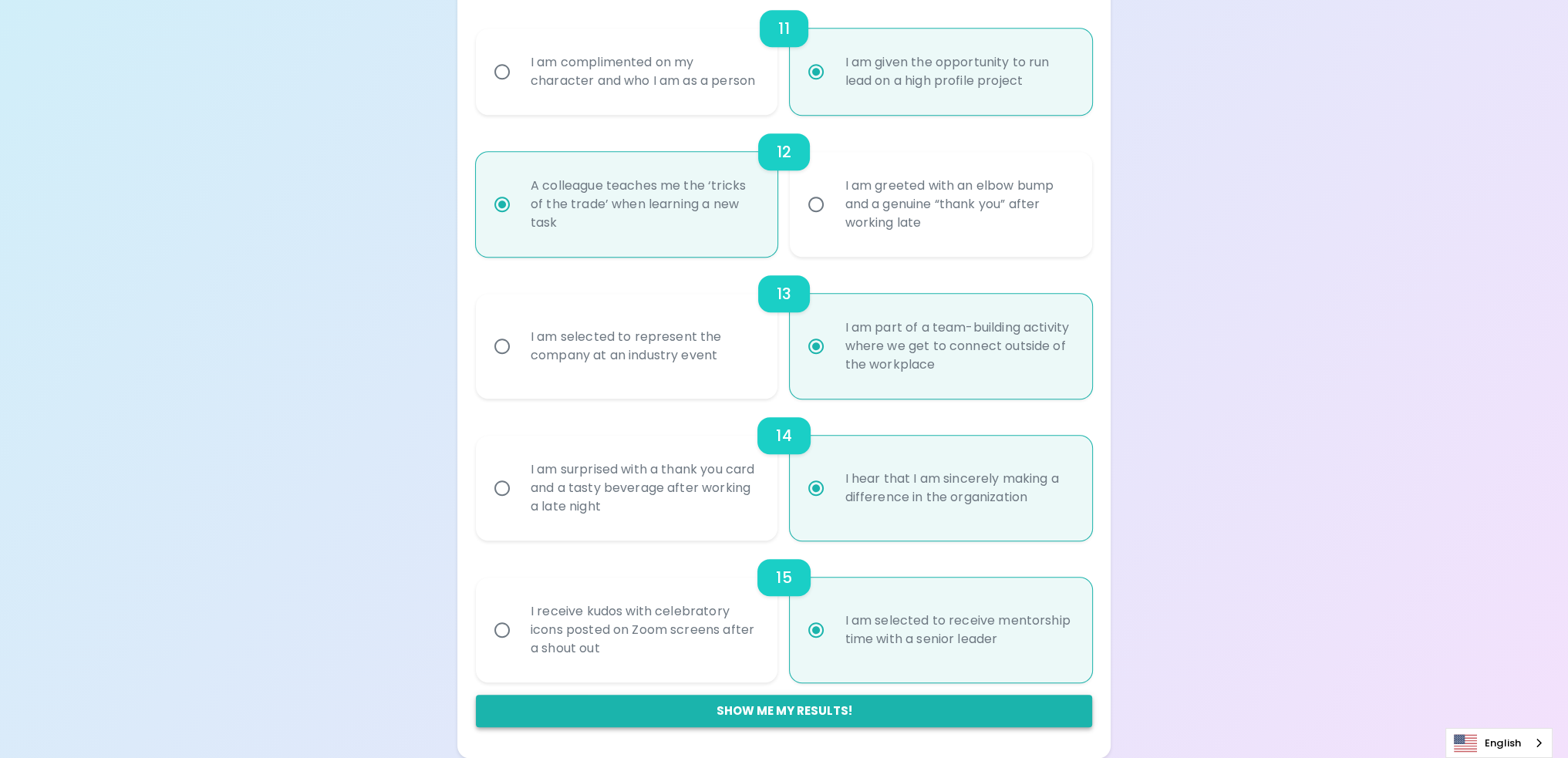
radio input "false"
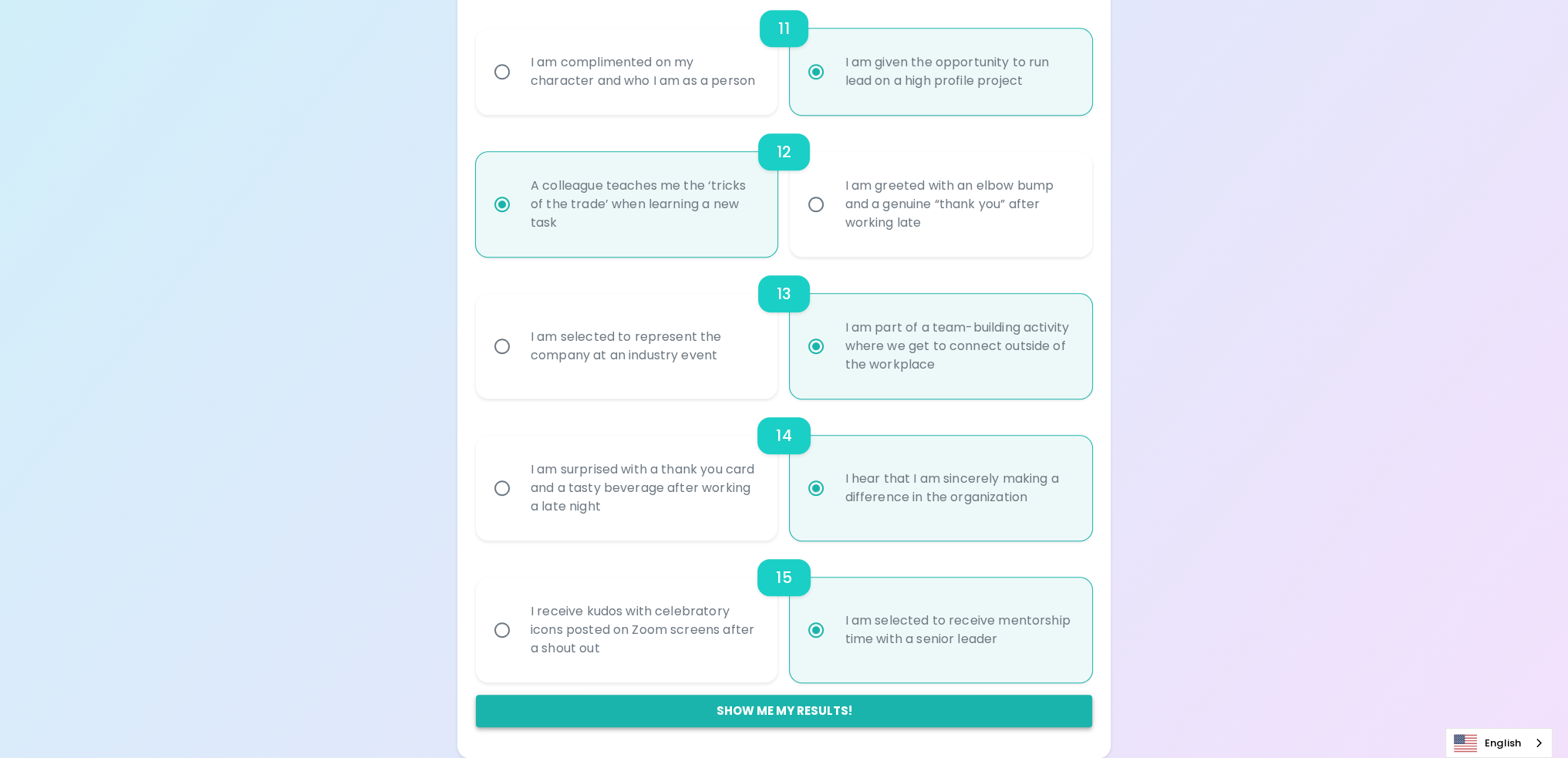
radio input "false"
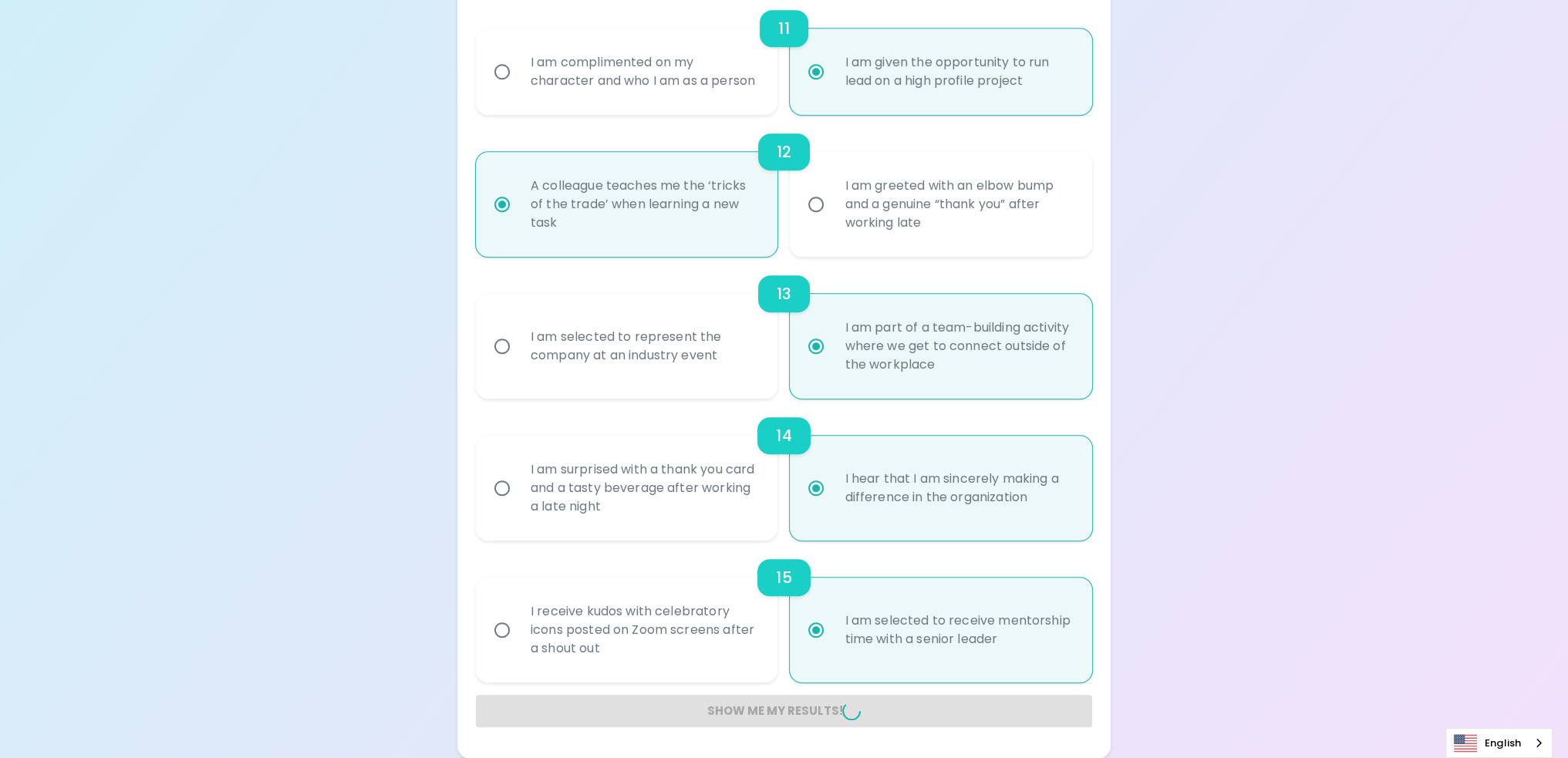
radio input "false"
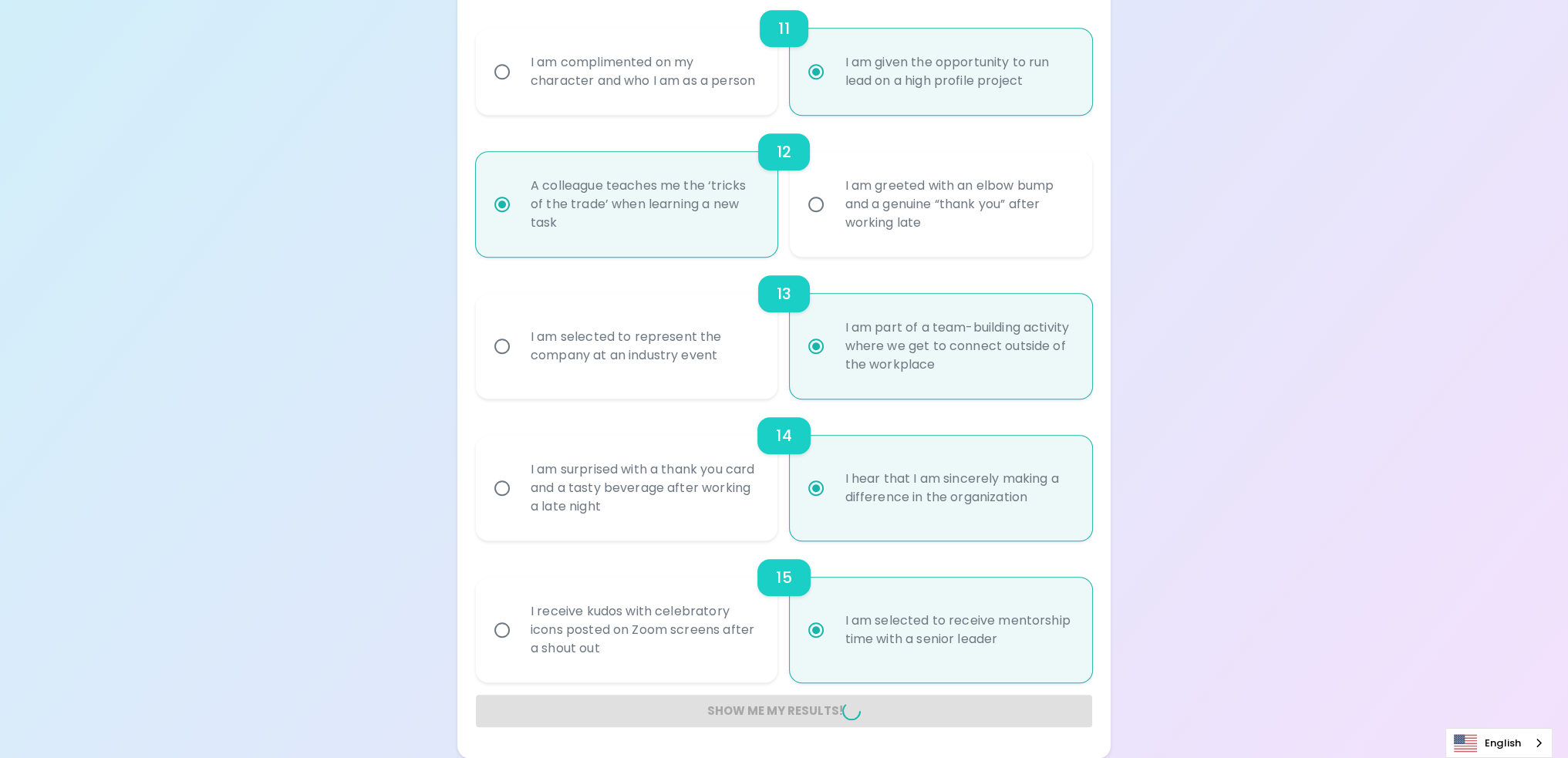
radio input "false"
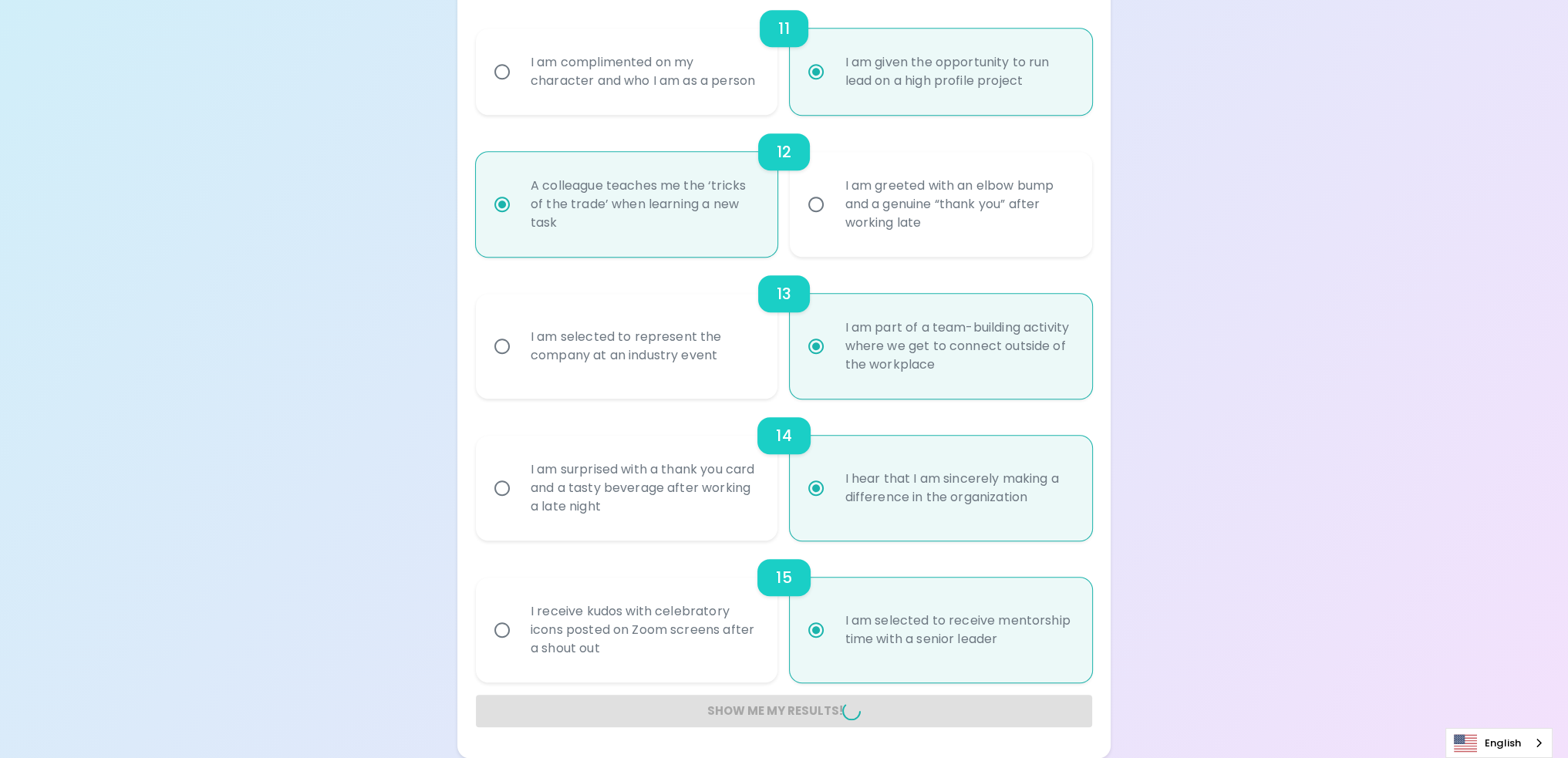
radio input "false"
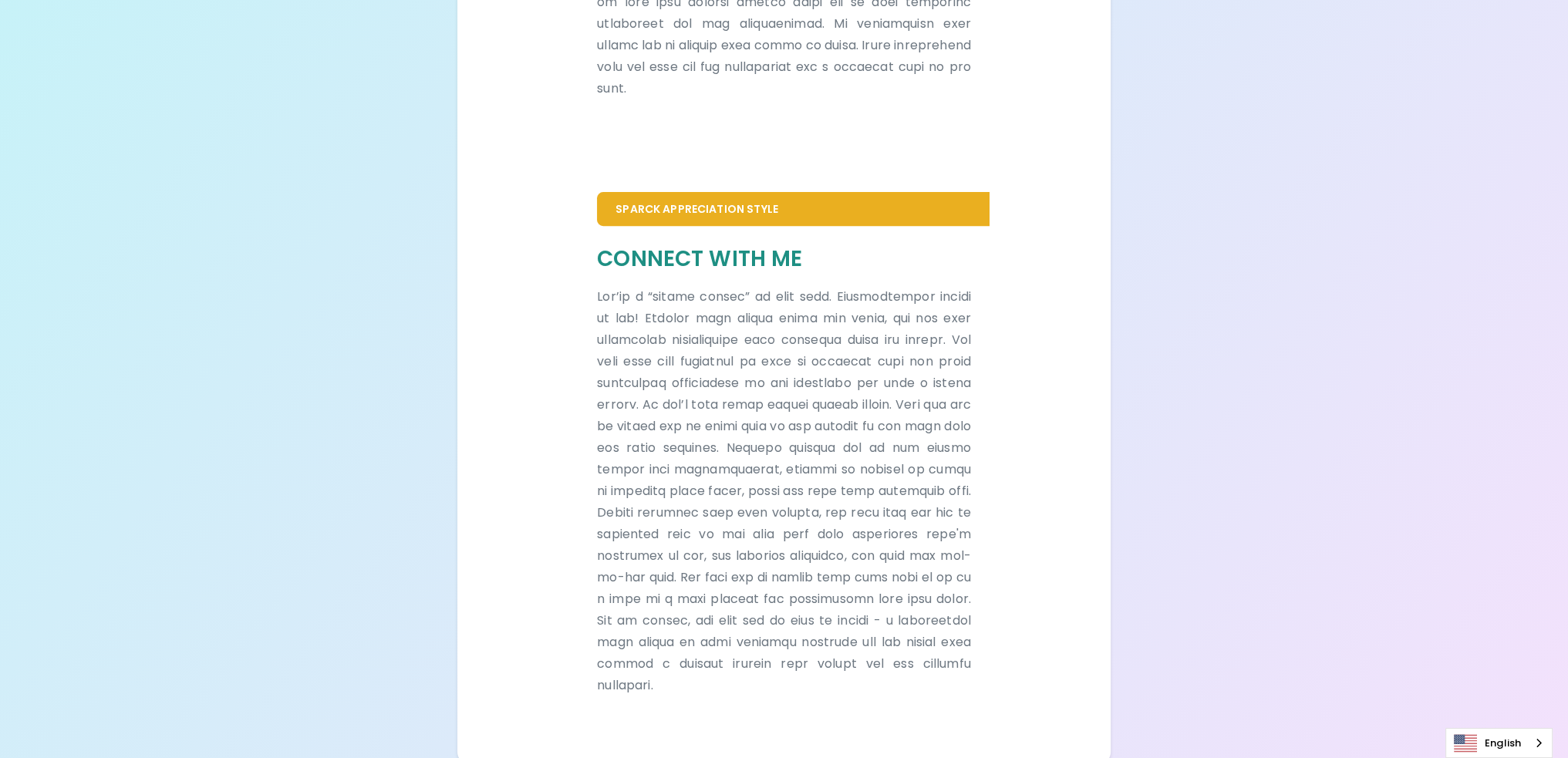
scroll to position [788, 0]
